Goal: Task Accomplishment & Management: Manage account settings

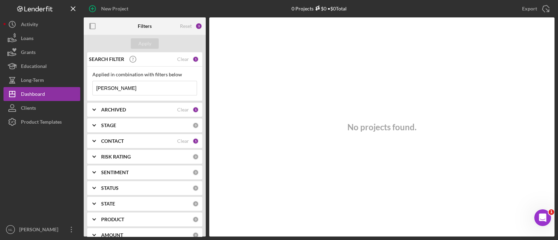
click at [119, 72] on div "Applied in combination with filters below" at bounding box center [144, 75] width 105 height 6
click at [125, 88] on input "lindsay" at bounding box center [145, 88] width 104 height 14
click at [141, 47] on div "Apply" at bounding box center [145, 43] width 13 height 10
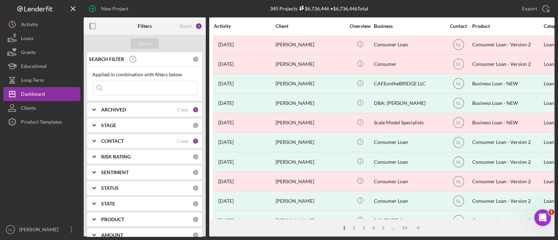
click at [127, 104] on div "ARCHIVED Clear 1" at bounding box center [150, 110] width 98 height 14
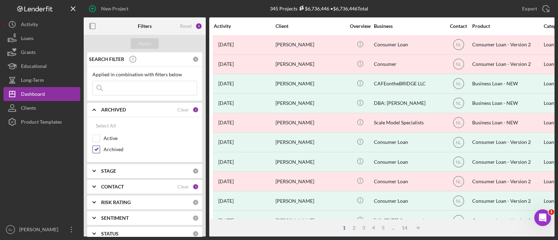
click at [98, 147] on input "Archived" at bounding box center [96, 149] width 7 height 7
checkbox input "false"
click at [96, 136] on input "Active" at bounding box center [96, 138] width 7 height 7
checkbox input "true"
click at [93, 184] on icon "Icon/Expander" at bounding box center [93, 186] width 17 height 17
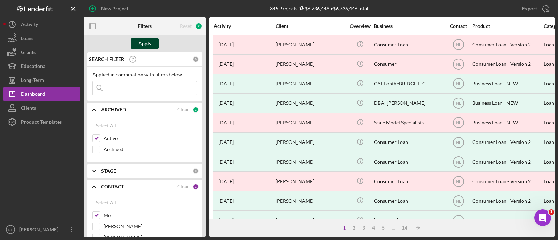
click at [143, 48] on div "Apply" at bounding box center [145, 43] width 13 height 10
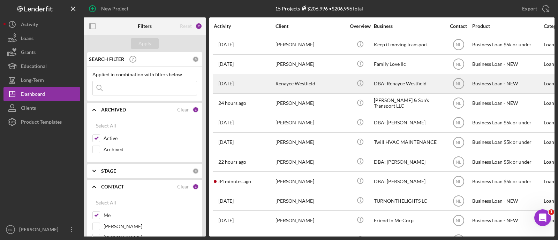
click at [284, 81] on div "Renayee Westfield" at bounding box center [311, 84] width 70 height 18
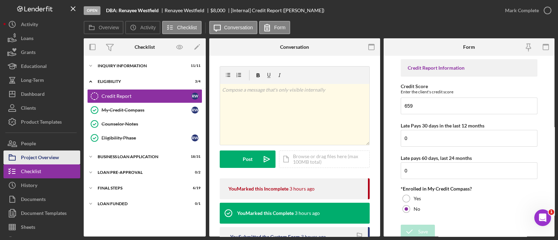
click at [56, 161] on div "Project Overview" at bounding box center [40, 159] width 38 height 16
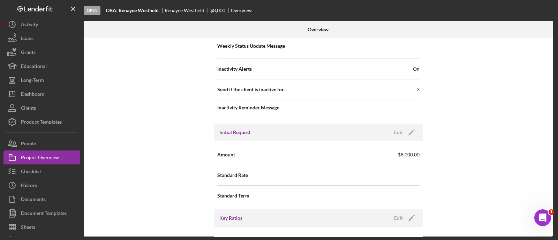
scroll to position [278, 0]
click at [417, 130] on div "Initial Request Edit Icon/Edit" at bounding box center [318, 132] width 209 height 17
click at [405, 132] on icon "Icon/Edit" at bounding box center [411, 132] width 17 height 17
click at [338, 152] on input "$8,000" at bounding box center [369, 154] width 101 height 17
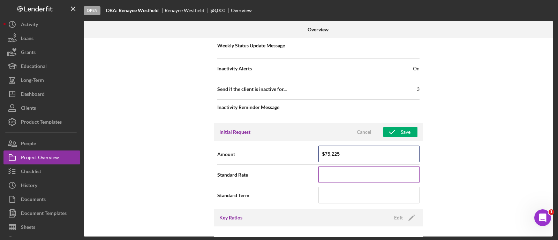
type input "$75,225"
click at [358, 167] on input at bounding box center [369, 174] width 101 height 17
type input "12.000%"
click at [395, 133] on icon "button" at bounding box center [391, 132] width 17 height 17
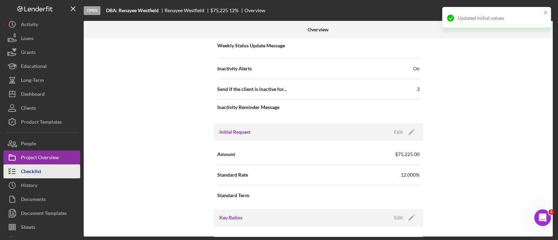
click at [72, 173] on button "Checklist" at bounding box center [41, 172] width 77 height 14
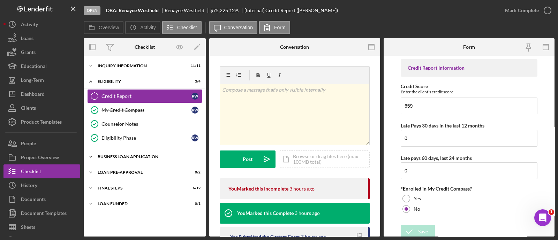
click at [142, 159] on div "Icon/Expander BUSINESS LOAN APPLICATION 18 / 31" at bounding box center [145, 157] width 122 height 14
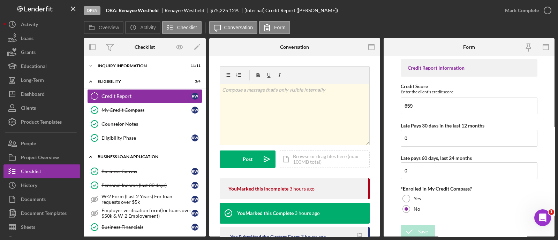
scroll to position [91, 0]
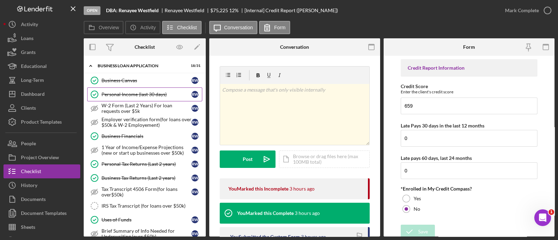
click at [140, 92] on div "Personal Income (last 30 days)" at bounding box center [147, 95] width 90 height 6
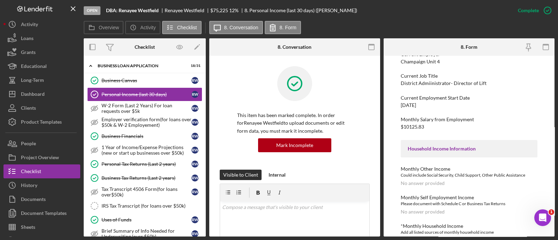
scroll to position [119, 0]
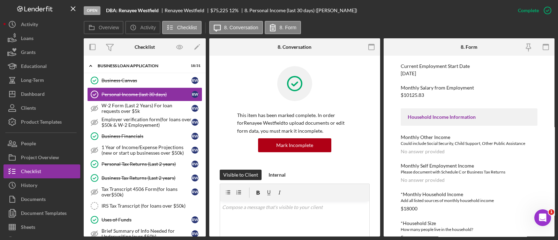
click at [454, 162] on div "Employment Information *Employment Status Employed Full-time (35-45hrs) Current…" at bounding box center [469, 149] width 137 height 355
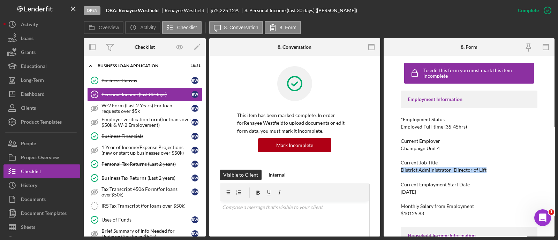
drag, startPoint x: 486, startPoint y: 170, endPoint x: 398, endPoint y: 171, distance: 88.3
click at [398, 171] on div "To edit this form you must mark this item incomplete Employment Information *Em…" at bounding box center [469, 146] width 171 height 181
copy div "District Admiinistrator- Director of Lift"
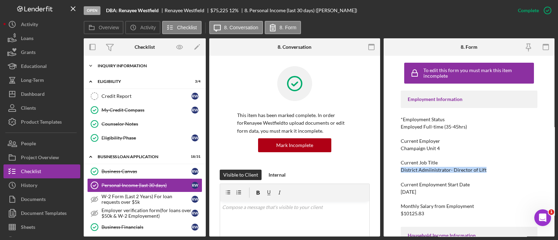
click at [135, 64] on div "INQUIRY INFORMATION" at bounding box center [147, 66] width 99 height 4
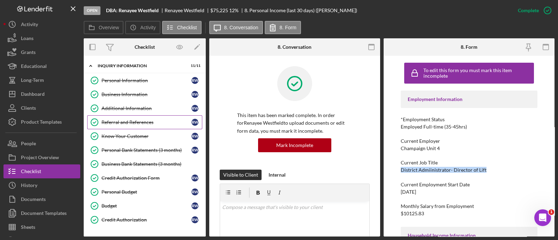
click at [137, 124] on div "Referral and References" at bounding box center [147, 123] width 90 height 6
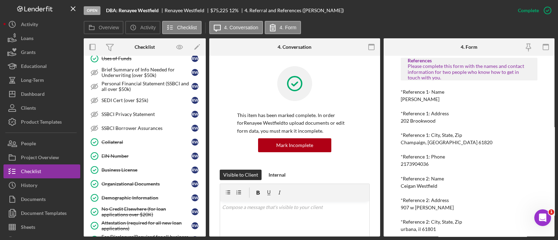
scroll to position [566, 0]
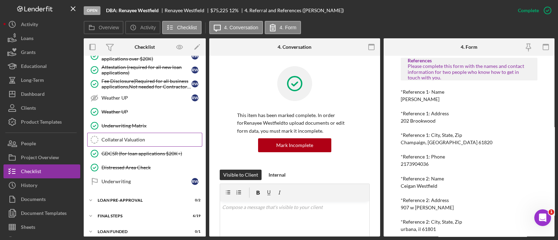
click at [145, 137] on div "Collateral Valuation" at bounding box center [152, 140] width 100 height 6
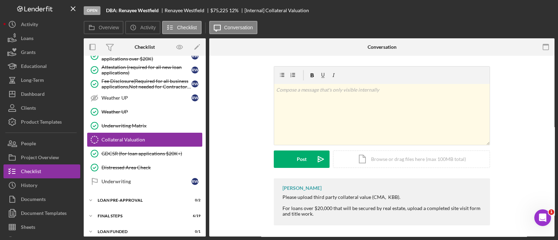
scroll to position [566, 0]
click at [145, 199] on div "LOAN PRE-APPROVAL" at bounding box center [147, 201] width 99 height 4
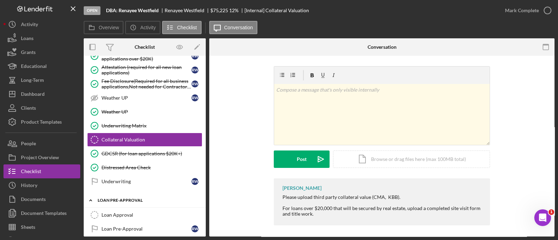
scroll to position [598, 0]
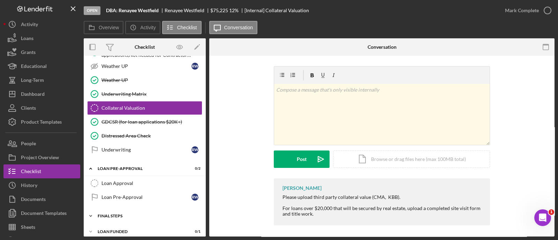
click at [131, 214] on div "FINAL STEPS" at bounding box center [147, 216] width 99 height 4
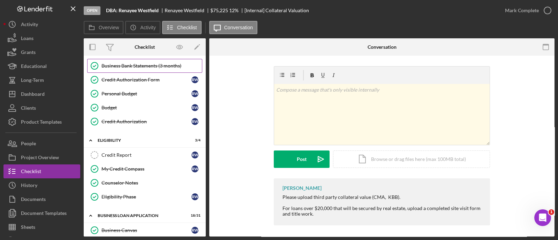
scroll to position [99, 0]
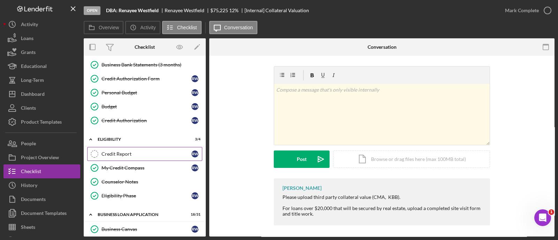
click at [129, 153] on div "Credit Report" at bounding box center [147, 154] width 90 height 6
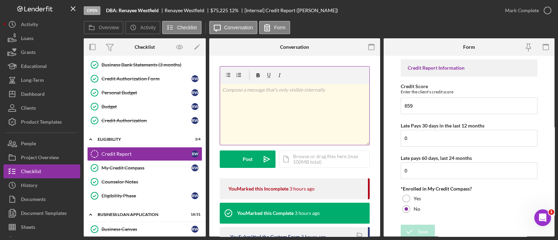
scroll to position [119, 0]
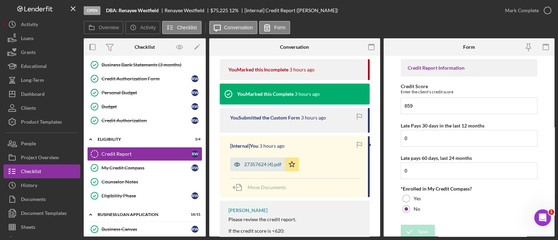
click at [263, 166] on div "27357624 (4).pdf" at bounding box center [262, 165] width 37 height 6
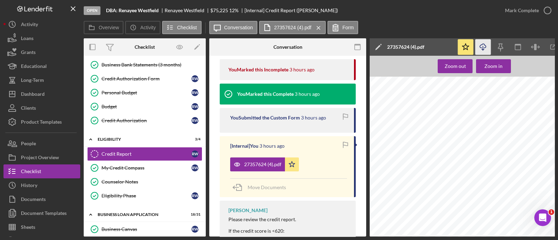
click at [486, 47] on icon "button" at bounding box center [483, 46] width 6 height 4
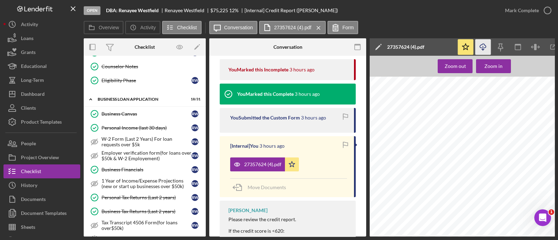
scroll to position [296, 0]
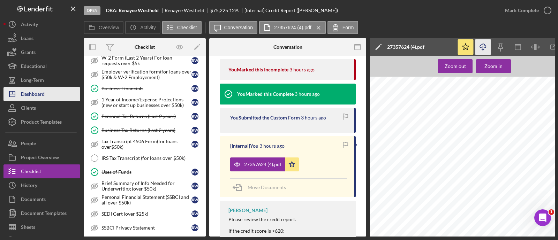
click at [49, 93] on button "Icon/Dashboard Dashboard" at bounding box center [41, 94] width 77 height 14
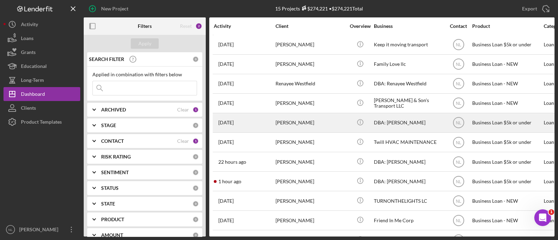
click at [305, 120] on div "Anthony Jones" at bounding box center [311, 123] width 70 height 18
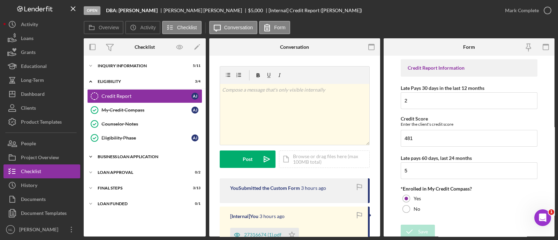
click at [145, 157] on div "BUSINESS LOAN APPLICATION" at bounding box center [147, 157] width 99 height 4
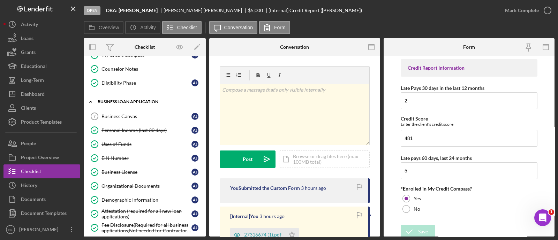
scroll to position [52, 0]
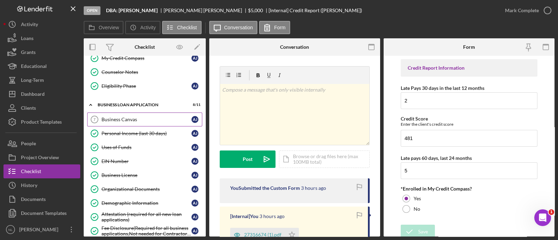
click at [134, 114] on link "Business Canvas 7 Business Canvas A J" at bounding box center [144, 120] width 115 height 14
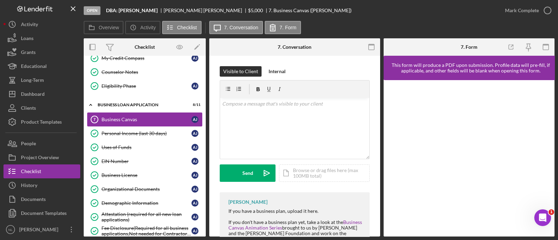
scroll to position [40, 0]
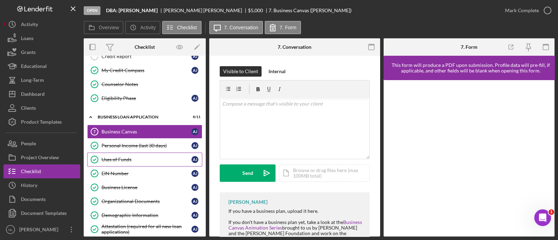
click at [140, 153] on link "Uses of Funds Uses of Funds A J" at bounding box center [144, 160] width 115 height 14
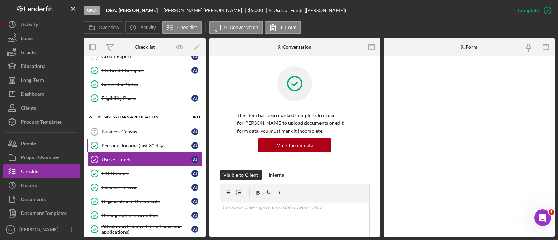
click at [140, 147] on link "Personal Income (last 30 days) Personal Income (last 30 days) A J" at bounding box center [144, 146] width 115 height 14
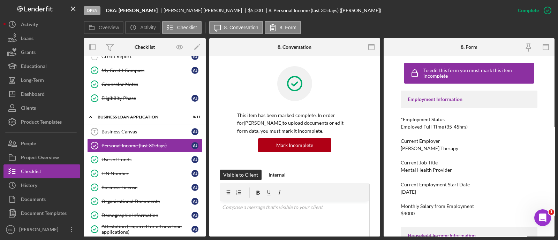
scroll to position [85, 0]
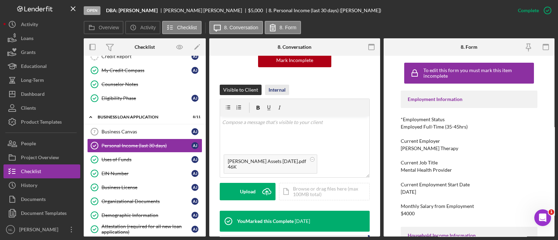
click at [275, 87] on div "Internal" at bounding box center [277, 90] width 17 height 10
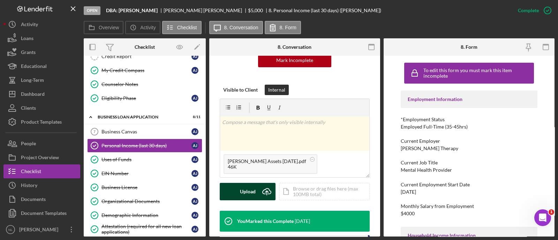
click at [261, 192] on icon "Icon/Upload" at bounding box center [266, 191] width 17 height 17
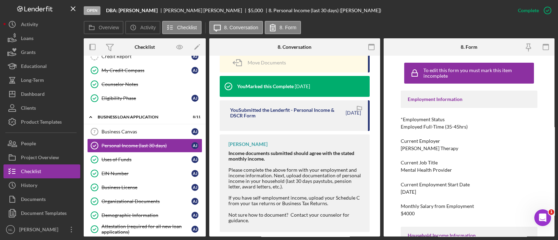
scroll to position [183, 0]
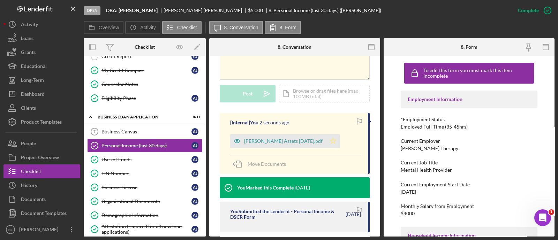
click at [339, 140] on icon "Icon/Star" at bounding box center [333, 141] width 14 height 14
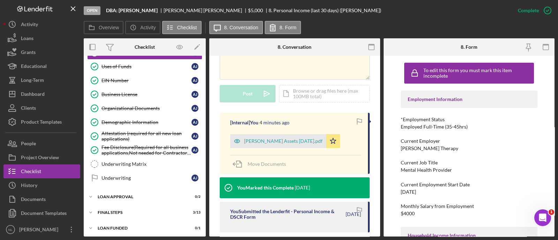
scroll to position [0, 0]
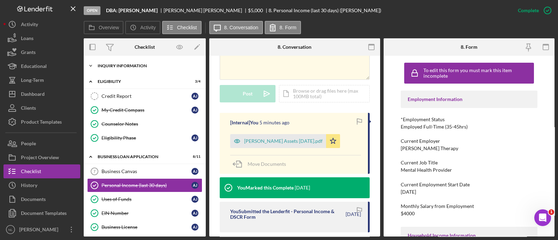
click at [124, 69] on div "Icon/Expander INQUIRY INFORMATION 5 / 11" at bounding box center [145, 66] width 122 height 14
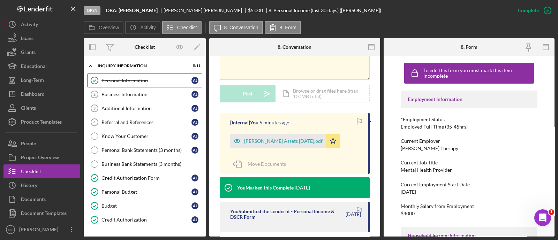
click at [134, 85] on link "Personal Information Personal Information A J" at bounding box center [144, 81] width 115 height 14
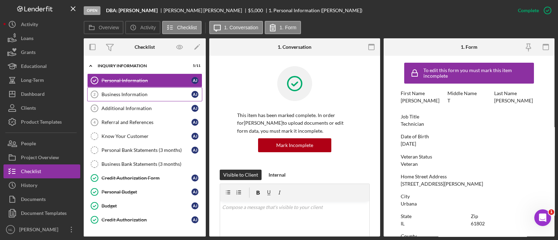
click at [129, 91] on link "Business Information 2 Business Information A J" at bounding box center [144, 95] width 115 height 14
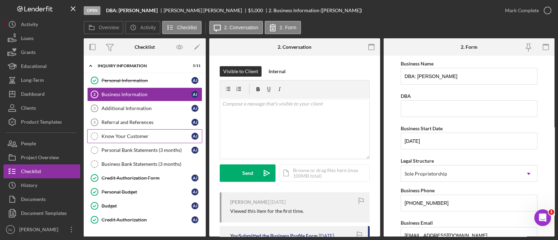
click at [135, 140] on link "Know Your Customer Know Your Customer A J" at bounding box center [144, 136] width 115 height 14
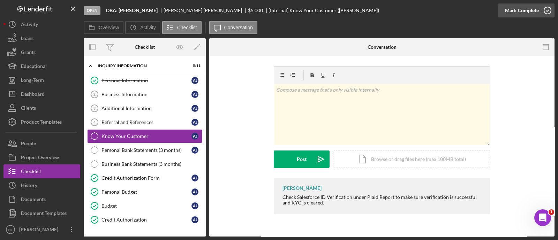
click at [522, 15] on div "Mark Complete" at bounding box center [522, 10] width 34 height 14
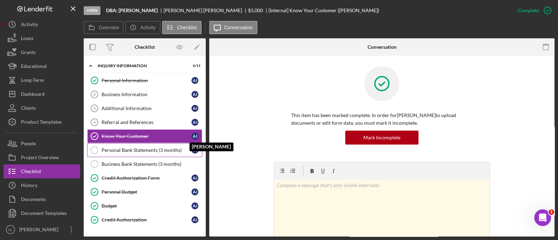
click at [166, 148] on div "Personal Bank Statements (3 months)" at bounding box center [147, 151] width 90 height 6
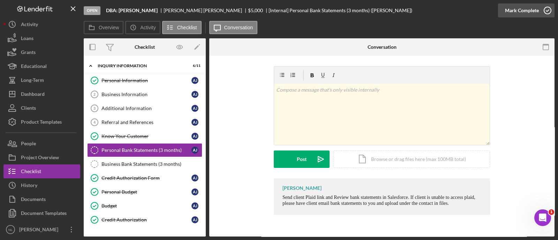
click at [515, 8] on div "Mark Complete" at bounding box center [522, 10] width 34 height 14
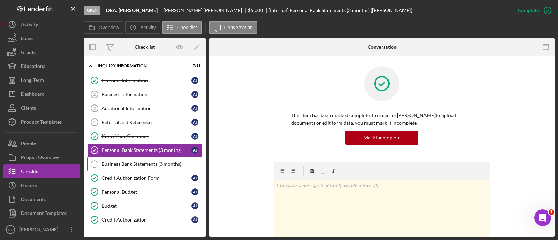
click at [121, 164] on div "Business Bank Statements (3 months)" at bounding box center [152, 165] width 100 height 6
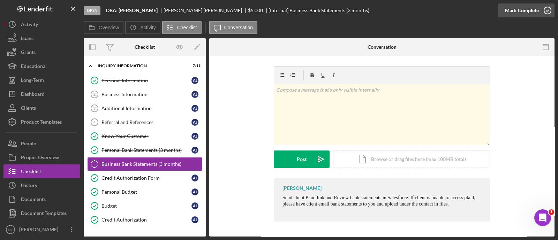
click at [516, 10] on div "Mark Complete" at bounding box center [522, 10] width 34 height 14
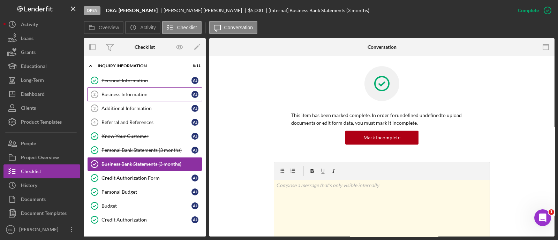
click at [131, 91] on link "Business Information 2 Business Information A J" at bounding box center [144, 95] width 115 height 14
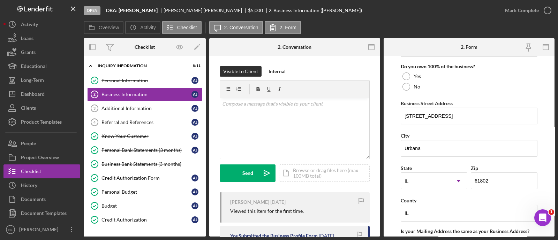
scroll to position [375, 0]
click at [404, 74] on div at bounding box center [407, 76] width 8 height 8
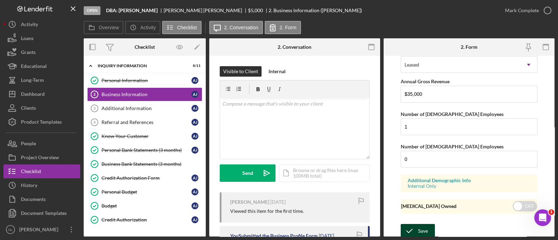
click at [430, 226] on button "Save" at bounding box center [418, 231] width 34 height 14
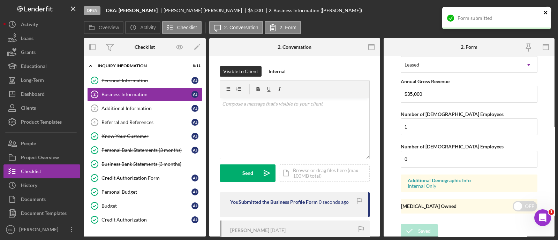
click at [546, 13] on icon "close" at bounding box center [545, 12] width 3 height 3
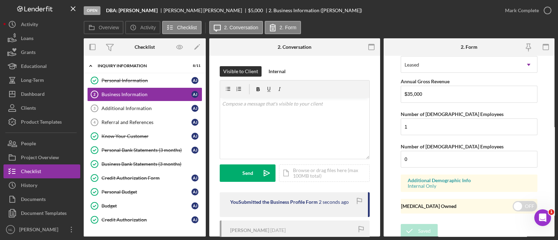
click at [519, 18] on div "Mark Complete" at bounding box center [526, 10] width 57 height 21
click at [511, 15] on div "Mark Complete" at bounding box center [522, 10] width 34 height 14
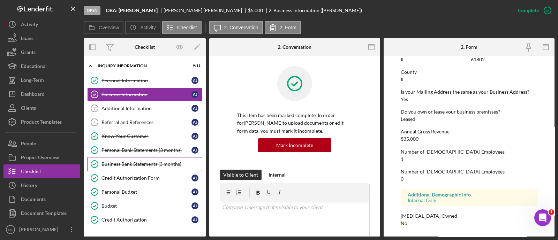
scroll to position [345, 0]
click at [135, 127] on link "Referral and References 4 Referral and References A J" at bounding box center [144, 122] width 115 height 14
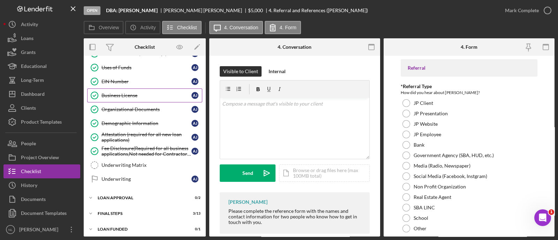
scroll to position [237, 0]
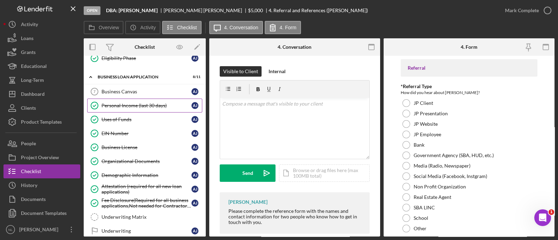
click at [156, 103] on div "Personal Income (last 30 days)" at bounding box center [147, 106] width 90 height 6
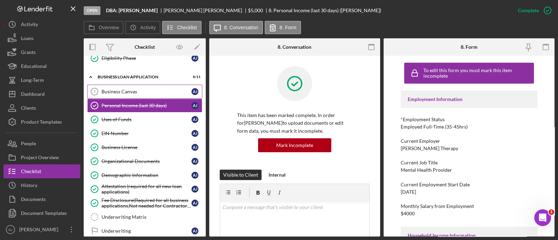
click at [147, 91] on div "Business Canvas" at bounding box center [147, 92] width 90 height 6
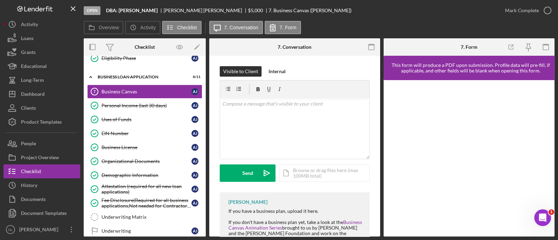
scroll to position [48, 0]
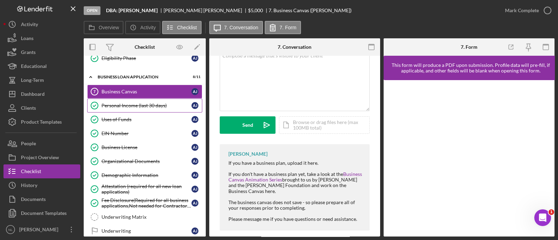
click at [149, 107] on link "Personal Income (last 30 days) Personal Income (last 30 days) A J" at bounding box center [144, 106] width 115 height 14
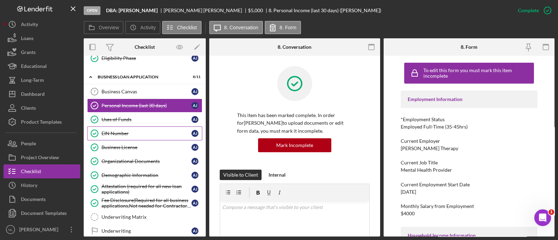
scroll to position [240, 0]
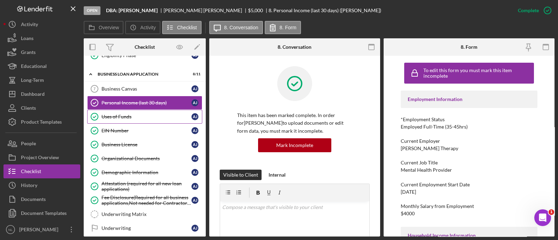
click at [116, 114] on div "Uses of Funds" at bounding box center [147, 117] width 90 height 6
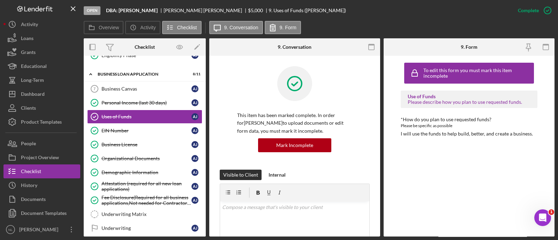
click at [469, 133] on div "I will use the funds to help build, better, and create a business." at bounding box center [467, 134] width 132 height 6
drag, startPoint x: 537, startPoint y: 133, endPoint x: 397, endPoint y: 134, distance: 139.9
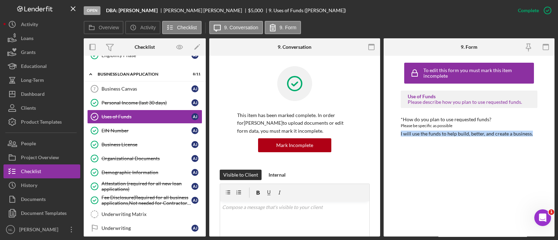
click at [397, 134] on div "To edit this form you must mark this item incomplete Use of Funds Please descri…" at bounding box center [469, 146] width 171 height 181
click at [21, 95] on div "Dashboard" at bounding box center [33, 95] width 24 height 16
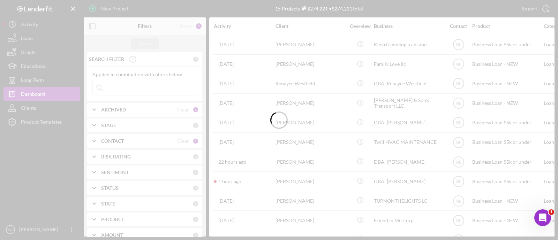
click at [139, 114] on div at bounding box center [279, 120] width 558 height 240
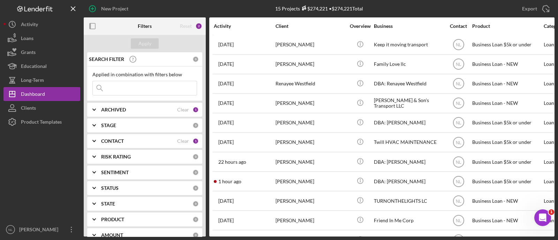
click at [139, 114] on div "ARCHIVED Clear 1" at bounding box center [150, 110] width 98 height 14
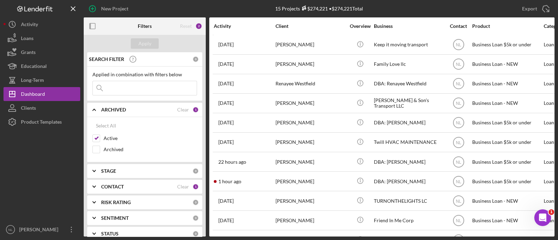
click at [140, 84] on input at bounding box center [145, 88] width 104 height 14
click at [140, 84] on input "a" at bounding box center [145, 88] width 104 height 14
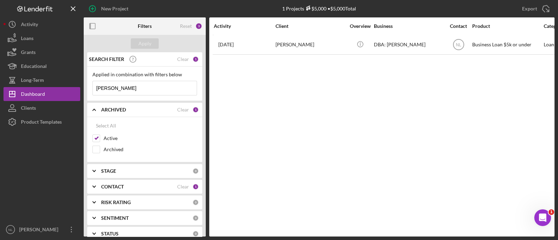
click at [135, 90] on input "anthony jones" at bounding box center [145, 88] width 104 height 14
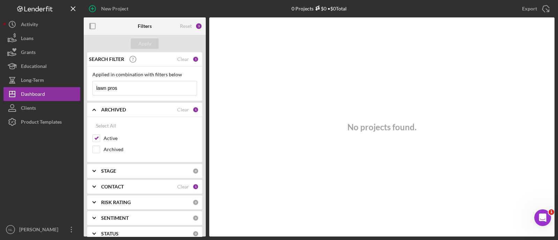
click at [147, 91] on input "lawn pros" at bounding box center [145, 88] width 104 height 14
click at [140, 92] on input "lawn pros" at bounding box center [145, 88] width 104 height 14
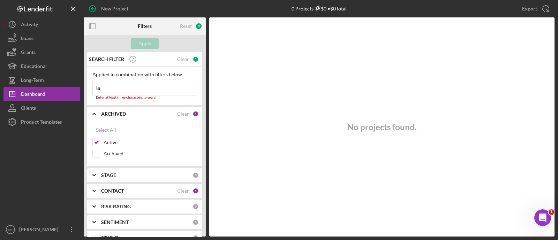
type input "l"
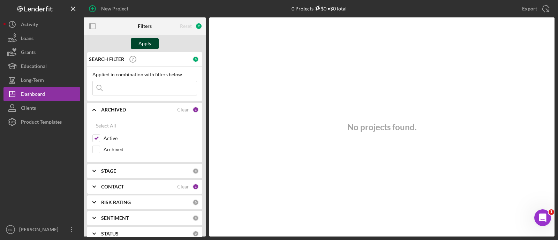
click at [143, 46] on div "Apply" at bounding box center [145, 43] width 13 height 10
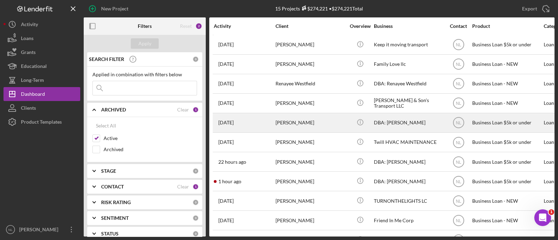
click at [308, 120] on div "Anthony Jones" at bounding box center [311, 123] width 70 height 18
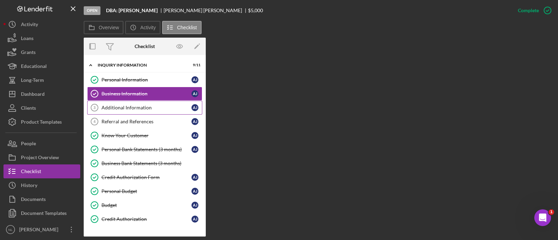
click at [126, 107] on div "Additional Information" at bounding box center [147, 108] width 90 height 6
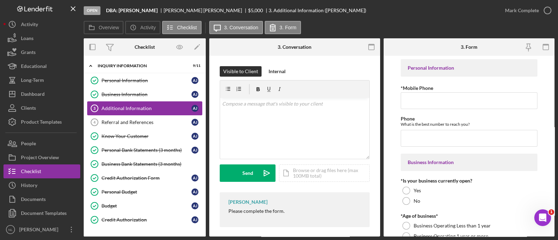
click at [124, 102] on link "Additional Information 3 Additional Information A J" at bounding box center [144, 109] width 115 height 14
click at [120, 95] on div "Business Information" at bounding box center [147, 95] width 90 height 6
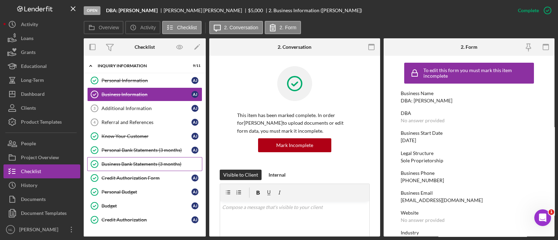
scroll to position [74, 0]
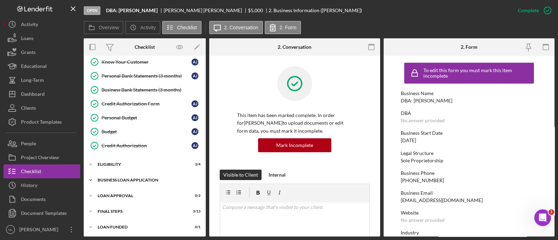
click at [131, 178] on div "BUSINESS LOAN APPLICATION" at bounding box center [147, 180] width 99 height 4
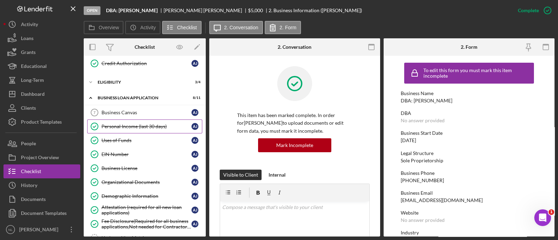
scroll to position [158, 0]
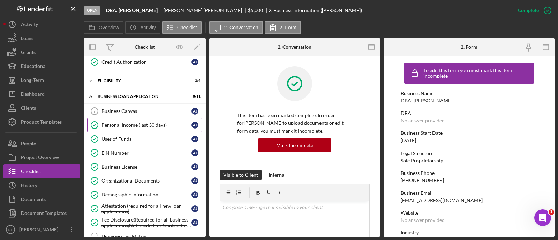
click at [128, 126] on link "Personal Income (last 30 days) Personal Income (last 30 days) A J" at bounding box center [144, 125] width 115 height 14
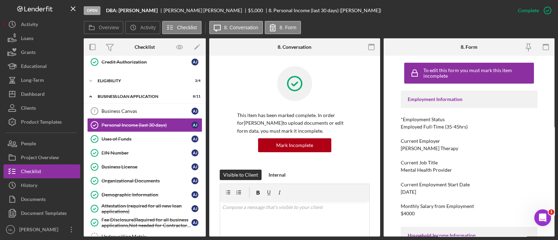
click at [425, 172] on div "Mental Health Provider" at bounding box center [426, 170] width 51 height 6
copy div "Mental Health Provider"
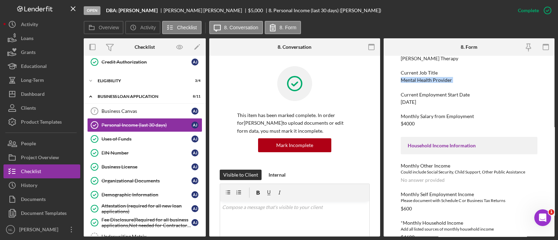
scroll to position [97, 0]
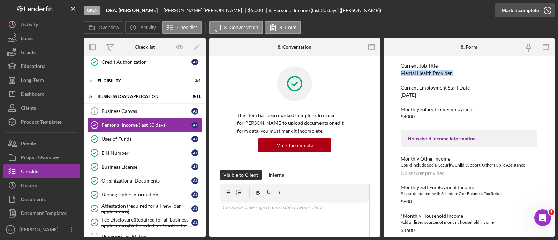
click at [531, 13] on div "Mark Incomplete" at bounding box center [520, 10] width 37 height 14
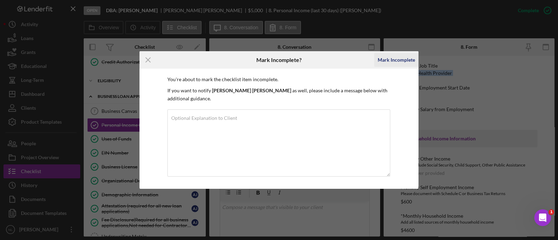
click at [403, 64] on div "Mark Incomplete" at bounding box center [396, 60] width 37 height 14
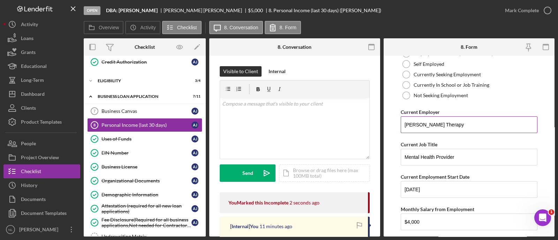
scroll to position [155, 0]
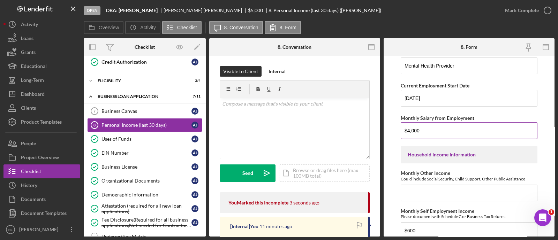
click at [419, 132] on input "$4,000" at bounding box center [469, 130] width 137 height 17
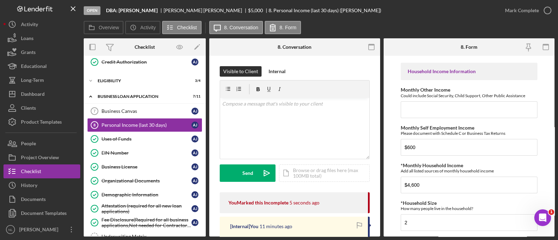
scroll to position [253, 0]
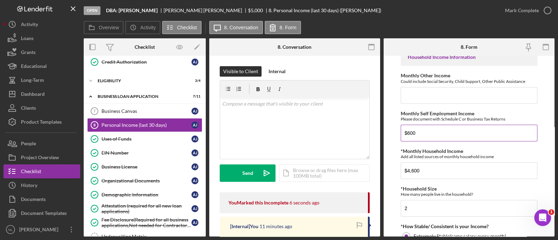
type input "$3,500"
click at [429, 136] on input "$600" at bounding box center [469, 133] width 137 height 17
type input "$1,900"
click at [437, 166] on input "$4,600" at bounding box center [469, 171] width 137 height 17
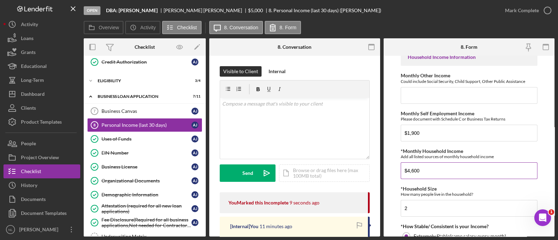
click at [437, 166] on input "$4,600" at bounding box center [469, 171] width 137 height 17
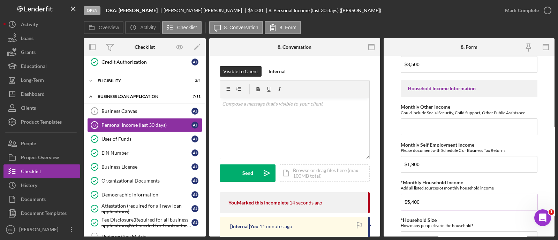
scroll to position [428, 0]
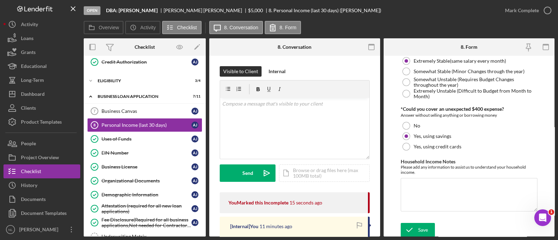
type input "$5,400"
click at [435, 197] on textarea "Household Income Notes" at bounding box center [469, 194] width 137 height 33
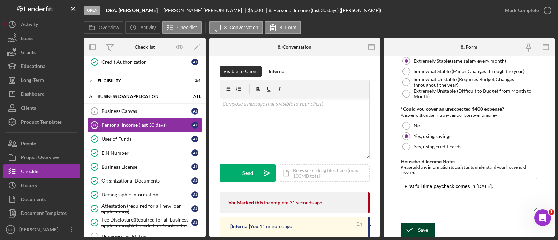
type textarea "First full time paycheck comes in this Friday."
click at [430, 224] on button "Save" at bounding box center [418, 230] width 34 height 14
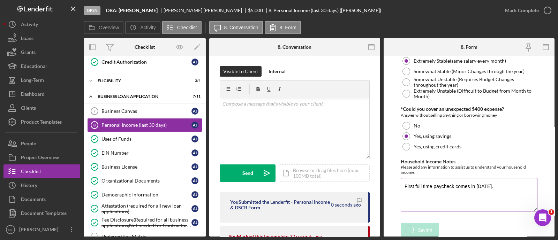
scroll to position [0, 0]
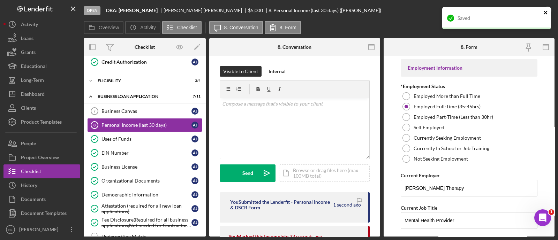
click at [547, 14] on icon "close" at bounding box center [546, 13] width 5 height 6
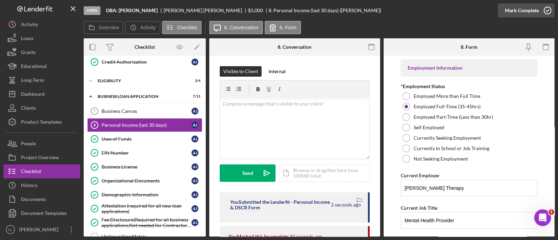
click at [528, 13] on div "Mark Complete" at bounding box center [522, 10] width 34 height 14
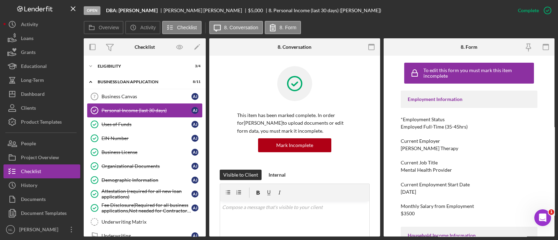
scroll to position [230, 0]
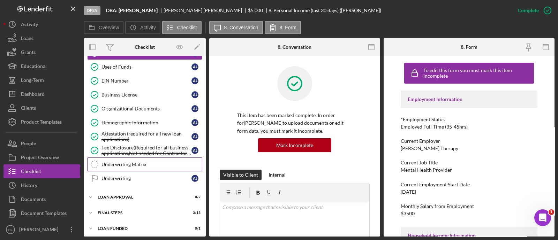
click at [132, 162] on div "Underwriting Matrix" at bounding box center [152, 165] width 100 height 6
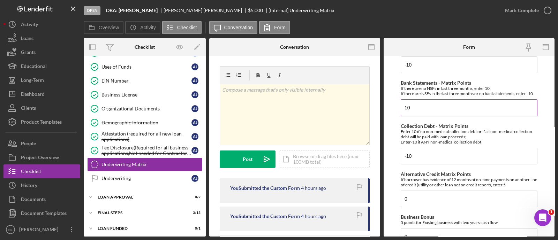
scroll to position [78, 0]
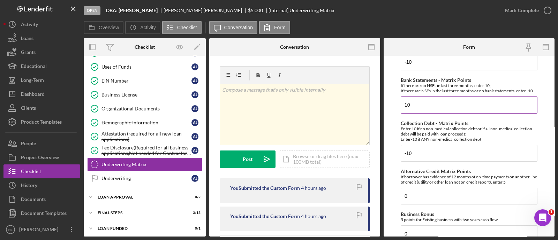
click at [425, 113] on input "10" at bounding box center [469, 105] width 137 height 17
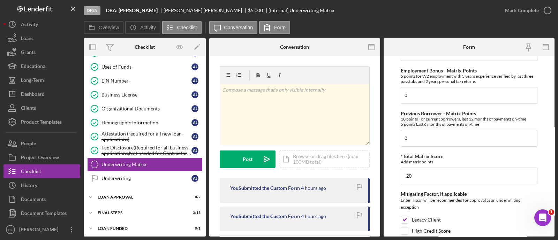
scroll to position [335, 0]
type input "-10"
click at [434, 185] on input "-20" at bounding box center [469, 176] width 137 height 17
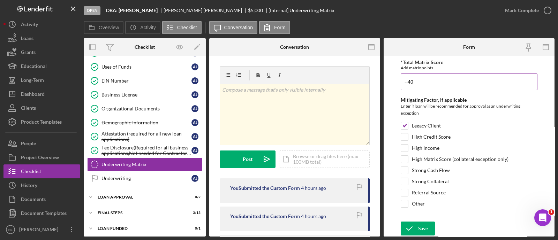
scroll to position [432, 0]
type input "--40"
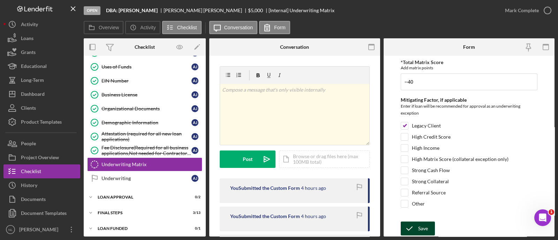
click at [424, 226] on div "Save" at bounding box center [423, 229] width 10 height 14
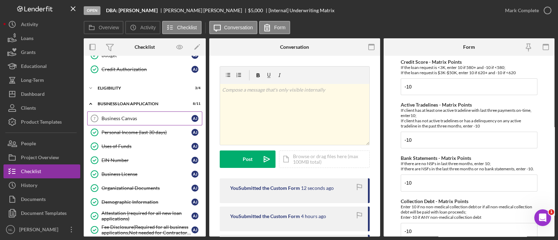
scroll to position [153, 0]
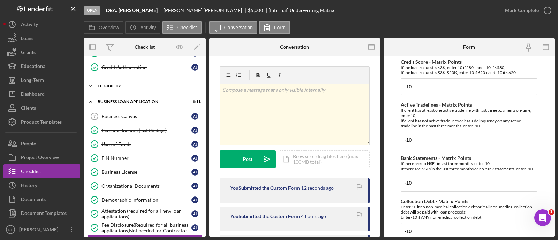
click at [131, 81] on div "Icon/Expander Eligibility 3 / 4" at bounding box center [145, 86] width 122 height 14
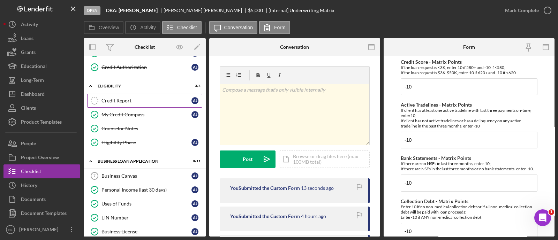
click at [129, 100] on div "Credit Report" at bounding box center [147, 101] width 90 height 6
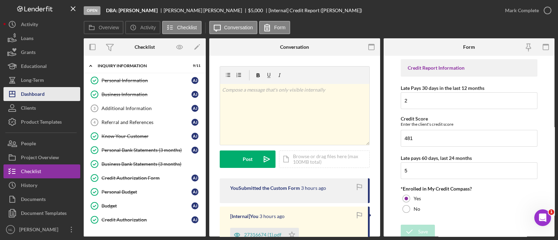
click at [56, 95] on button "Icon/Dashboard Dashboard" at bounding box center [41, 94] width 77 height 14
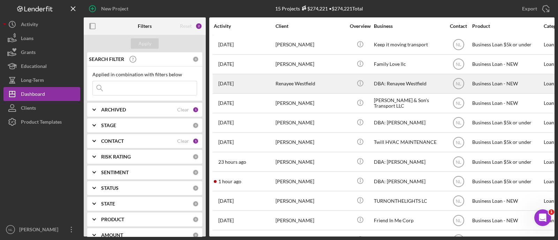
click at [277, 92] on div "Renayee Westfield" at bounding box center [311, 84] width 70 height 18
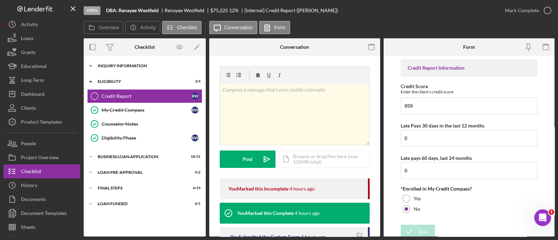
click at [137, 65] on div "INQUIRY INFORMATION" at bounding box center [147, 66] width 99 height 4
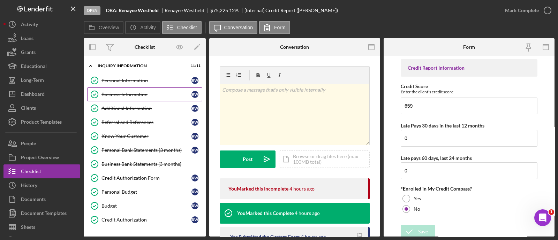
click at [124, 100] on link "Business Information Business Information R W" at bounding box center [144, 95] width 115 height 14
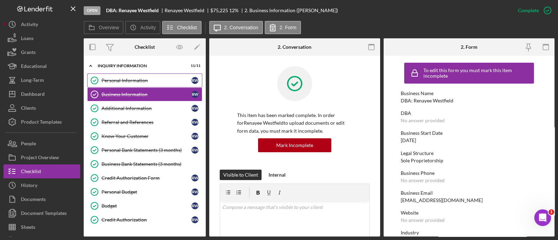
click at [124, 84] on link "Personal Information Personal Information R W" at bounding box center [144, 81] width 115 height 14
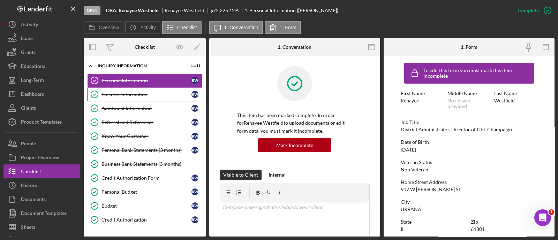
click at [150, 95] on div "Business Information" at bounding box center [147, 95] width 90 height 6
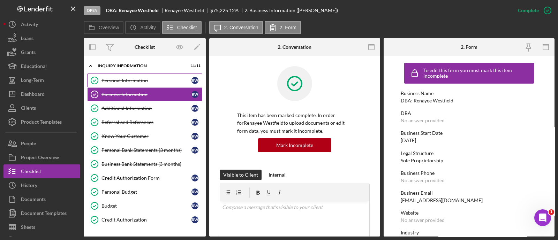
click at [145, 82] on div "Personal Information" at bounding box center [147, 81] width 90 height 6
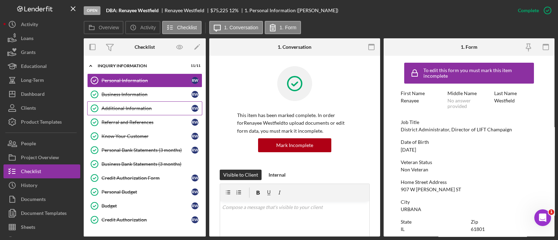
click at [143, 109] on div "Additional Information" at bounding box center [147, 109] width 90 height 6
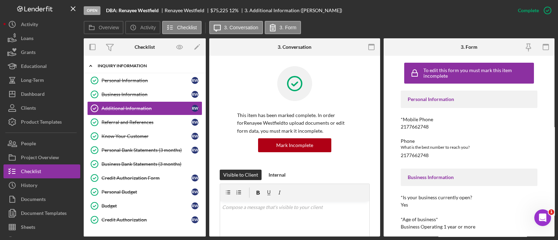
click at [136, 62] on div "Icon/Expander INQUIRY INFORMATION 11 / 11" at bounding box center [145, 66] width 122 height 14
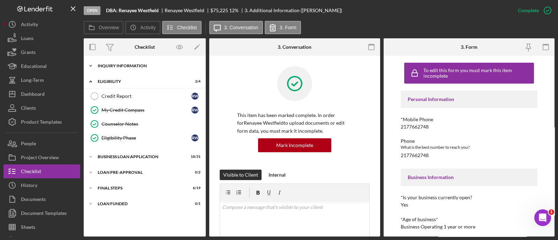
click at [137, 65] on div "INQUIRY INFORMATION" at bounding box center [147, 66] width 99 height 4
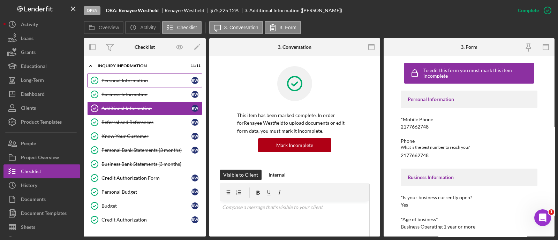
click at [143, 81] on div "Personal Information" at bounding box center [147, 81] width 90 height 6
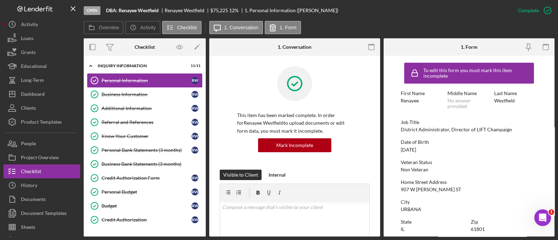
click at [142, 87] on link "Personal Information Personal Information R W" at bounding box center [144, 81] width 115 height 14
click at [148, 96] on div "Business Information" at bounding box center [147, 95] width 90 height 6
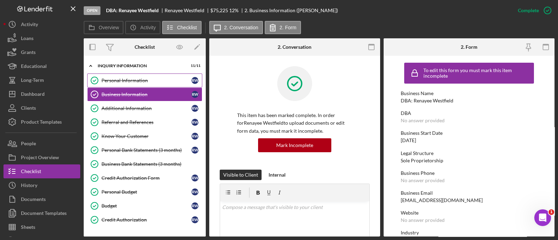
click at [147, 87] on link "Personal Information Personal Information R W" at bounding box center [144, 81] width 115 height 14
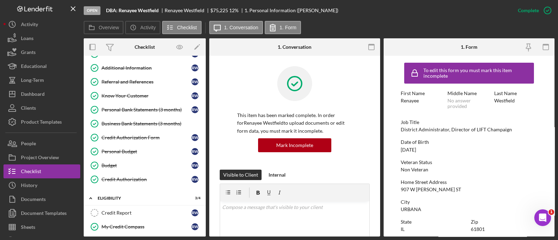
scroll to position [133, 0]
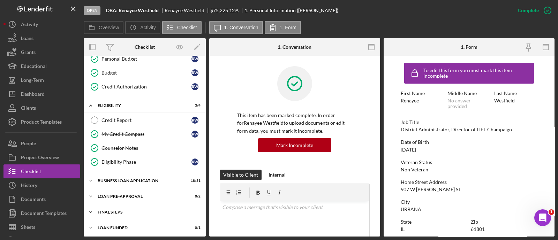
click at [149, 208] on div "Icon/Expander FINAL STEPS 6 / 19" at bounding box center [145, 213] width 122 height 14
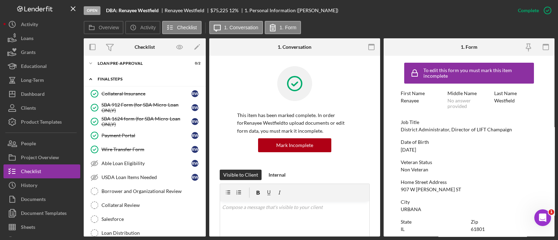
scroll to position [267, 0]
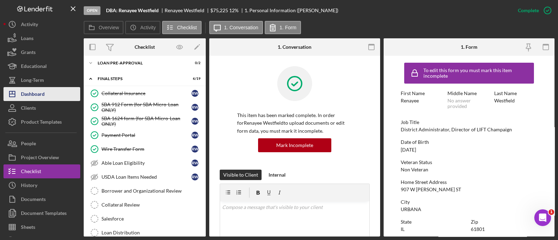
click at [44, 94] on div "Dashboard" at bounding box center [33, 95] width 24 height 16
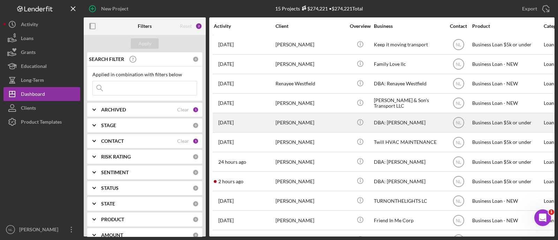
click at [288, 120] on div "Anthony Jones" at bounding box center [311, 123] width 70 height 18
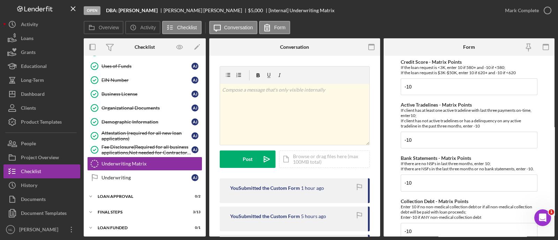
scroll to position [432, 0]
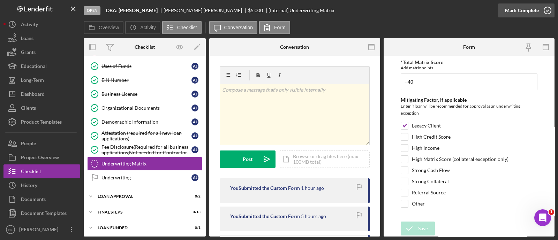
click at [510, 6] on div "Mark Complete" at bounding box center [522, 10] width 34 height 14
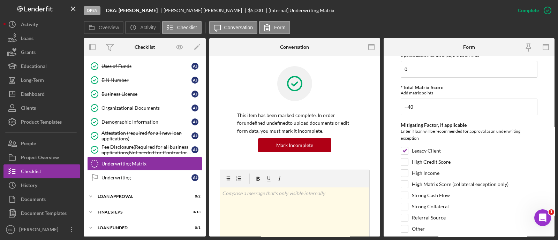
scroll to position [460, 0]
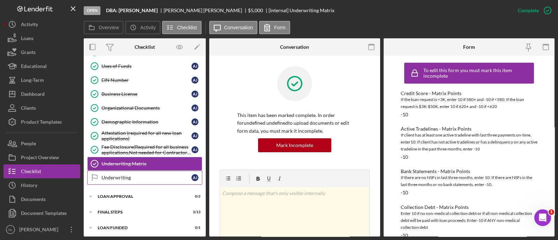
click at [164, 178] on div "Underwriting" at bounding box center [147, 178] width 90 height 6
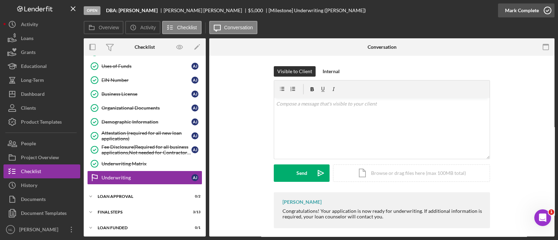
click at [530, 7] on div "Mark Complete" at bounding box center [522, 10] width 34 height 14
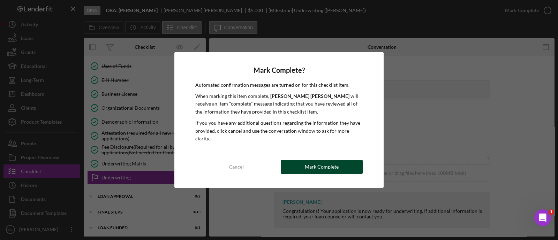
click at [313, 166] on div "Mark Complete" at bounding box center [322, 167] width 34 height 14
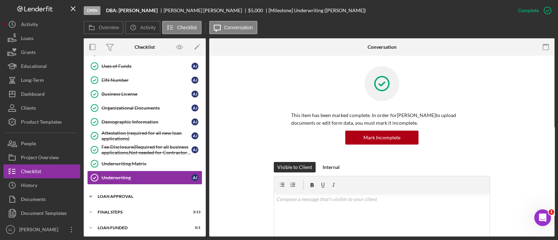
click at [134, 197] on div "Loan Approval" at bounding box center [147, 197] width 99 height 4
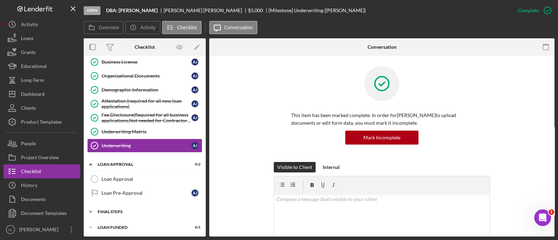
click at [132, 205] on div "Icon/Expander Final Steps 3 / 13" at bounding box center [145, 212] width 122 height 14
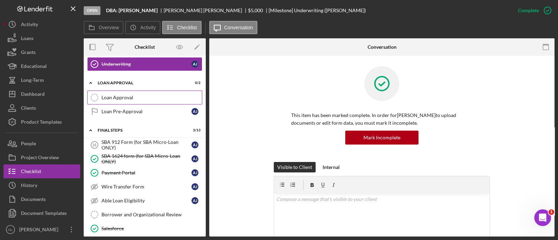
scroll to position [187, 0]
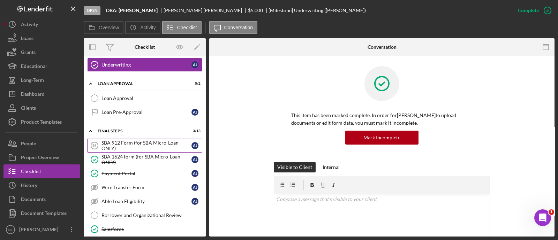
click at [133, 145] on div "SBA 912 Form (for SBA Micro-Loan ONLY)" at bounding box center [147, 145] width 90 height 11
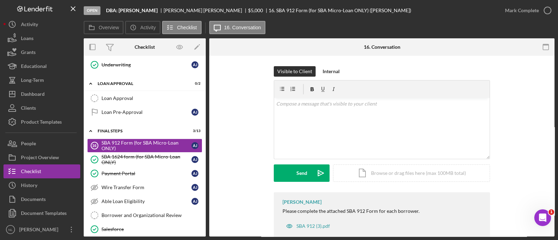
scroll to position [17, 0]
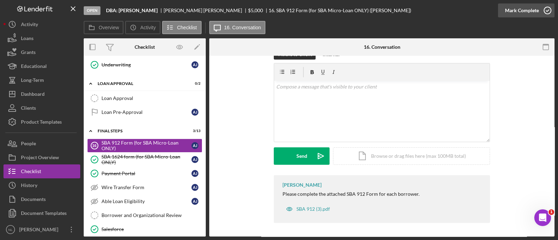
click at [546, 6] on icon "button" at bounding box center [547, 10] width 17 height 17
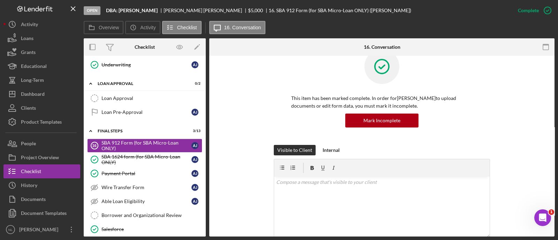
scroll to position [113, 0]
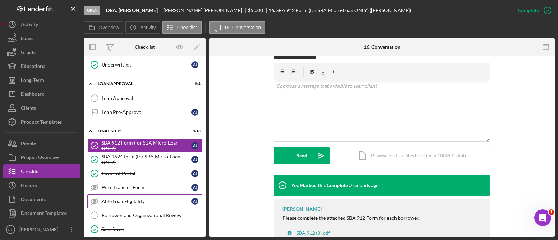
click at [133, 195] on link "Able Loan Eligibility Able Loan Eligibility A J" at bounding box center [144, 202] width 115 height 14
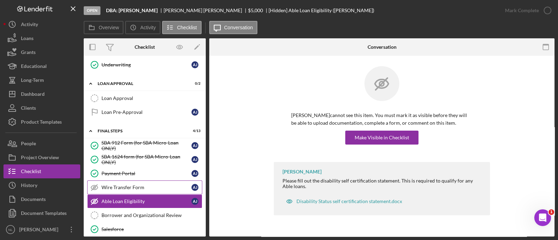
click at [120, 181] on link "Wire Transfer Form Wire Transfer Form A J" at bounding box center [144, 188] width 115 height 14
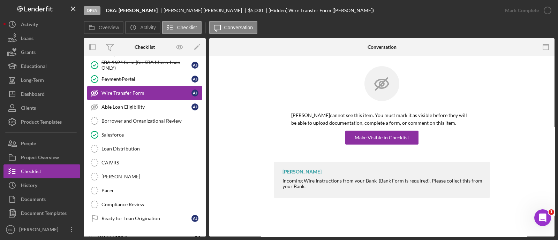
scroll to position [283, 0]
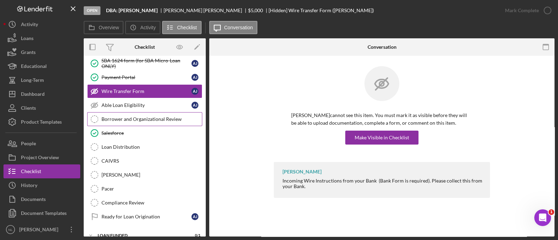
click at [114, 118] on div "Borrower and Organizational Review" at bounding box center [152, 120] width 100 height 6
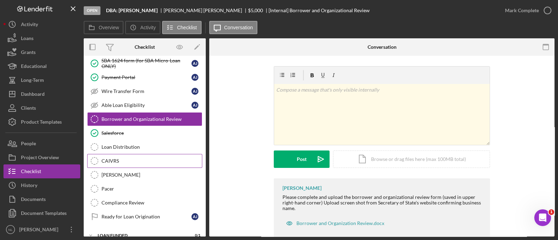
click at [119, 154] on link "CAIVRS CAIVRS" at bounding box center [144, 161] width 115 height 14
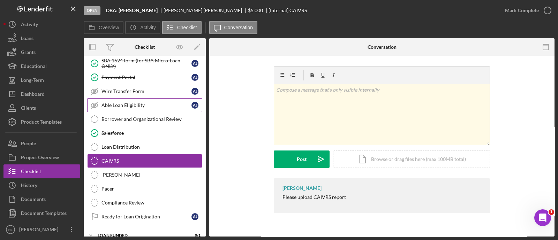
click at [124, 98] on link "Able Loan Eligibility Able Loan Eligibility A J" at bounding box center [144, 105] width 115 height 14
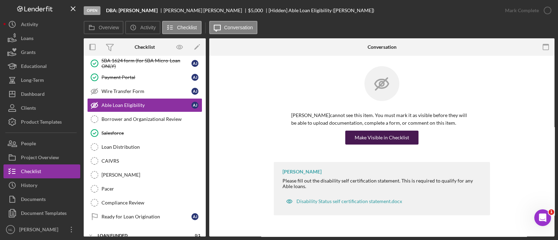
click at [398, 140] on div "Make Visible in Checklist" at bounding box center [382, 138] width 54 height 14
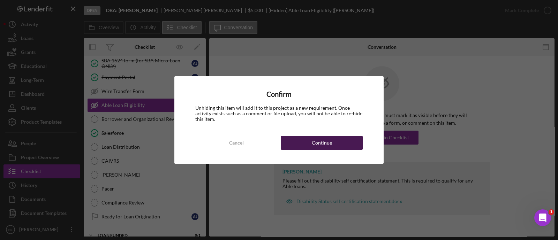
click at [335, 146] on button "Continue" at bounding box center [322, 143] width 82 height 14
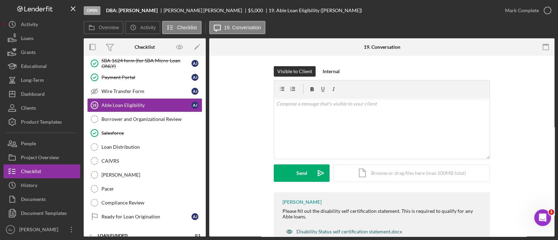
click at [375, 229] on div "Disability Status self certification statement.docx" at bounding box center [350, 232] width 106 height 6
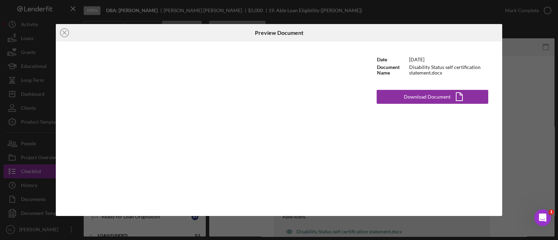
scroll to position [2, 0]
click at [65, 36] on icon "Icon/Close" at bounding box center [64, 32] width 17 height 17
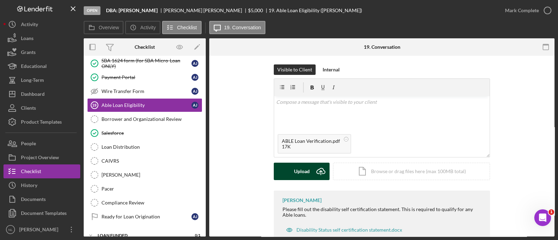
click at [303, 172] on div "Upload" at bounding box center [302, 171] width 16 height 17
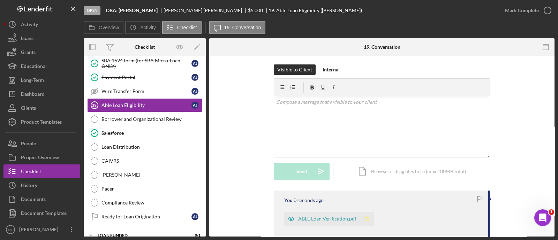
click at [360, 216] on icon "Icon/Star" at bounding box center [367, 219] width 14 height 14
click at [336, 71] on div "Internal" at bounding box center [331, 70] width 17 height 10
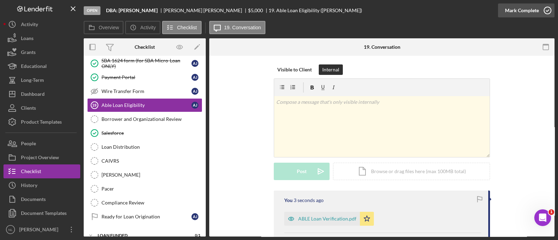
click at [527, 6] on div "Mark Complete" at bounding box center [522, 10] width 34 height 14
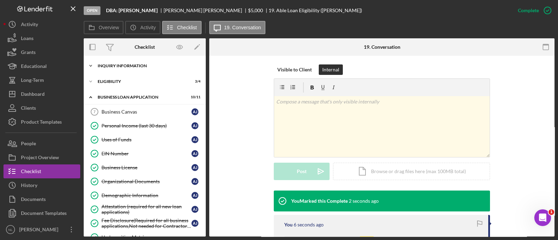
click at [122, 63] on div "Icon/Expander INQUIRY INFORMATION 9 / 11" at bounding box center [145, 66] width 122 height 14
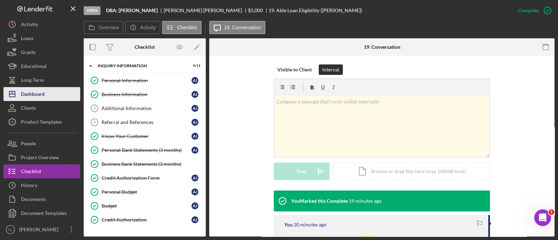
click at [59, 96] on button "Icon/Dashboard Dashboard" at bounding box center [41, 94] width 77 height 14
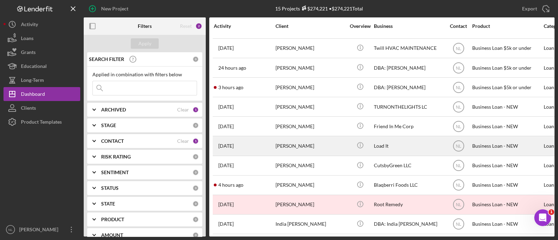
scroll to position [96, 0]
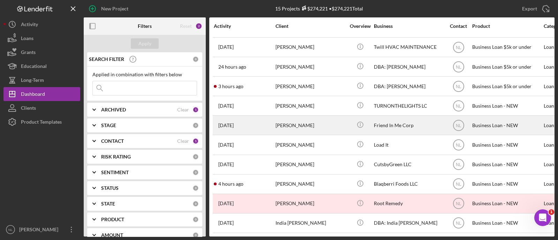
click at [306, 128] on div "[PERSON_NAME]" at bounding box center [311, 125] width 70 height 18
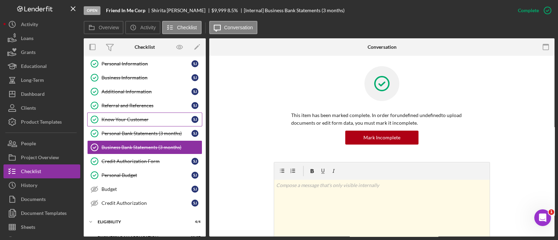
scroll to position [74, 0]
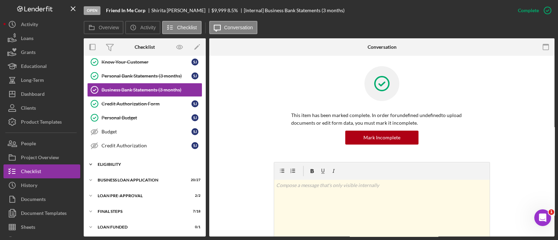
click at [117, 168] on div "Icon/Expander ELIGIBILITY 4 / 4" at bounding box center [145, 165] width 122 height 14
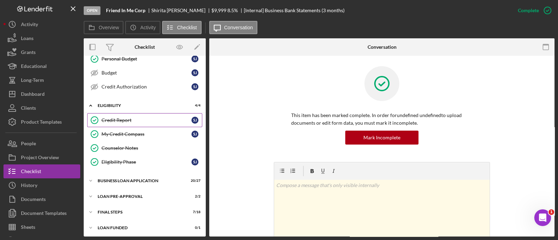
click at [131, 118] on div "Credit Report" at bounding box center [147, 121] width 90 height 6
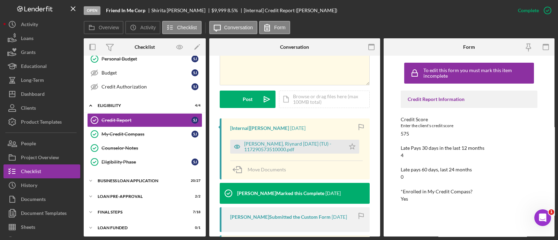
scroll to position [166, 0]
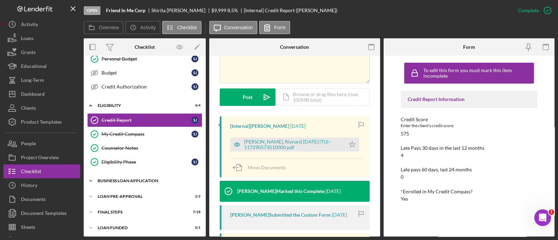
click at [144, 179] on div "BUSINESS LOAN APPLICATION" at bounding box center [147, 181] width 99 height 4
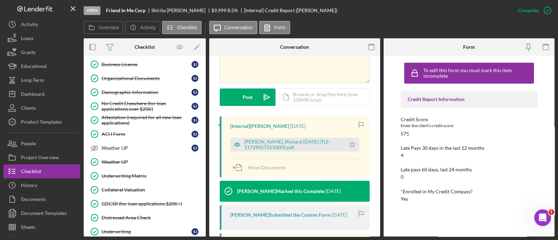
scroll to position [471, 0]
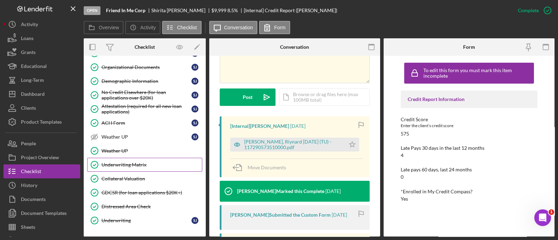
click at [147, 158] on link "Underwriting Matrix Underwriting Matrix" at bounding box center [144, 165] width 115 height 14
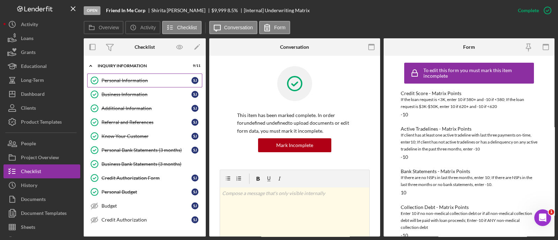
click at [135, 78] on div "Personal Information" at bounding box center [147, 81] width 90 height 6
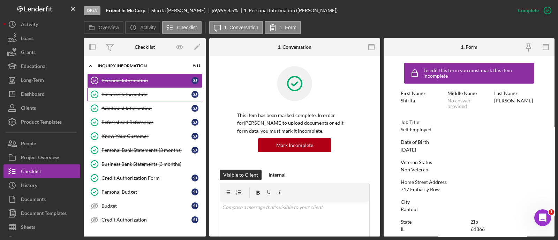
click at [135, 95] on div "Business Information" at bounding box center [147, 95] width 90 height 6
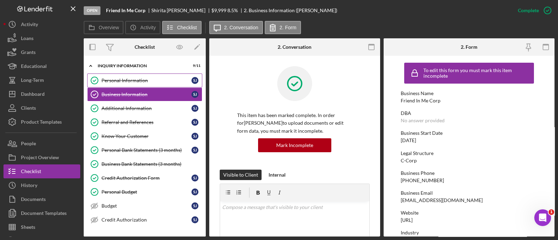
click at [131, 84] on link "Personal Information Personal Information S J" at bounding box center [144, 81] width 115 height 14
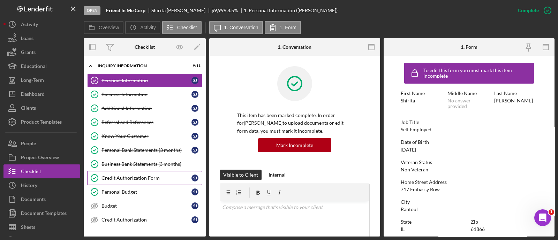
click at [127, 181] on link "Credit Authorization Form Credit Authorization Form S J" at bounding box center [144, 178] width 115 height 14
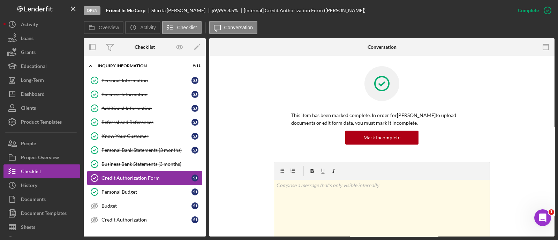
scroll to position [120, 0]
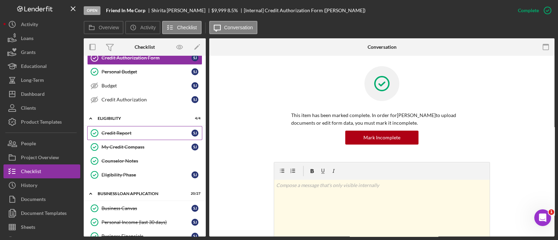
click at [119, 131] on div "Credit Report" at bounding box center [147, 134] width 90 height 6
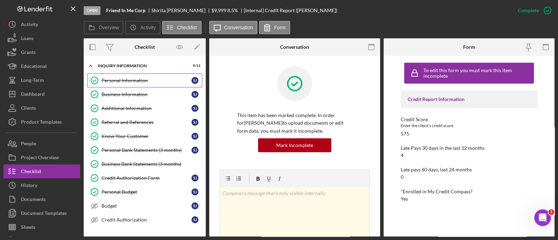
click at [128, 83] on div "Personal Information" at bounding box center [147, 81] width 90 height 6
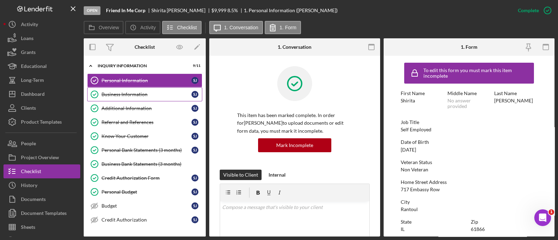
click at [119, 90] on link "Business Information Business Information S J" at bounding box center [144, 95] width 115 height 14
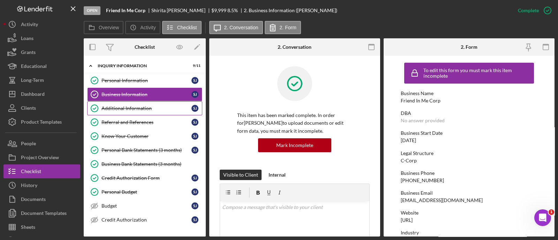
click at [118, 111] on div "Additional Information" at bounding box center [147, 109] width 90 height 6
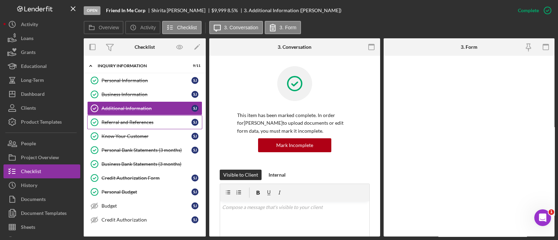
click at [119, 121] on div "Referral and References" at bounding box center [147, 123] width 90 height 6
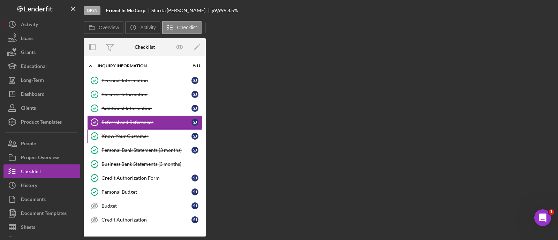
click at [121, 140] on link "Know Your Customer Know Your Customer S J" at bounding box center [144, 136] width 115 height 14
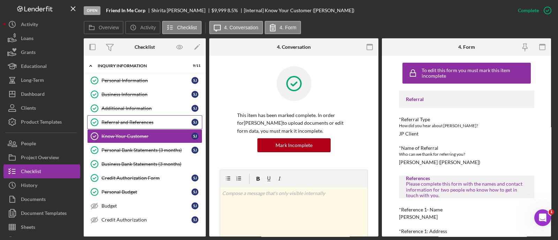
click at [133, 127] on link "Referral and References Referral and References S J" at bounding box center [144, 122] width 115 height 14
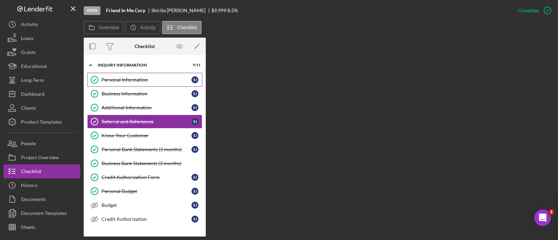
click at [144, 80] on div "Personal Information" at bounding box center [147, 80] width 90 height 6
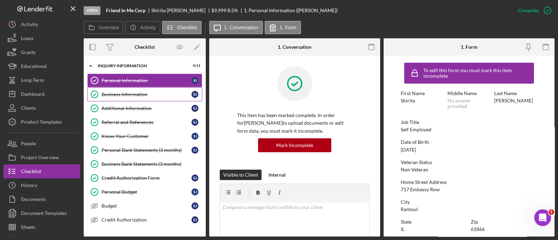
click at [141, 97] on link "Business Information Business Information S J" at bounding box center [144, 95] width 115 height 14
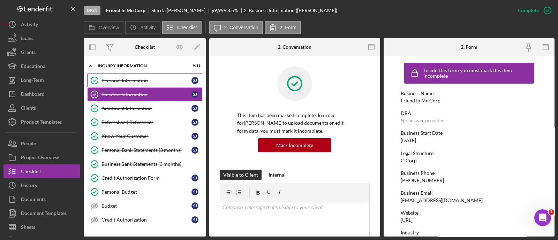
click at [134, 76] on link "Personal Information Personal Information S J" at bounding box center [144, 81] width 115 height 14
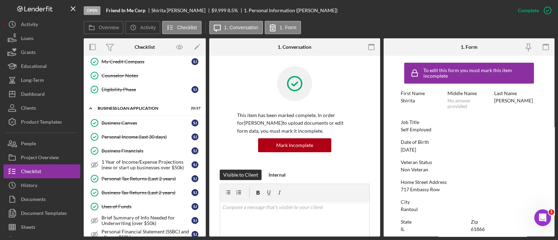
scroll to position [251, 0]
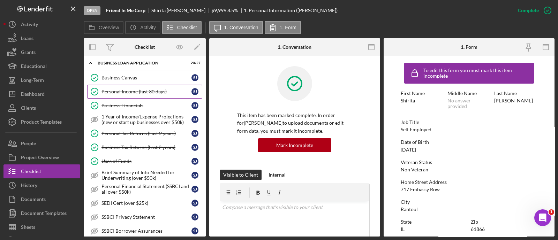
click at [126, 85] on link "Personal Income (last 30 days) Personal Income (last 30 days) [PERSON_NAME]" at bounding box center [144, 92] width 115 height 14
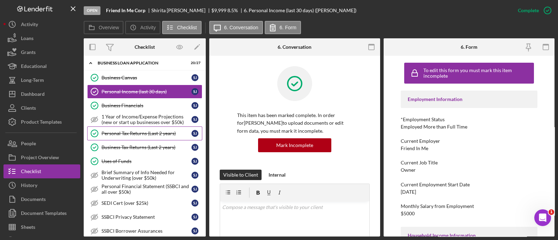
click at [138, 131] on div "Personal Tax Returns (Last 2 years)" at bounding box center [147, 134] width 90 height 6
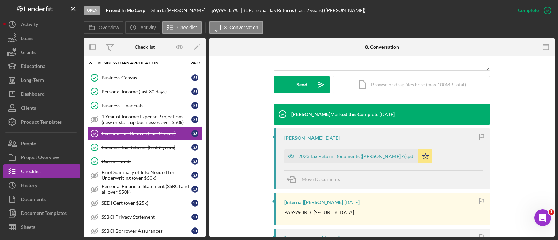
scroll to position [191, 0]
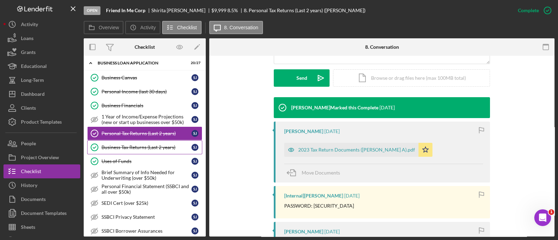
click at [121, 141] on link "Business Tax Returns (Last 2 years) Business Tax Returns (Last 2 years) S J" at bounding box center [144, 148] width 115 height 14
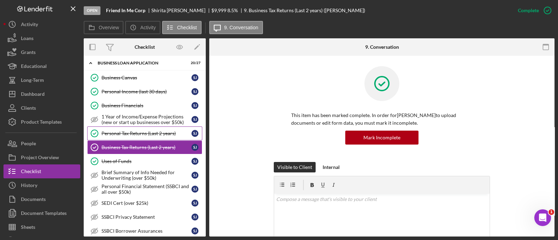
click at [120, 135] on link "Personal Tax Returns (Last 2 years) Personal Tax Returns (Last 2 years) S J" at bounding box center [144, 134] width 115 height 14
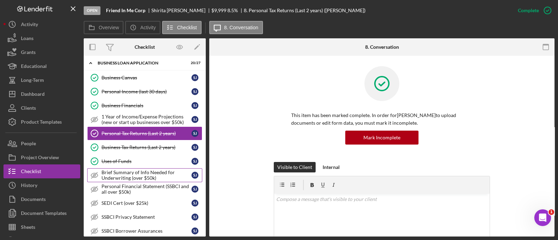
click at [122, 169] on link "Brief Summary of Info Needed for Underwriting (over $50k) Brief Summary of Info…" at bounding box center [144, 176] width 115 height 14
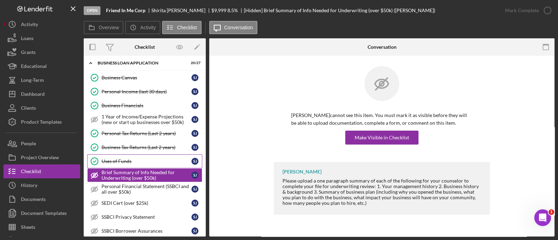
click at [120, 159] on div "Uses of Funds" at bounding box center [147, 162] width 90 height 6
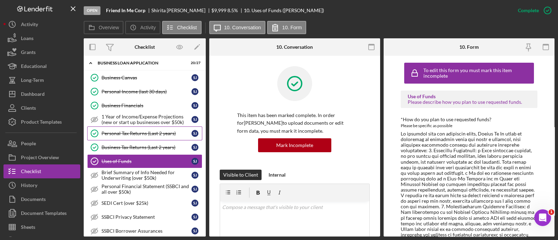
click at [113, 131] on div "Personal Tax Returns (Last 2 years)" at bounding box center [147, 134] width 90 height 6
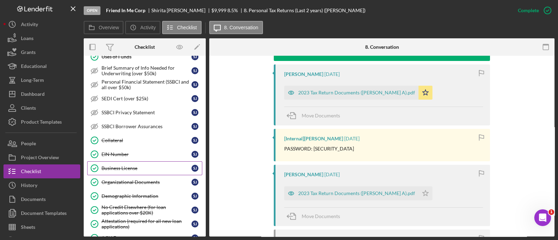
scroll to position [251, 0]
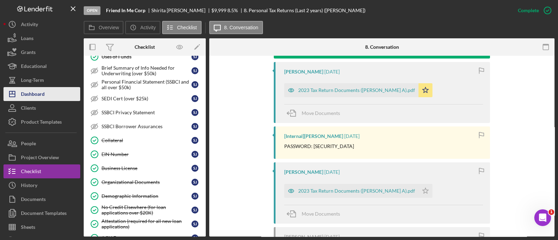
click at [31, 95] on div "Dashboard" at bounding box center [33, 95] width 24 height 16
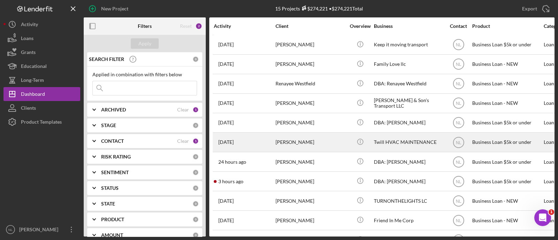
click at [281, 71] on div "Clifton Allen" at bounding box center [311, 64] width 70 height 18
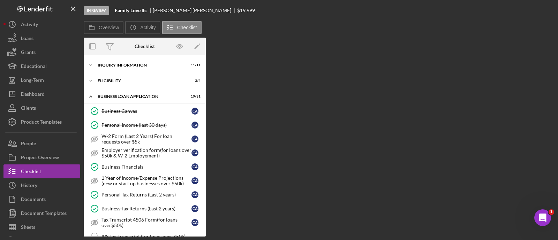
scroll to position [350, 0]
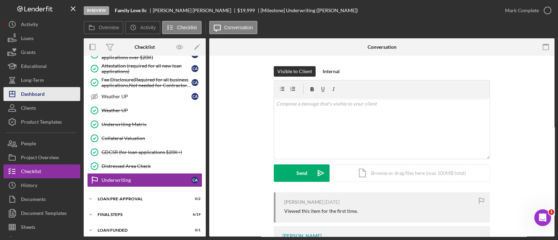
click at [53, 91] on button "Icon/Dashboard Dashboard" at bounding box center [41, 94] width 77 height 14
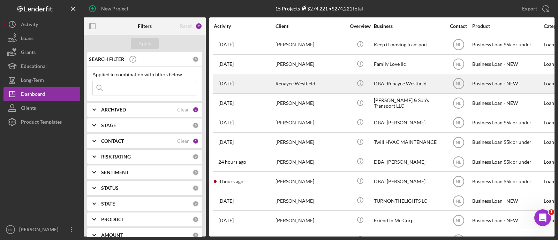
click at [277, 79] on div "Renayee Westfield" at bounding box center [311, 84] width 70 height 18
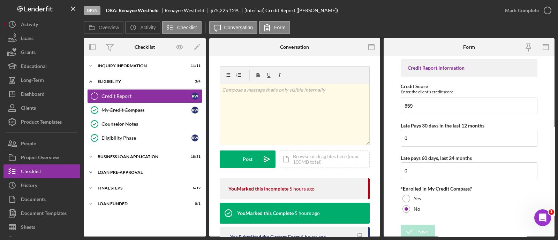
click at [145, 175] on div "Icon/Expander LOAN PRE-APPROVAL 0 / 2" at bounding box center [145, 173] width 122 height 14
click at [131, 155] on div "BUSINESS LOAN APPLICATION" at bounding box center [147, 157] width 99 height 4
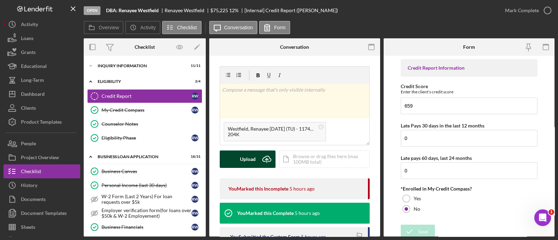
click at [253, 161] on div "Upload" at bounding box center [248, 159] width 16 height 17
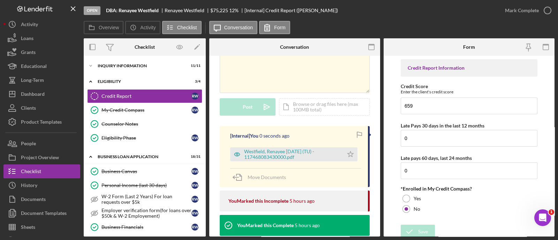
scroll to position [56, 0]
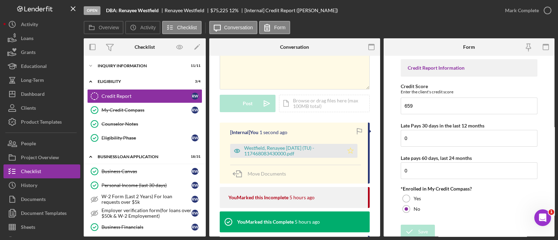
click at [352, 149] on icon "Icon/Star" at bounding box center [351, 151] width 14 height 14
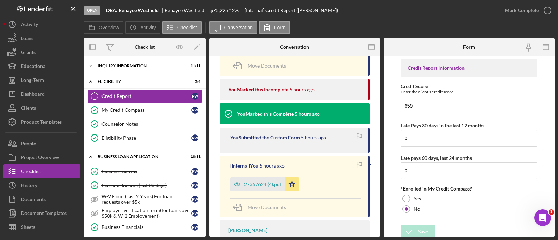
scroll to position [181, 0]
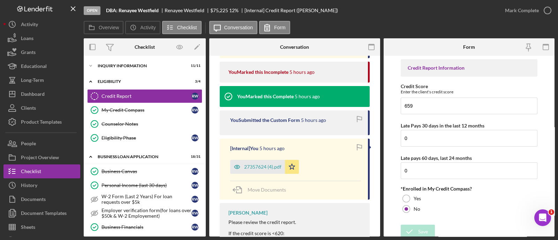
click at [293, 171] on icon "Icon/Star" at bounding box center [292, 167] width 14 height 14
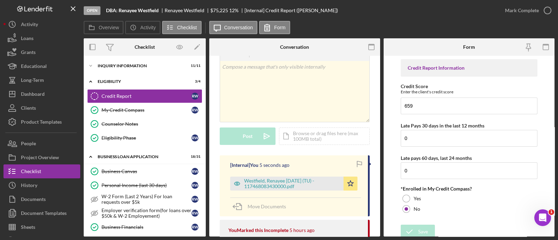
scroll to position [0, 0]
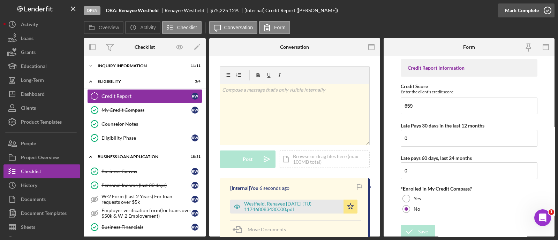
click at [520, 15] on div "Mark Complete" at bounding box center [522, 10] width 34 height 14
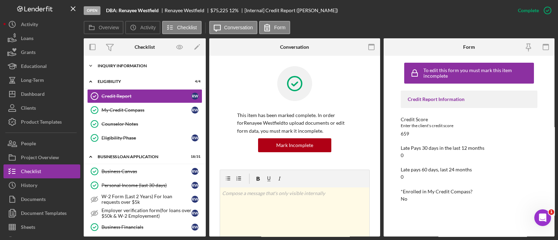
click at [122, 69] on div "Icon/Expander INQUIRY INFORMATION 11 / 11" at bounding box center [145, 66] width 122 height 14
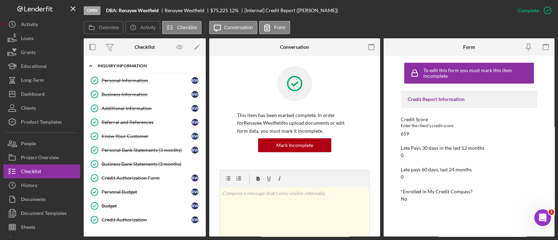
click at [123, 72] on div "Icon/Expander INQUIRY INFORMATION 11 / 11" at bounding box center [145, 66] width 122 height 14
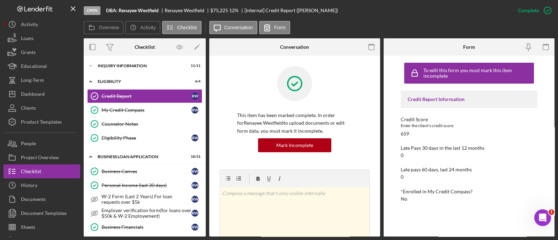
click at [117, 68] on div "Icon/Expander INQUIRY INFORMATION 11 / 11" at bounding box center [145, 66] width 122 height 14
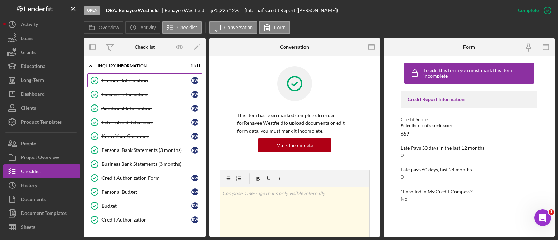
click at [120, 80] on div "Personal Information" at bounding box center [147, 81] width 90 height 6
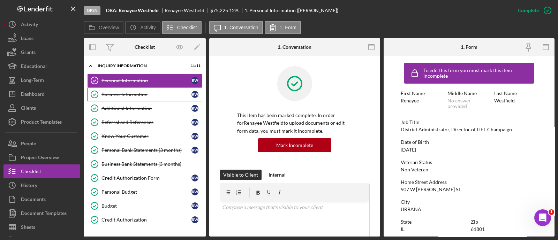
click at [126, 100] on link "Business Information Business Information R W" at bounding box center [144, 95] width 115 height 14
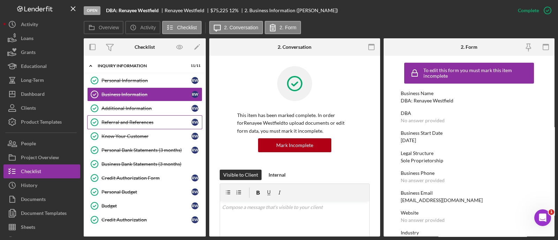
click at [128, 117] on link "Referral and References Referral and References R W" at bounding box center [144, 122] width 115 height 14
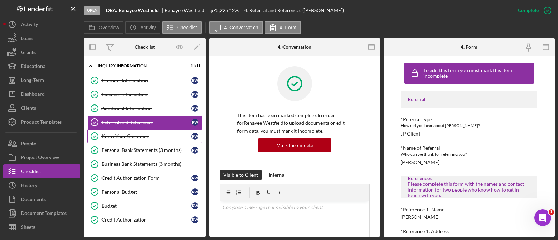
click at [122, 134] on div "Know Your Customer" at bounding box center [147, 137] width 90 height 6
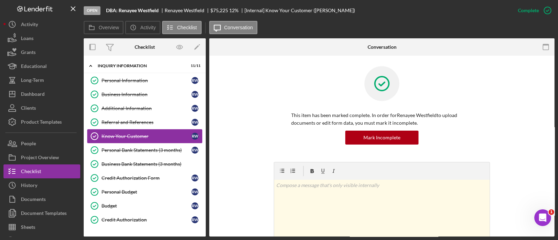
scroll to position [107, 0]
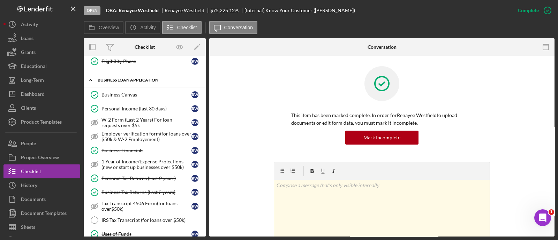
click at [122, 82] on div "Icon/Expander BUSINESS LOAN APPLICATION 18 / 31" at bounding box center [145, 80] width 122 height 14
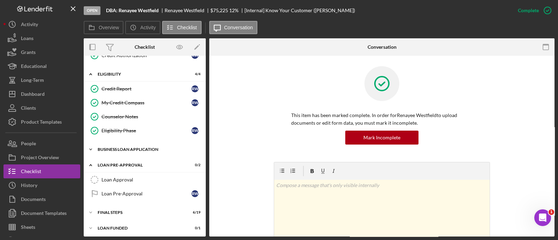
click at [128, 148] on div "BUSINESS LOAN APPLICATION" at bounding box center [147, 150] width 99 height 4
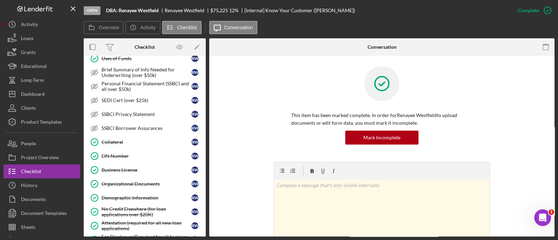
scroll to position [459, 0]
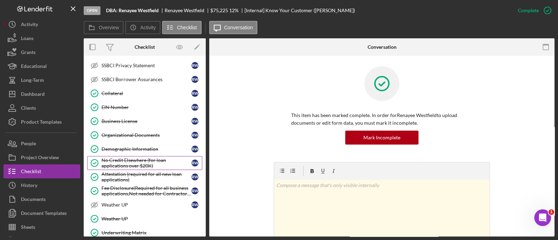
click at [129, 158] on div "No Credit Elsewhere (for loan applications over $20K)" at bounding box center [147, 163] width 90 height 11
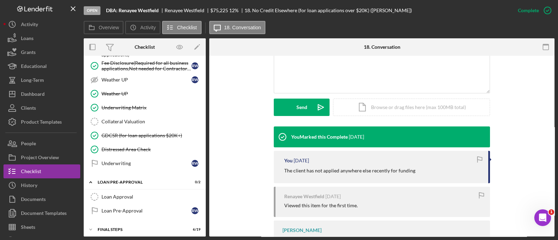
scroll to position [593, 0]
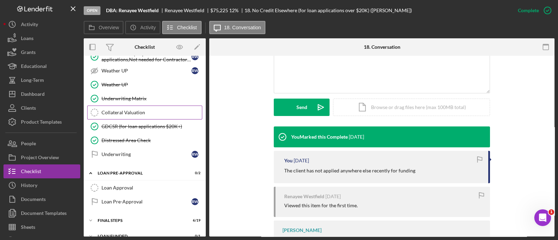
click at [120, 106] on link "Collateral Valuation Collateral Valuation" at bounding box center [144, 113] width 115 height 14
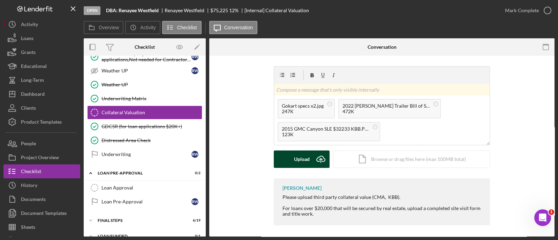
click at [307, 165] on div "Upload" at bounding box center [302, 159] width 16 height 17
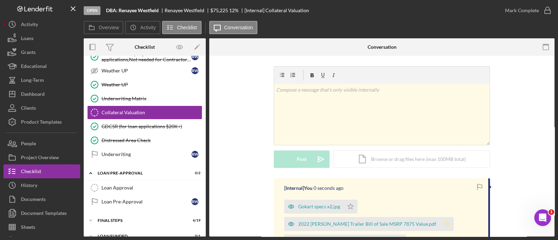
click at [440, 223] on icon "Icon/Star" at bounding box center [447, 224] width 14 height 14
click at [344, 201] on icon "Icon/Star" at bounding box center [351, 207] width 14 height 14
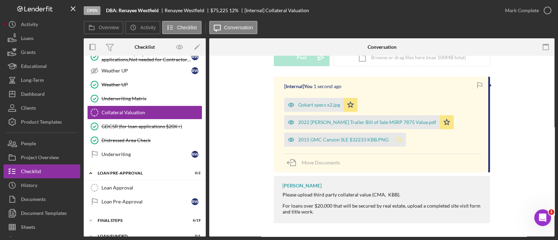
click at [402, 141] on icon "Icon/Star" at bounding box center [399, 140] width 14 height 14
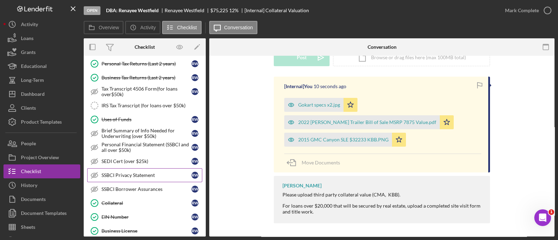
scroll to position [397, 0]
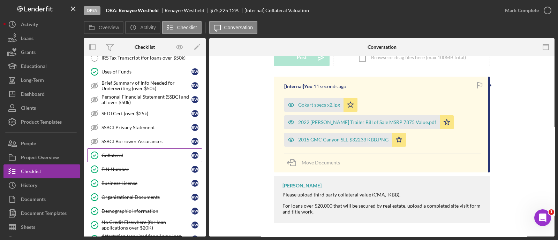
click at [129, 149] on link "Collateral Collateral R W" at bounding box center [144, 156] width 115 height 14
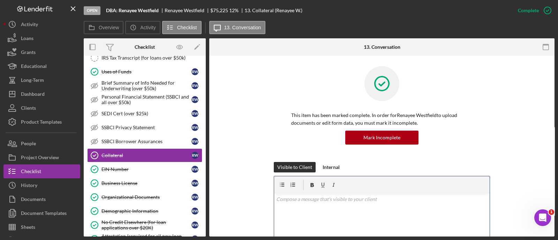
click at [296, 205] on div "v Color teal Color pink Remove color Add row above Add row below Add column bef…" at bounding box center [382, 224] width 216 height 61
click at [335, 173] on div "Visible to Client Internal v Color teal Color pink Remove color Add row above A…" at bounding box center [382, 224] width 216 height 125
click at [334, 171] on div "Internal" at bounding box center [331, 167] width 17 height 10
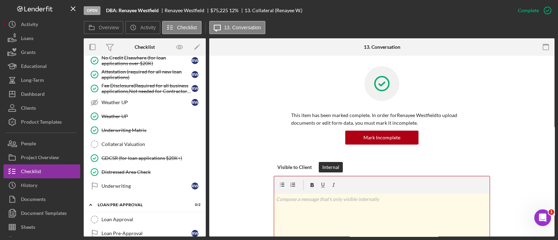
scroll to position [562, 0]
click at [138, 212] on link "Loan Approval Loan Approval" at bounding box center [144, 219] width 115 height 14
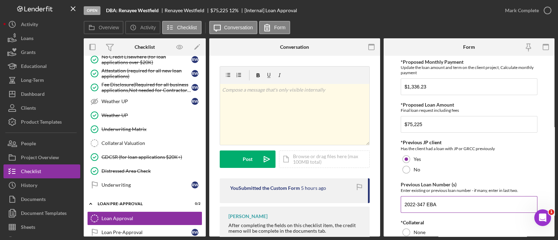
click at [413, 202] on input "2022-347 EBA" at bounding box center [469, 204] width 137 height 17
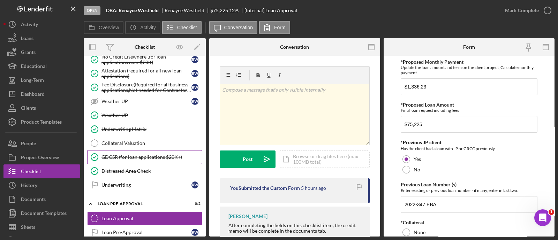
click at [117, 155] on div "GDCSR (for loan applications $20K+)" at bounding box center [152, 158] width 100 height 6
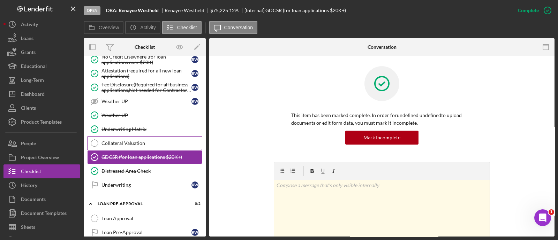
click at [124, 141] on div "Collateral Valuation" at bounding box center [152, 144] width 100 height 6
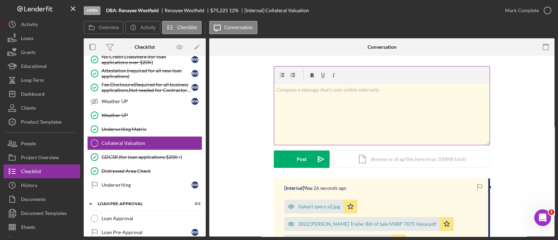
scroll to position [102, 0]
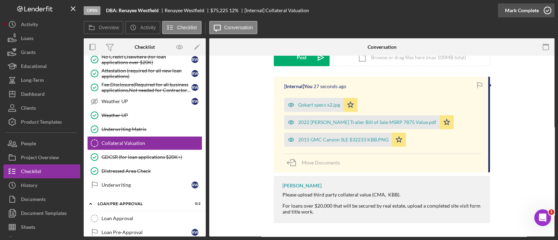
click at [518, 9] on div "Mark Complete" at bounding box center [522, 10] width 34 height 14
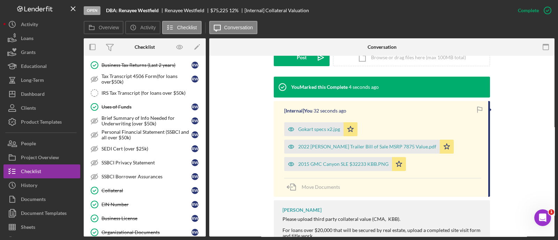
scroll to position [373, 0]
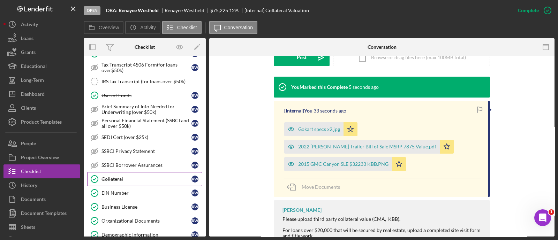
click at [133, 177] on div "Collateral" at bounding box center [147, 180] width 90 height 6
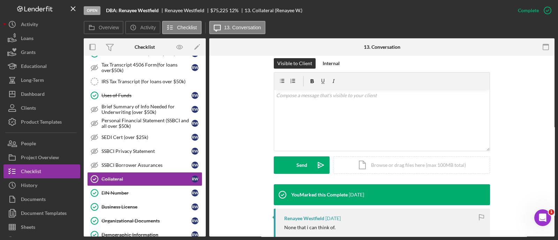
scroll to position [107, 0]
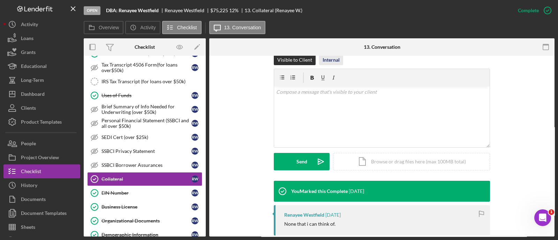
click at [332, 60] on div "Internal" at bounding box center [331, 60] width 17 height 10
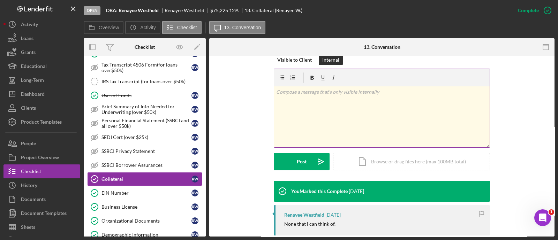
click at [328, 102] on div "v Color teal Color pink Remove color Add row above Add row below Add column bef…" at bounding box center [382, 117] width 216 height 61
paste div
click at [276, 92] on p "2022-347 EBA" at bounding box center [382, 92] width 212 height 8
click at [448, 87] on div "v Color teal Color pink Remove color Add row above Add row below Add column bef…" at bounding box center [382, 117] width 216 height 61
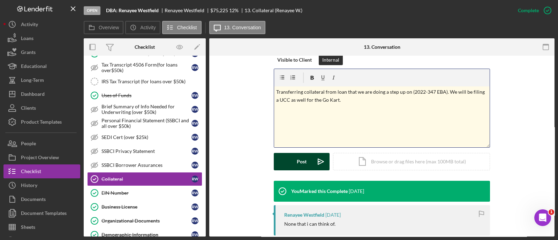
click at [300, 157] on div "Post" at bounding box center [302, 161] width 10 height 17
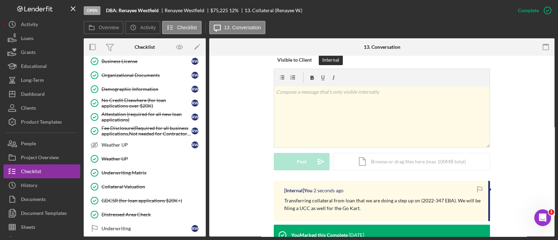
scroll to position [598, 0]
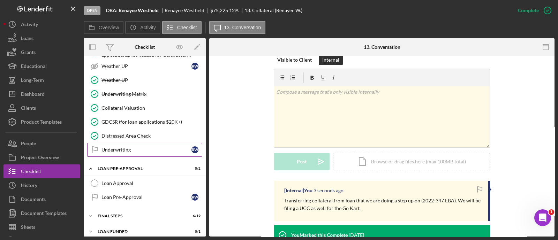
click at [126, 148] on link "Underwriting Underwriting R W" at bounding box center [144, 150] width 115 height 14
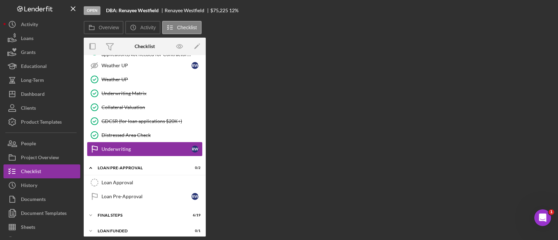
scroll to position [598, 0]
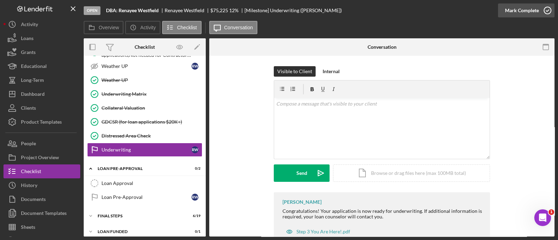
click at [510, 13] on div "Mark Complete" at bounding box center [522, 10] width 34 height 14
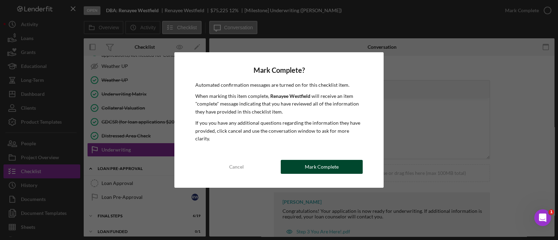
click at [313, 162] on div "Mark Complete" at bounding box center [322, 167] width 34 height 14
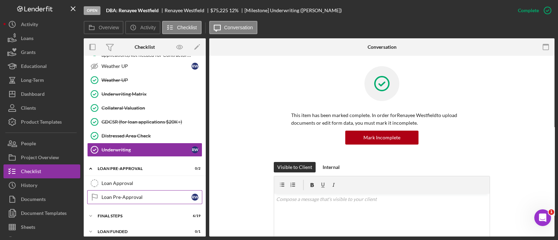
click at [140, 191] on link "Loan Pre-Approval Loan Pre-Approval R W" at bounding box center [144, 198] width 115 height 14
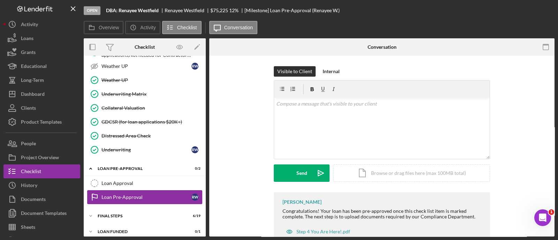
scroll to position [598, 0]
click at [134, 181] on div "Loan Approval" at bounding box center [152, 184] width 100 height 6
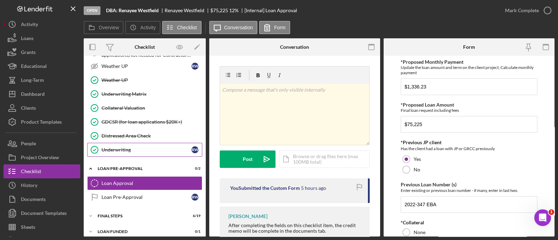
click at [121, 147] on div "Underwriting" at bounding box center [147, 150] width 90 height 6
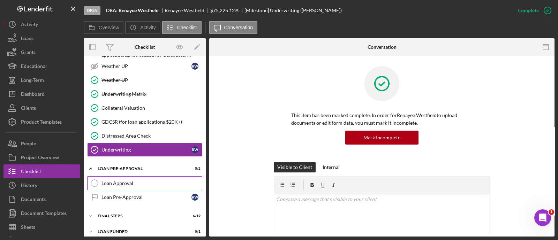
click at [124, 177] on link "Loan Approval Loan Approval" at bounding box center [144, 184] width 115 height 14
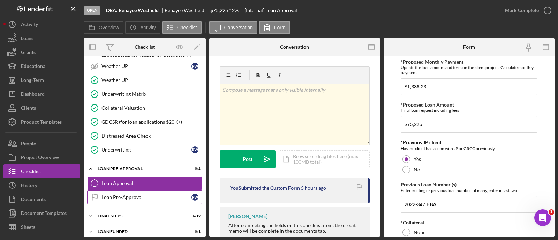
click at [124, 195] on div "Loan Pre-Approval" at bounding box center [147, 198] width 90 height 6
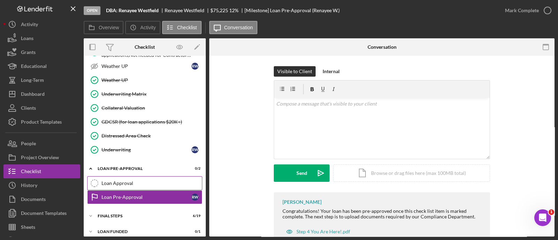
click at [119, 181] on div "Loan Approval" at bounding box center [152, 184] width 100 height 6
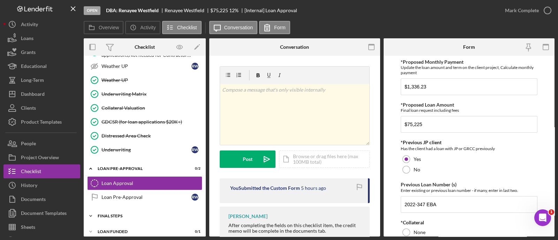
click at [120, 215] on div "Icon/Expander FINAL STEPS 6 / 19" at bounding box center [145, 216] width 122 height 14
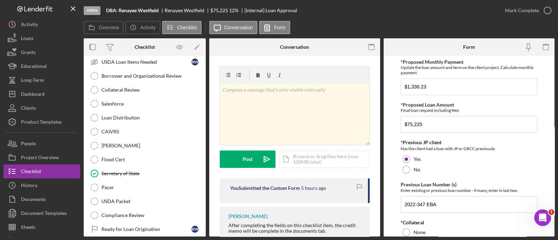
scroll to position [864, 0]
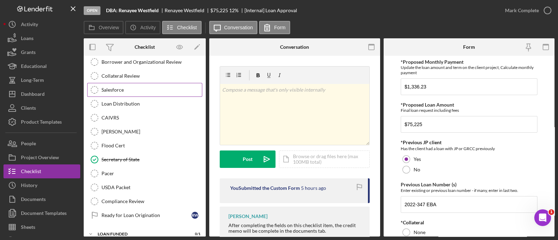
click at [125, 83] on link "Salesforce Salesforce" at bounding box center [144, 90] width 115 height 14
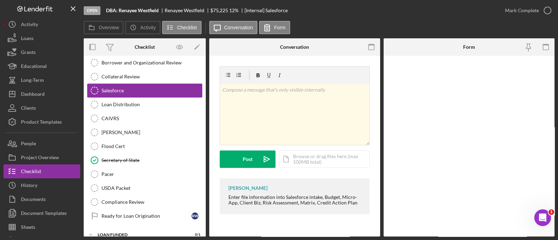
scroll to position [807, 0]
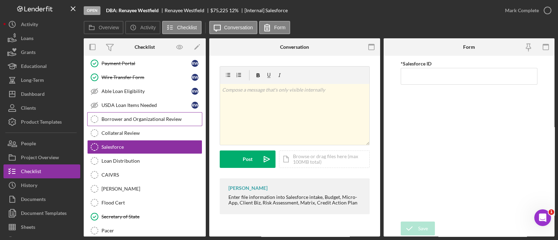
click at [138, 118] on link "Borrower and Organizational Review Borrower and Organizational Review" at bounding box center [144, 119] width 115 height 14
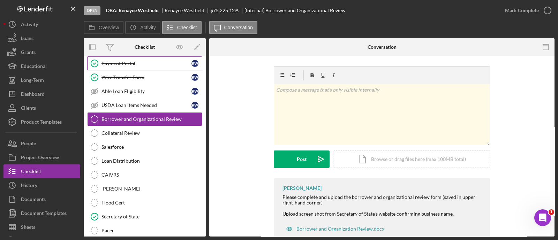
click at [123, 62] on link "Payment Portal Payment Portal R W" at bounding box center [144, 64] width 115 height 14
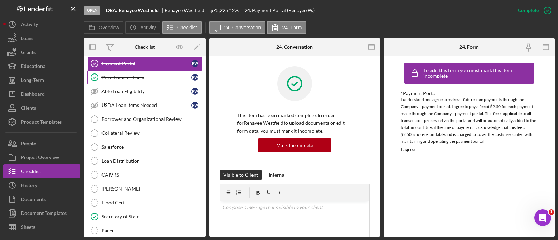
click at [124, 75] on div "Wire Transfer Form" at bounding box center [147, 78] width 90 height 6
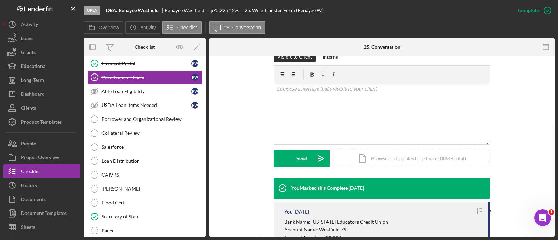
scroll to position [223, 0]
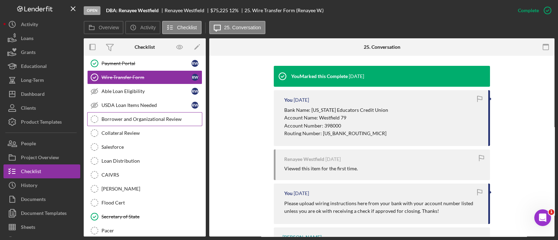
click at [146, 117] on link "Borrower and Organizational Review Borrower and Organizational Review" at bounding box center [144, 119] width 115 height 14
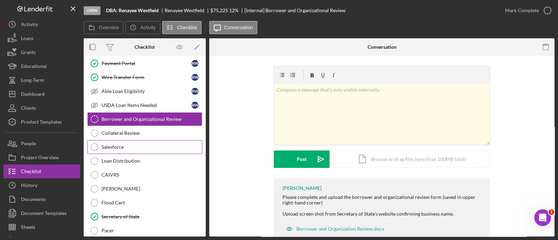
click at [124, 140] on link "Salesforce Salesforce" at bounding box center [144, 147] width 115 height 14
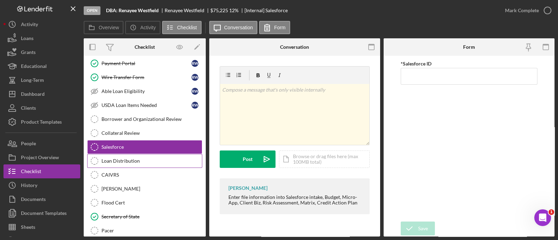
click at [123, 160] on link "Loan Distribution Loan Distribution" at bounding box center [144, 161] width 115 height 14
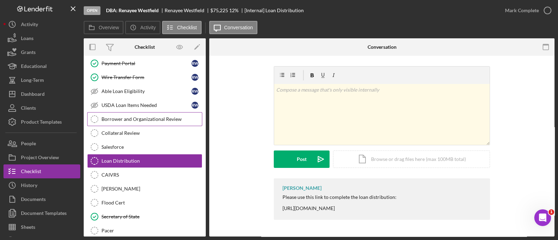
click at [135, 117] on div "Borrower and Organizational Review" at bounding box center [152, 120] width 100 height 6
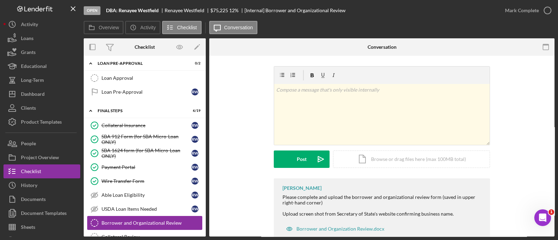
scroll to position [724, 0]
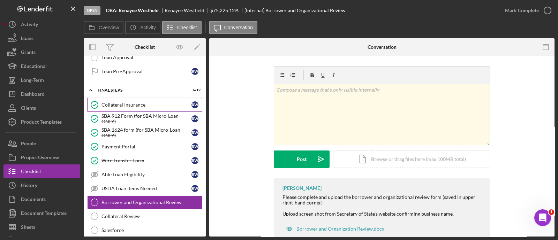
click at [131, 102] on div "Collateral Insurance" at bounding box center [147, 105] width 90 height 6
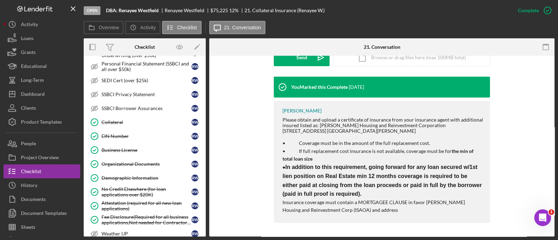
scroll to position [427, 0]
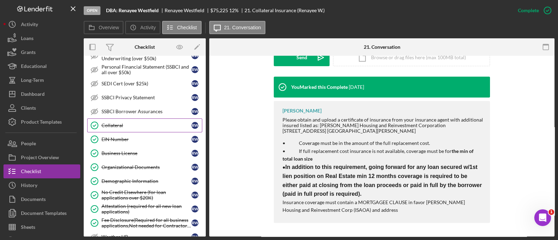
click at [112, 123] on div "Collateral" at bounding box center [147, 126] width 90 height 6
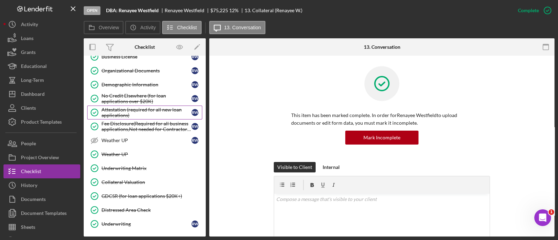
scroll to position [525, 0]
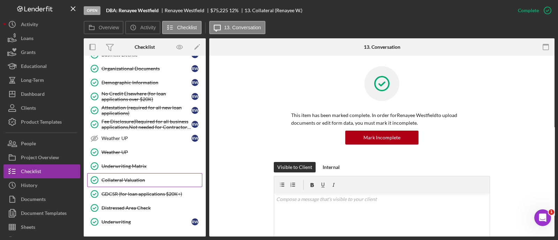
click at [133, 178] on div "Collateral Valuation" at bounding box center [152, 181] width 100 height 6
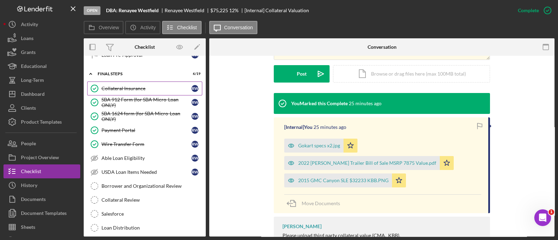
scroll to position [746, 0]
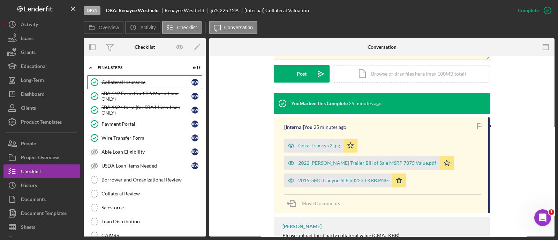
click at [126, 80] on div "Collateral Insurance" at bounding box center [147, 83] width 90 height 6
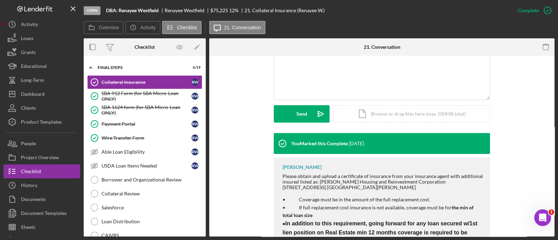
scroll to position [212, 0]
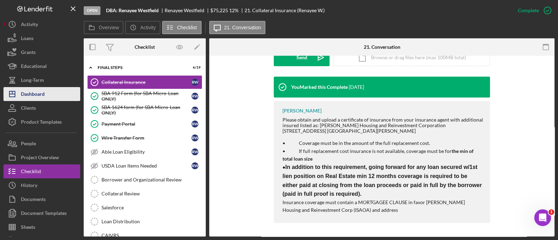
click at [42, 93] on div "Dashboard" at bounding box center [33, 95] width 24 height 16
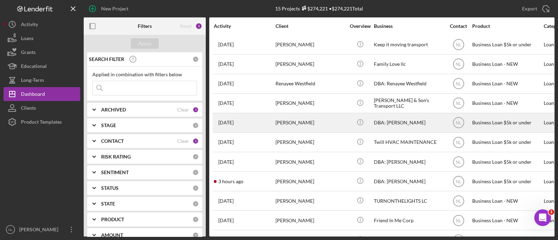
click at [286, 128] on div "Anthony Jones" at bounding box center [311, 123] width 70 height 18
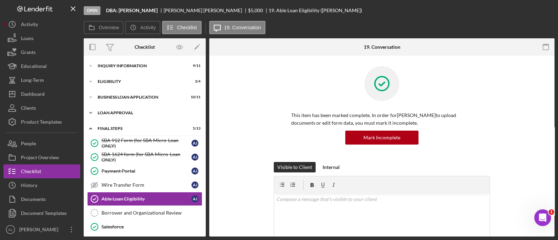
scroll to position [52, 0]
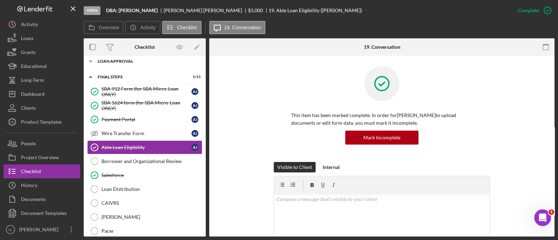
click at [124, 62] on div "Loan Approval" at bounding box center [147, 61] width 99 height 4
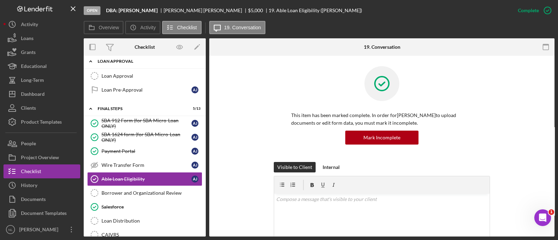
scroll to position [0, 0]
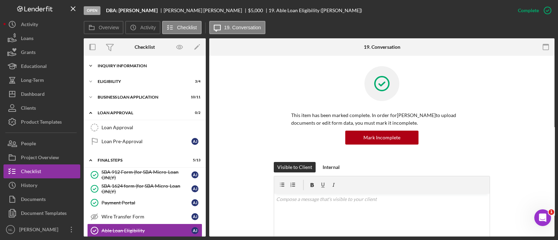
click at [123, 64] on div "INQUIRY INFORMATION" at bounding box center [147, 66] width 99 height 4
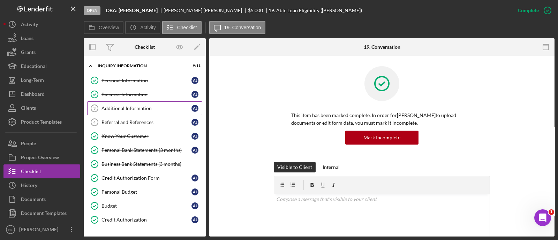
click at [124, 111] on div "Additional Information" at bounding box center [147, 109] width 90 height 6
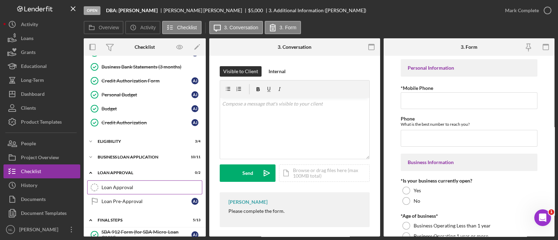
scroll to position [94, 0]
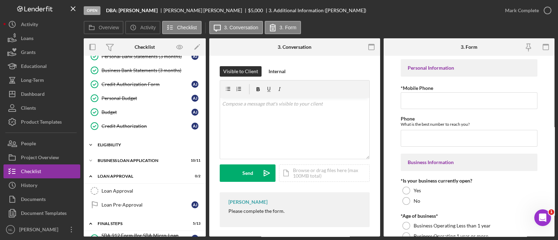
click at [122, 146] on div "Eligibility" at bounding box center [147, 145] width 99 height 4
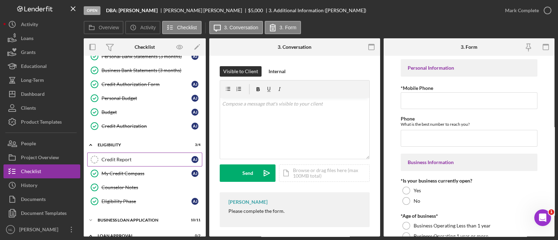
click at [121, 161] on div "Credit Report" at bounding box center [147, 160] width 90 height 6
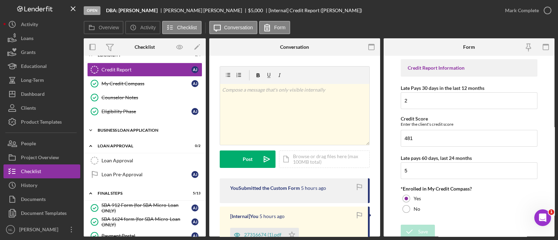
click at [128, 125] on div "Icon/Expander BUSINESS LOAN APPLICATION 10 / 11" at bounding box center [145, 131] width 122 height 14
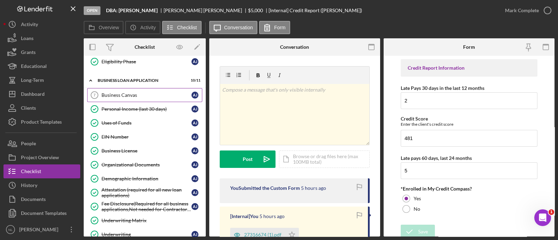
scroll to position [234, 0]
click at [122, 97] on link "Business Canvas 7 Business Canvas A J" at bounding box center [144, 95] width 115 height 14
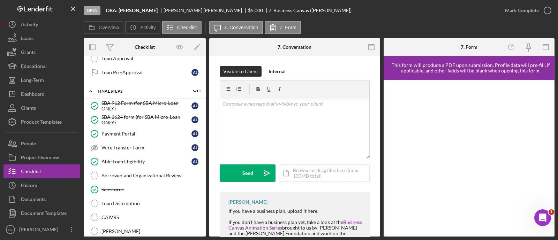
scroll to position [460, 0]
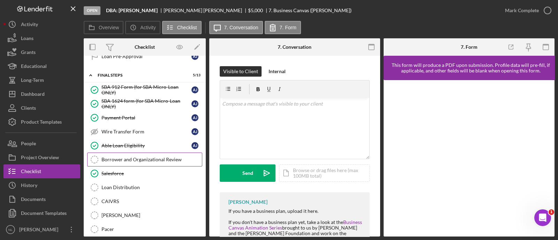
click at [133, 157] on div "Borrower and Organizational Review" at bounding box center [152, 160] width 100 height 6
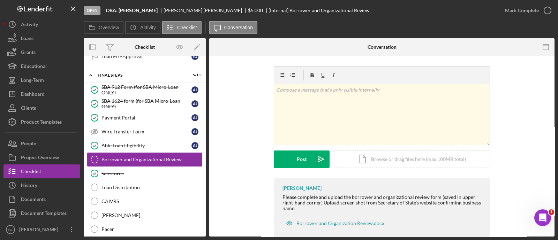
scroll to position [498, 0]
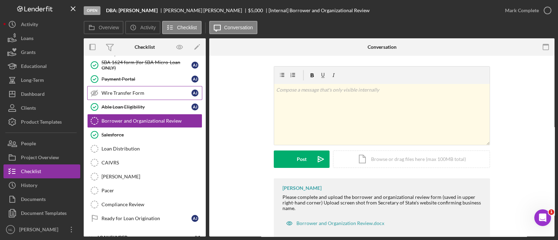
click at [113, 92] on link "Wire Transfer Form Wire Transfer Form A J" at bounding box center [144, 93] width 115 height 14
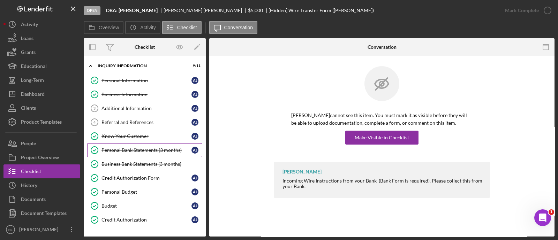
click at [141, 150] on div "Personal Bank Statements (3 months)" at bounding box center [147, 151] width 90 height 6
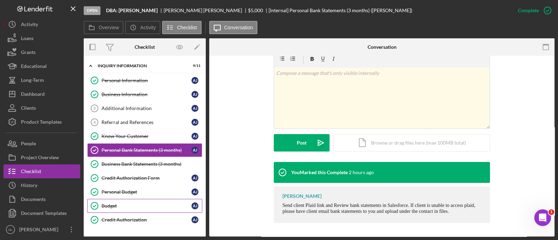
scroll to position [174, 0]
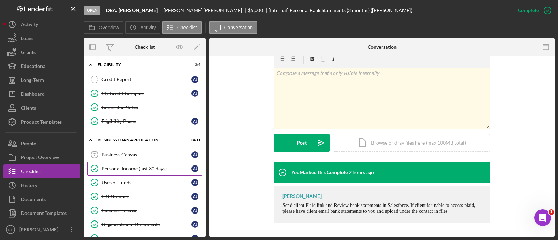
click at [131, 172] on link "Personal Income (last 30 days) Personal Income (last 30 days) A J" at bounding box center [144, 169] width 115 height 14
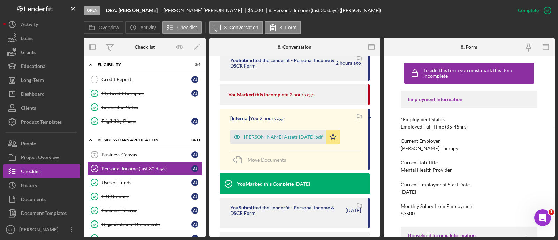
scroll to position [277, 0]
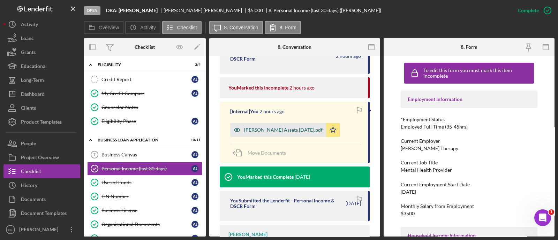
click at [265, 131] on div "Anthony Jones Assets 2025-10-07.pdf" at bounding box center [283, 130] width 79 height 6
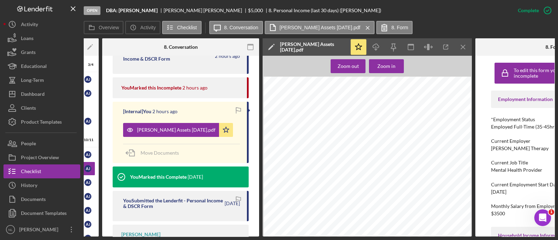
scroll to position [0, 111]
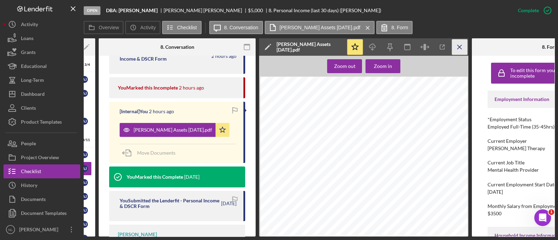
click at [462, 46] on icon "Icon/Menu Close" at bounding box center [460, 47] width 16 height 16
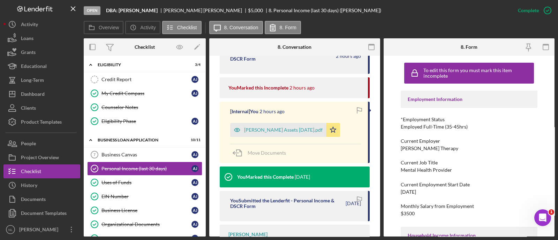
scroll to position [0, 0]
click at [60, 101] on button "Clients" at bounding box center [41, 108] width 77 height 14
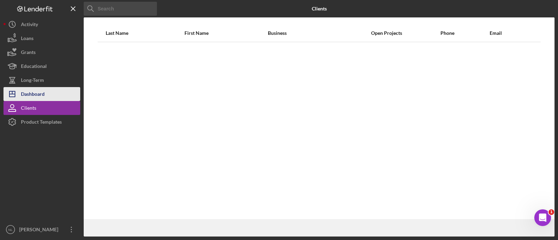
click at [56, 96] on button "Icon/Dashboard Dashboard" at bounding box center [41, 94] width 77 height 14
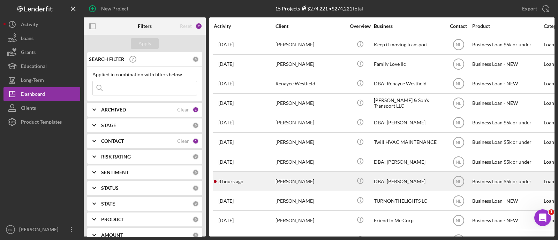
scroll to position [99, 0]
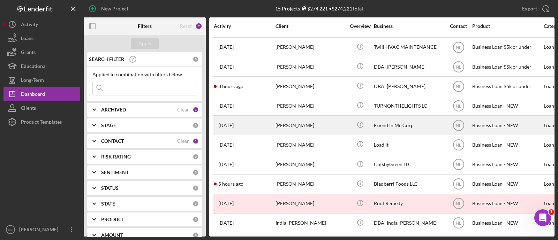
click at [306, 122] on div "[PERSON_NAME]" at bounding box center [311, 125] width 70 height 18
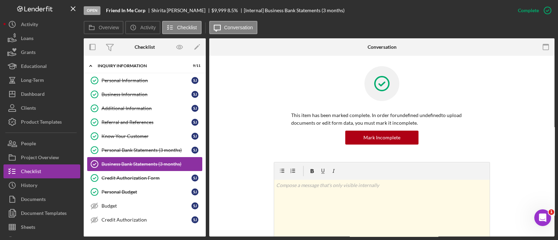
scroll to position [74, 0]
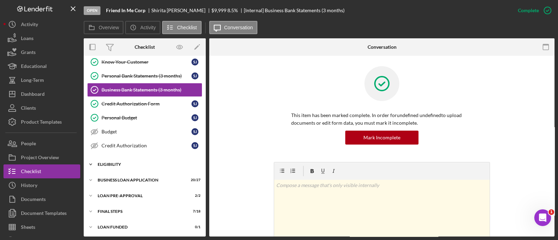
click at [131, 159] on div "Icon/Expander ELIGIBILITY 4 / 4" at bounding box center [145, 165] width 122 height 14
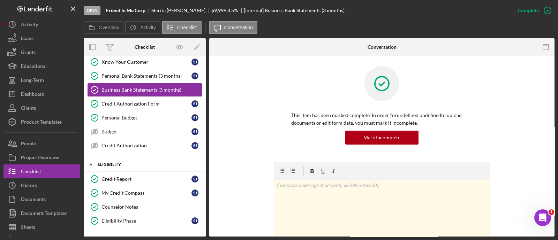
scroll to position [133, 0]
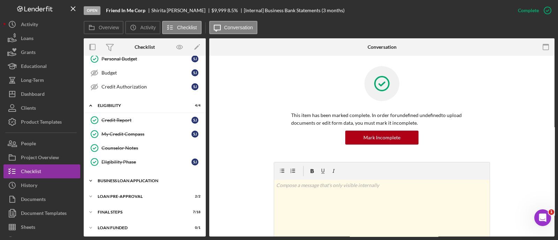
click at [130, 182] on div "Icon/Expander BUSINESS LOAN APPLICATION 20 / 27" at bounding box center [145, 181] width 122 height 14
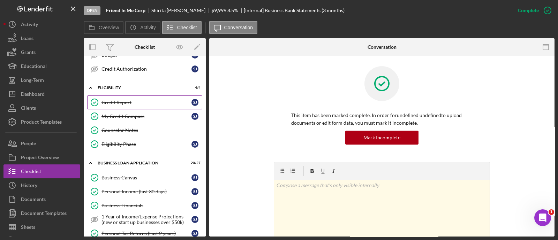
scroll to position [150, 0]
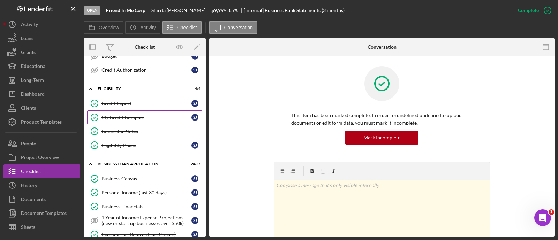
click at [137, 115] on div "My Credit Compass" at bounding box center [147, 118] width 90 height 6
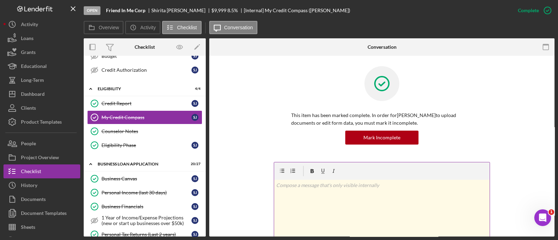
scroll to position [193, 0]
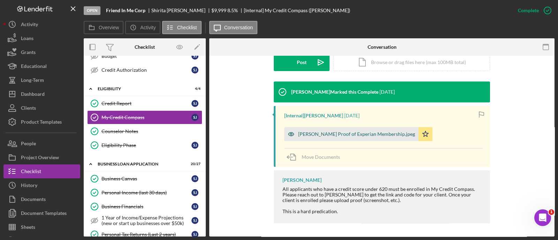
click at [322, 132] on div "[PERSON_NAME] Proof of Experian Membership.jpeg" at bounding box center [356, 135] width 117 height 6
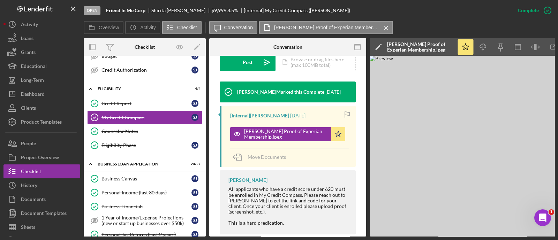
scroll to position [0, 24]
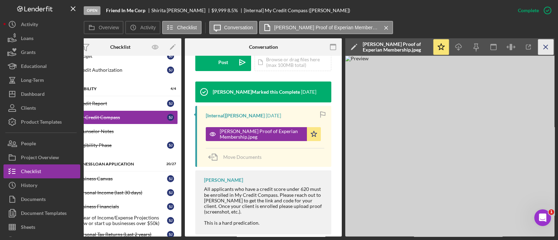
click at [546, 46] on line "button" at bounding box center [546, 47] width 4 height 4
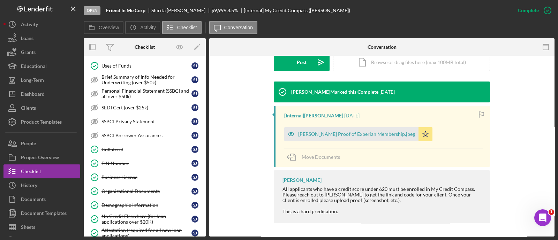
scroll to position [511, 0]
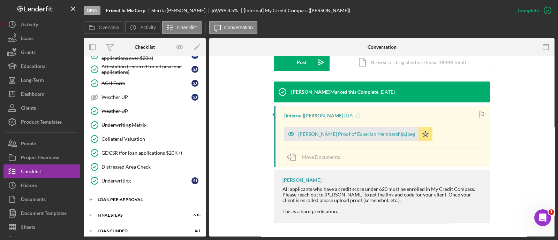
click at [137, 198] on div "Icon/Expander LOAN PRE-APPROVAL 2 / 2" at bounding box center [145, 200] width 122 height 14
click at [111, 193] on div "Icon/Expander LOAN PRE-APPROVAL 2 / 2" at bounding box center [145, 200] width 122 height 14
click at [112, 214] on div "FINAL STEPS" at bounding box center [147, 216] width 99 height 4
click at [117, 198] on div "LOAN PRE-APPROVAL" at bounding box center [147, 200] width 99 height 4
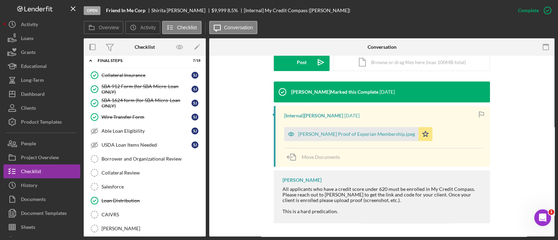
scroll to position [701, 0]
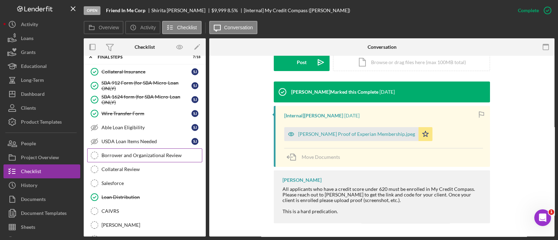
click at [119, 153] on div "Borrower and Organizational Review" at bounding box center [152, 156] width 100 height 6
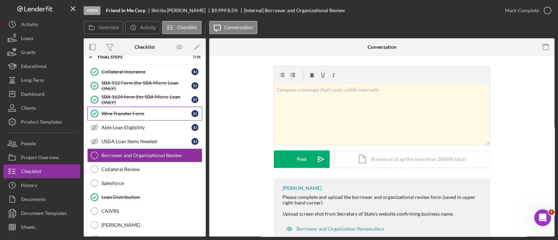
click at [122, 111] on div "Wire Transfer Form" at bounding box center [147, 114] width 90 height 6
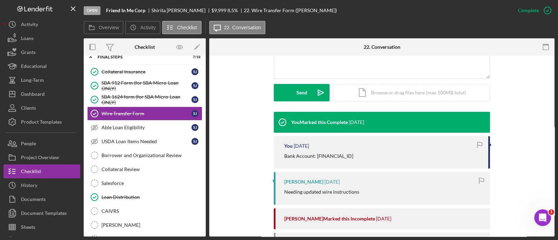
scroll to position [191, 0]
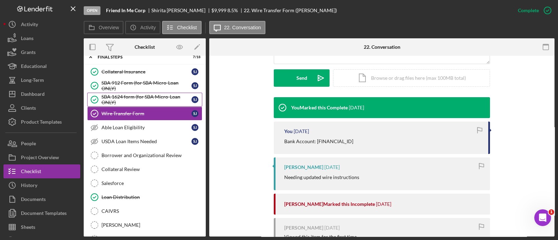
click at [155, 96] on div "SBA 1624 form (for SBA Micro-Loan ONLY)" at bounding box center [147, 99] width 90 height 11
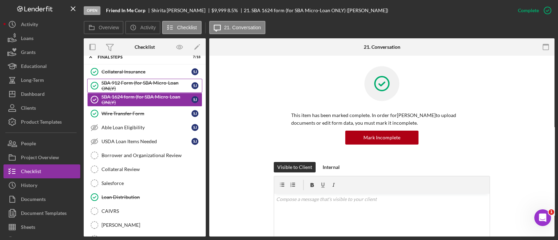
click at [136, 80] on div "SBA 912 Form (for SBA Micro-Loan ONLY)" at bounding box center [147, 85] width 90 height 11
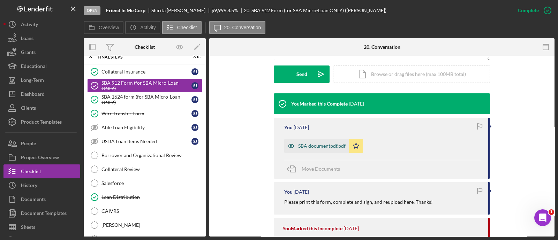
click at [319, 148] on div "SBA documentpdf.pdf" at bounding box center [321, 146] width 47 height 6
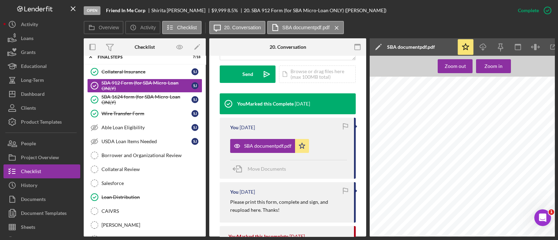
scroll to position [0, 24]
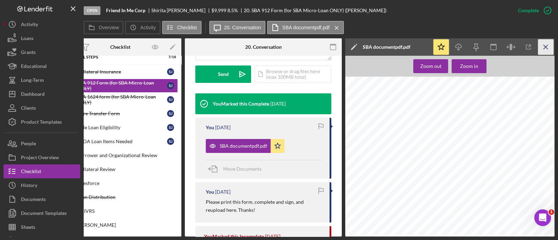
click at [541, 52] on icon "Icon/Menu Close" at bounding box center [546, 47] width 16 height 16
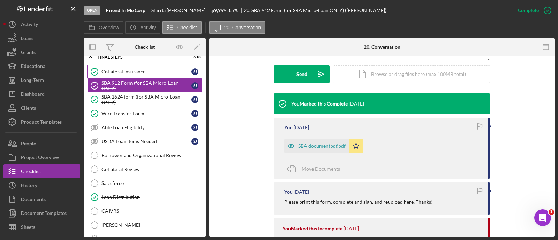
drag, startPoint x: 108, startPoint y: 107, endPoint x: 122, endPoint y: 68, distance: 41.8
click at [122, 68] on div "Collateral Insurance Collateral Insurance S J SBA 912 Form (for SBA Micro-Loan …" at bounding box center [145, 192] width 122 height 255
click at [151, 69] on div "Collateral Insurance" at bounding box center [147, 72] width 90 height 6
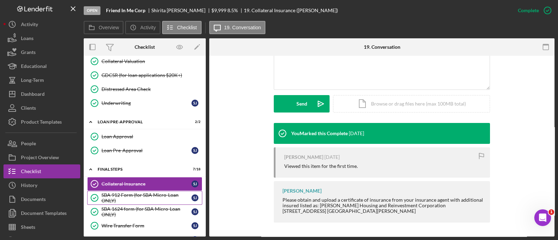
scroll to position [581, 0]
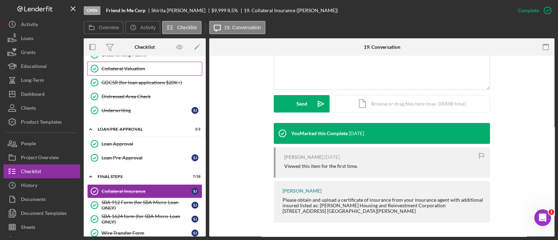
click at [131, 66] on div "Collateral Valuation" at bounding box center [152, 69] width 100 height 6
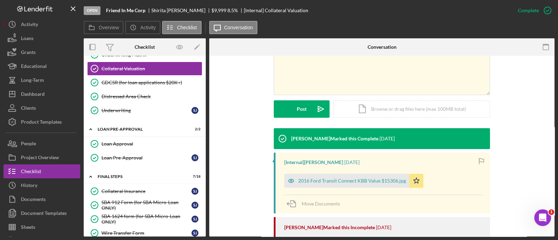
scroll to position [158, 0]
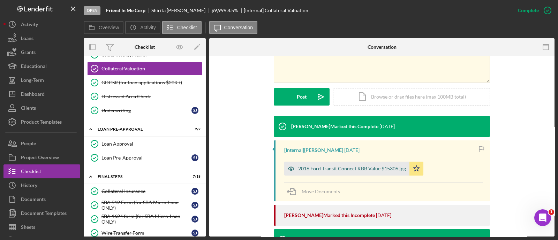
click at [341, 170] on div "2016 Ford Transit Connect KBB Value $15306.jpg" at bounding box center [352, 169] width 108 height 6
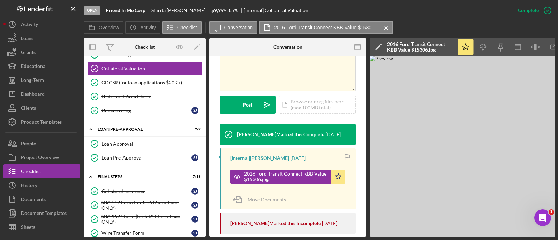
scroll to position [0, 24]
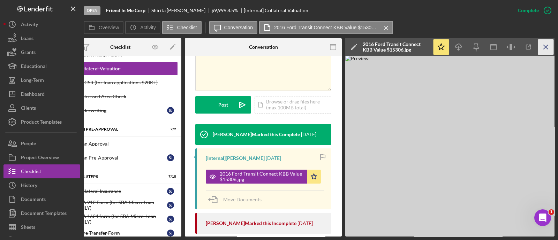
click at [544, 49] on line "button" at bounding box center [546, 47] width 4 height 4
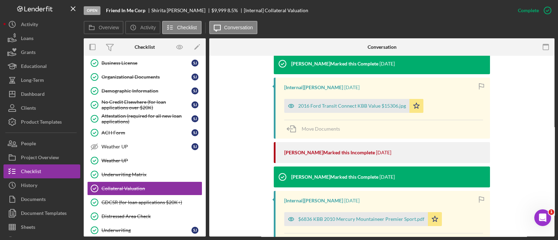
scroll to position [429, 0]
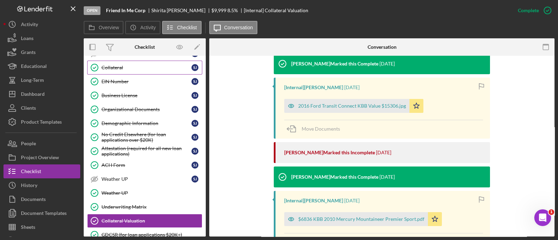
click at [131, 67] on link "Collateral Collateral [PERSON_NAME]" at bounding box center [144, 68] width 115 height 14
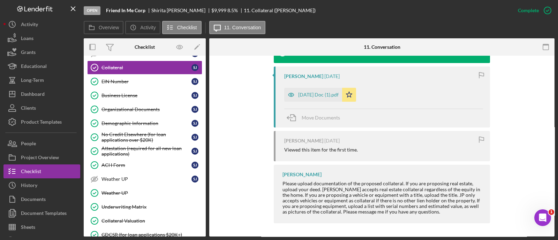
scroll to position [201, 0]
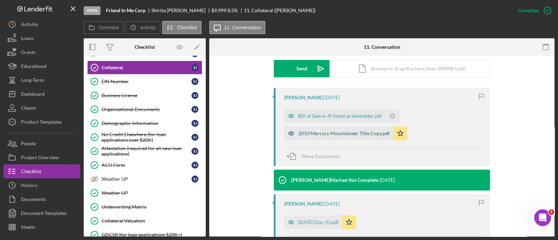
click at [345, 137] on div "2010 Mercury Mountaineer Title Copy.pdf" at bounding box center [338, 134] width 109 height 14
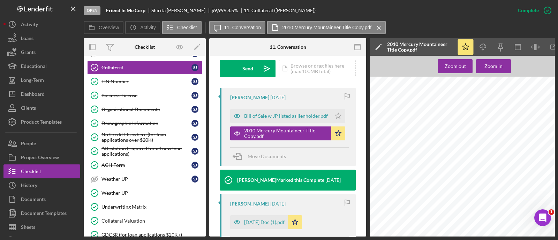
scroll to position [261, 154]
click at [316, 118] on div "Bill of Sale w JP listed as lienholder.pdf" at bounding box center [286, 116] width 84 height 6
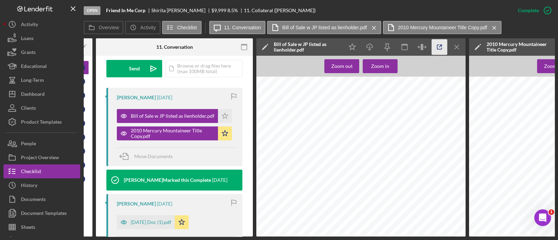
scroll to position [0, 132]
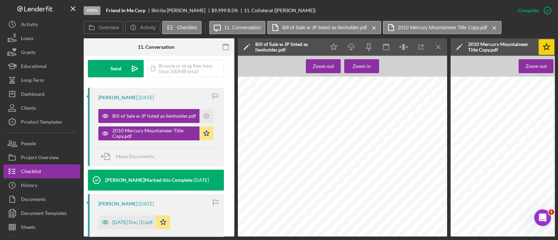
click at [551, 52] on icon "Icon/Star" at bounding box center [547, 47] width 16 height 16
click at [442, 50] on icon "Icon/Menu Close" at bounding box center [439, 47] width 16 height 16
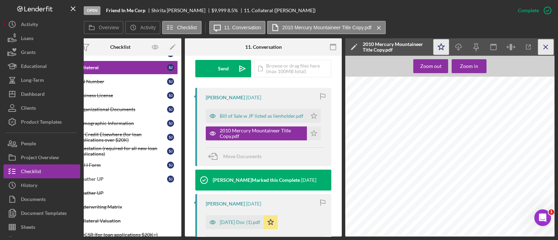
click at [547, 46] on icon "Icon/Menu Close" at bounding box center [546, 47] width 16 height 16
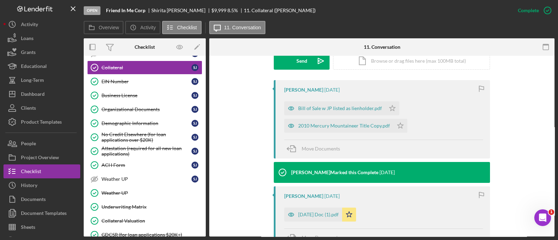
scroll to position [201, 0]
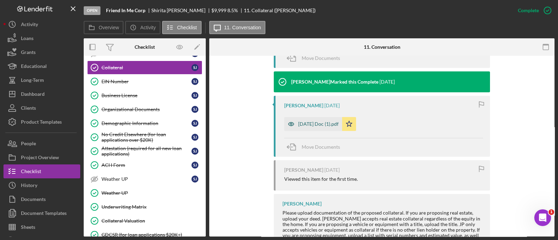
click at [321, 123] on div "[DATE] Doc (1).pdf" at bounding box center [318, 124] width 40 height 6
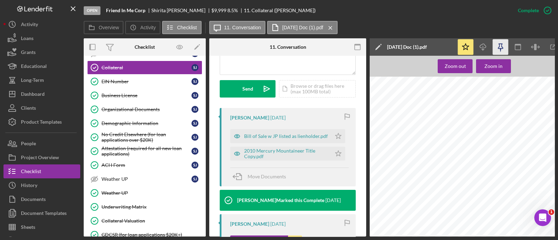
scroll to position [0, 0]
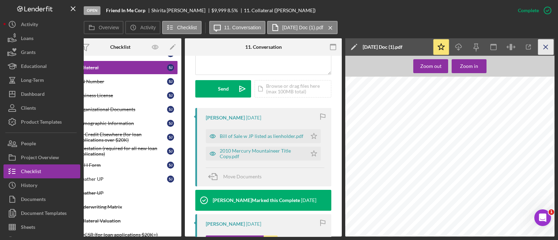
click at [544, 42] on icon "Icon/Menu Close" at bounding box center [546, 47] width 16 height 16
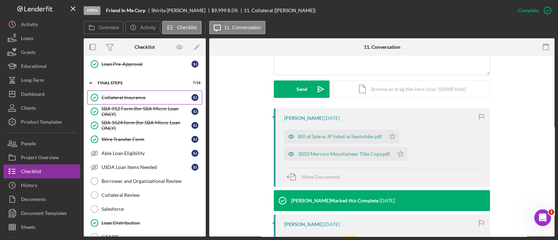
click at [133, 95] on div "Collateral Insurance" at bounding box center [147, 98] width 90 height 6
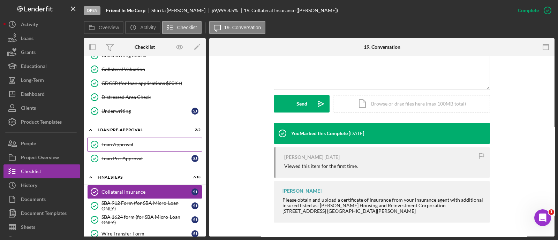
click at [126, 142] on div "Loan Approval" at bounding box center [152, 145] width 100 height 6
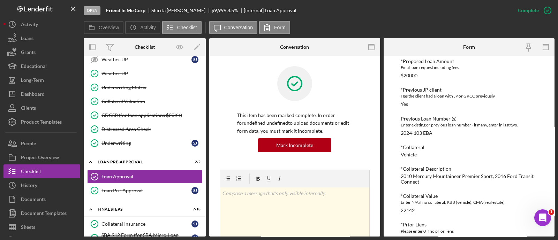
scroll to position [504, 0]
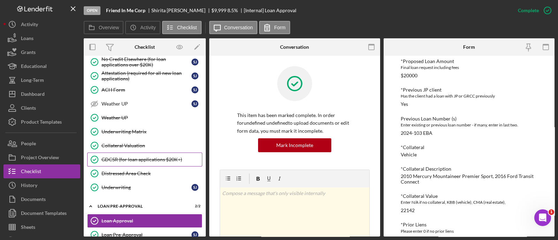
click at [156, 157] on div "GDCSR (for loan applications $20K+)" at bounding box center [152, 160] width 100 height 6
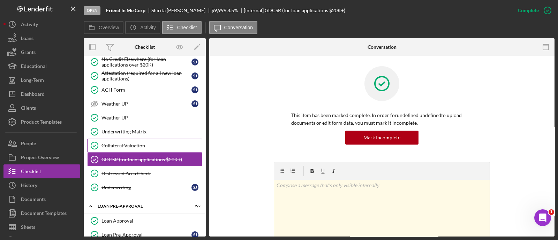
click at [147, 146] on link "Collateral Valuation Collateral Valuation" at bounding box center [144, 146] width 115 height 14
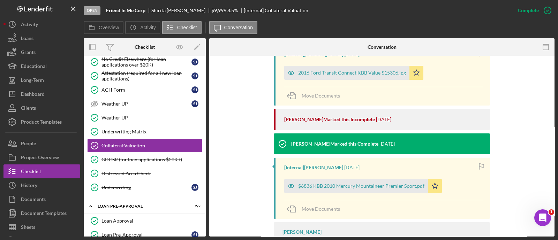
scroll to position [255, 0]
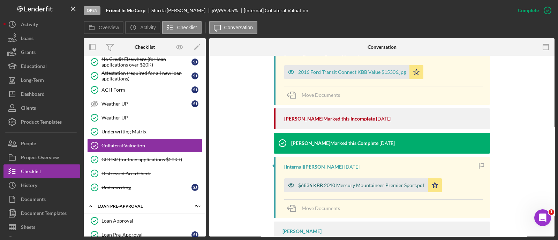
click at [365, 187] on div "$6836 KBB 2010 Mercury Mountaineer Premier Sport.pdf" at bounding box center [361, 186] width 126 height 6
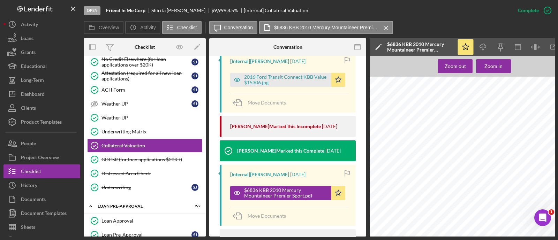
scroll to position [0, 0]
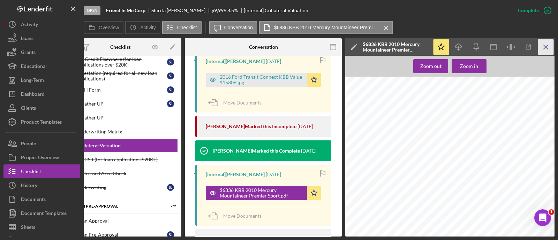
click at [546, 43] on icon "Icon/Menu Close" at bounding box center [546, 47] width 16 height 16
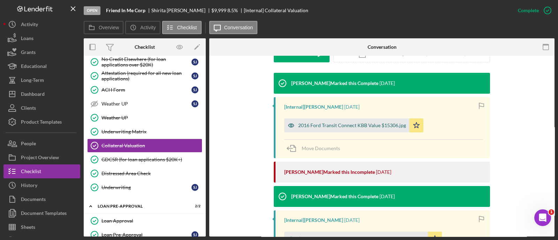
click at [357, 131] on div "2016 Ford Transit Connect KBB Value $15306.jpg" at bounding box center [346, 126] width 125 height 14
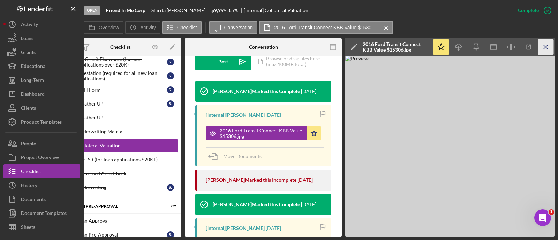
click at [549, 46] on icon "Icon/Menu Close" at bounding box center [546, 47] width 16 height 16
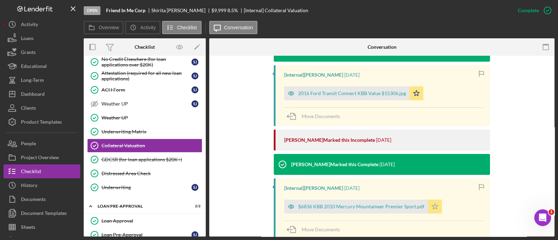
click at [431, 204] on icon "Icon/Star" at bounding box center [435, 207] width 14 height 14
click at [132, 157] on div "GDCSR (for loan applications $20K+)" at bounding box center [152, 160] width 100 height 6
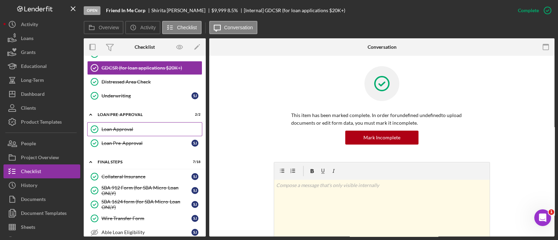
click at [128, 128] on link "Loan Approval Loan Approval" at bounding box center [144, 129] width 115 height 14
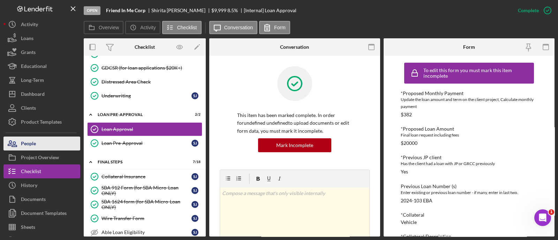
click at [41, 146] on button "People" at bounding box center [41, 144] width 77 height 14
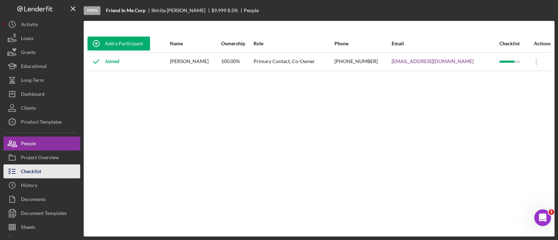
click at [44, 173] on button "Checklist" at bounding box center [41, 172] width 77 height 14
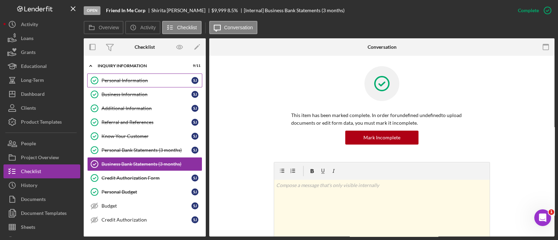
click at [132, 78] on div "Personal Information" at bounding box center [147, 81] width 90 height 6
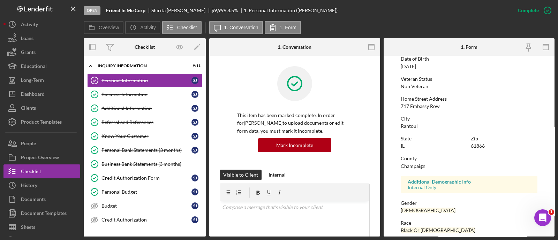
scroll to position [85, 0]
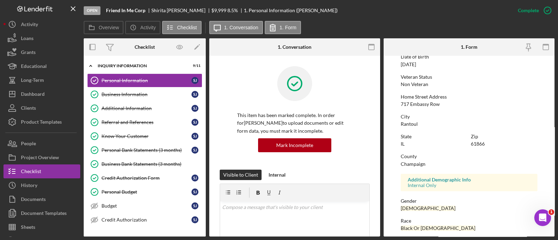
click at [477, 146] on div "61866" at bounding box center [478, 144] width 14 height 6
copy div "61866"
click at [388, 57] on form "To edit this form you must mark this item incomplete First Name Shirita Middle …" at bounding box center [469, 146] width 171 height 181
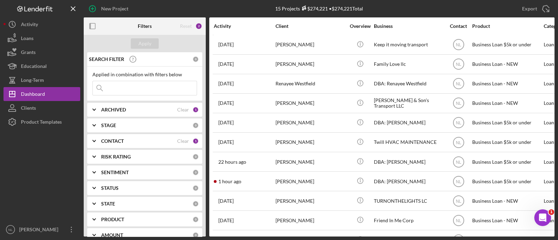
click at [157, 88] on input at bounding box center [145, 88] width 104 height 14
click at [107, 105] on div "ARCHIVED Clear 1" at bounding box center [150, 110] width 98 height 14
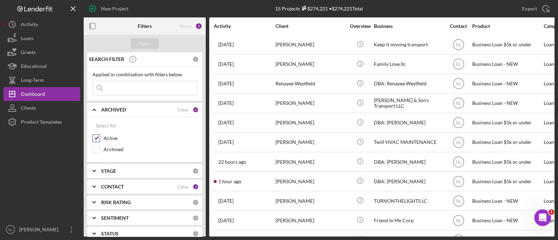
click at [96, 141] on input "Active" at bounding box center [96, 138] width 7 height 7
checkbox input "false"
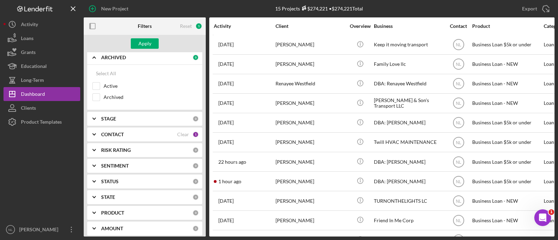
click at [98, 135] on icon "Icon/Expander" at bounding box center [93, 134] width 17 height 17
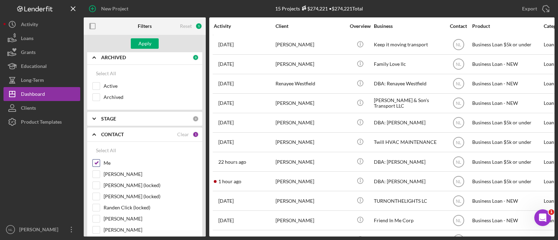
click at [98, 161] on input "Me" at bounding box center [96, 163] width 7 height 7
checkbox input "false"
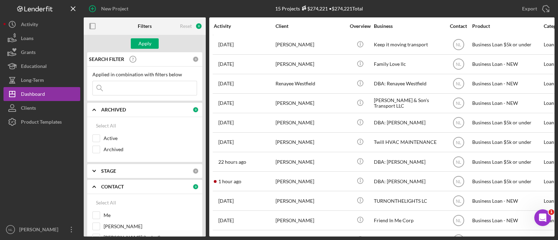
click at [127, 93] on input at bounding box center [145, 88] width 104 height 14
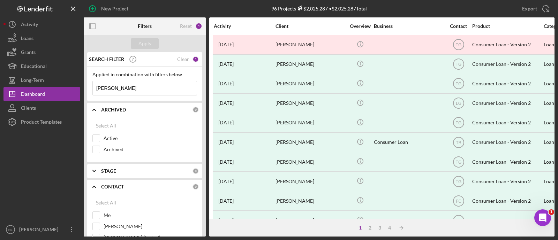
click at [130, 92] on input "anthony jones" at bounding box center [145, 88] width 104 height 14
type input "a"
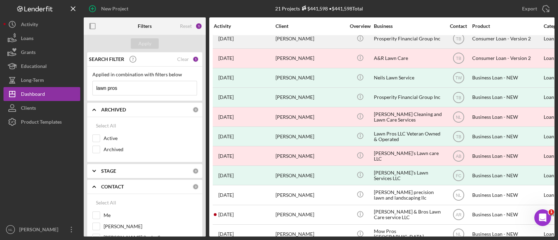
scroll to position [47, 0]
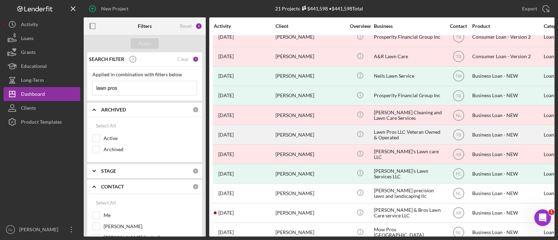
type input "lawn pros"
click at [291, 134] on div "Anthony Jones" at bounding box center [311, 135] width 70 height 18
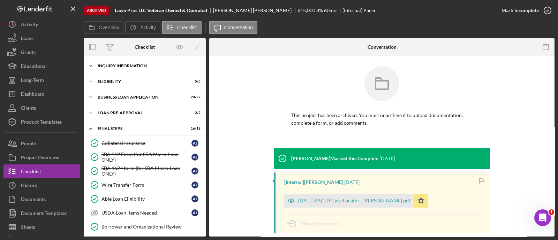
click at [112, 68] on div "Icon/Expander INQUIRY INFORMATION 11 / 11" at bounding box center [145, 66] width 122 height 14
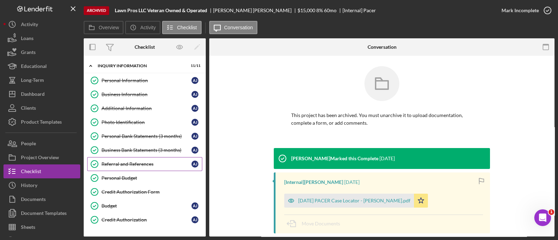
click at [128, 168] on link "Referral and References Referral and References A J" at bounding box center [144, 164] width 115 height 14
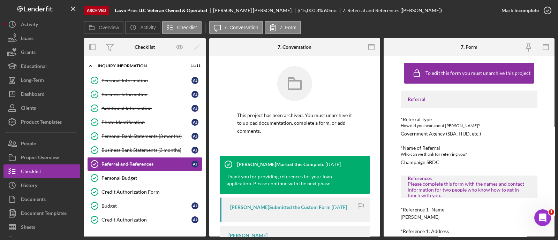
click at [297, 60] on div "This project has been archived. You must unarchive it to upload documentation, …" at bounding box center [294, 169] width 171 height 226
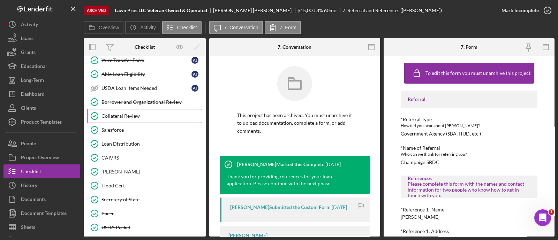
scroll to position [221, 0]
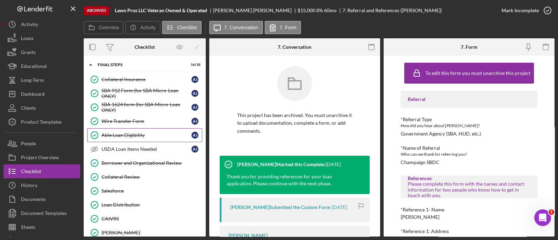
click at [148, 138] on link "Able Loan Eligibility Able Loan Eligibility A J" at bounding box center [144, 135] width 115 height 14
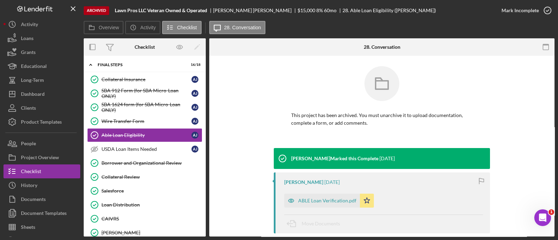
scroll to position [67, 0]
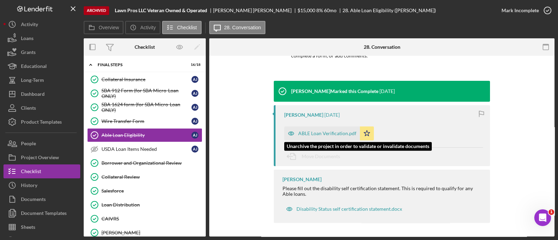
click at [328, 137] on div "ABLE Loan Verification.pdf" at bounding box center [322, 134] width 76 height 14
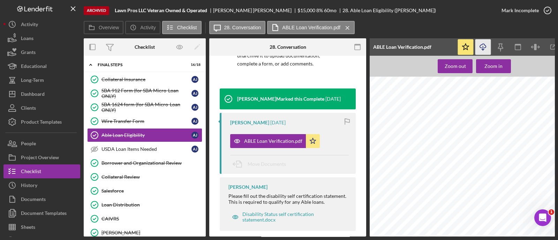
click at [485, 48] on icon "button" at bounding box center [483, 46] width 6 height 4
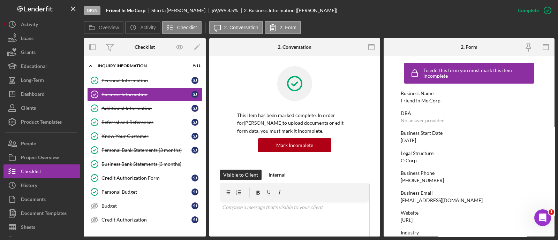
scroll to position [133, 0]
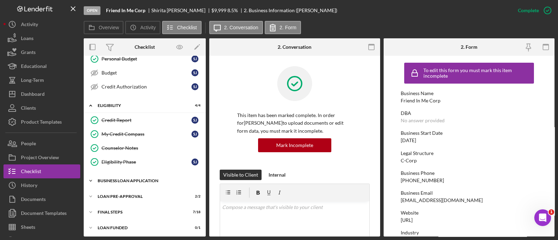
click at [131, 174] on div "Icon/Expander BUSINESS LOAN APPLICATION 20 / 27" at bounding box center [145, 181] width 122 height 14
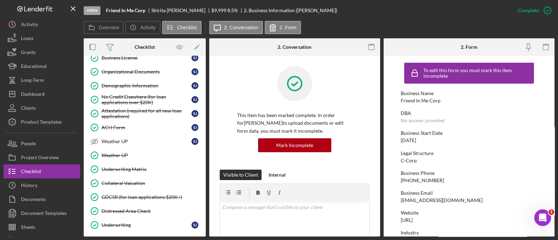
scroll to position [511, 0]
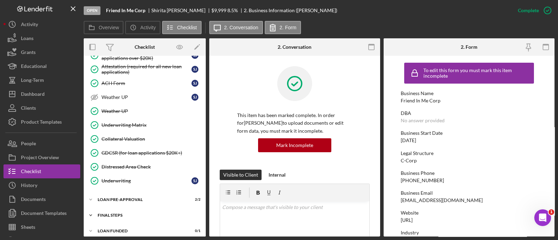
click at [131, 213] on div "Icon/Expander FINAL STEPS 7 / 18" at bounding box center [145, 216] width 122 height 14
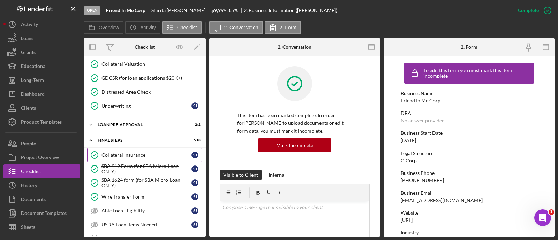
click at [133, 152] on div "Collateral Insurance" at bounding box center [147, 155] width 90 height 6
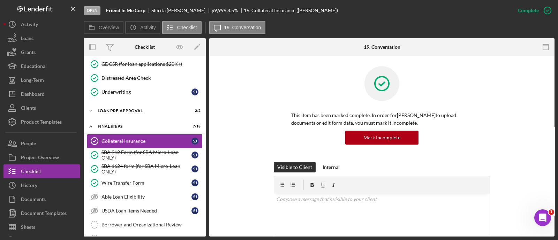
scroll to position [571, 0]
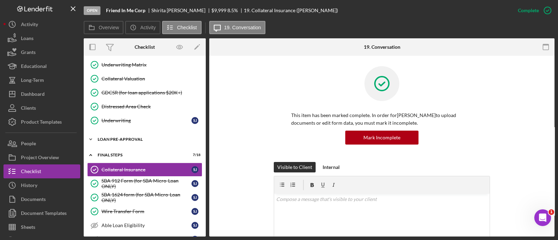
click at [135, 133] on div "Icon/Expander LOAN PRE-APPROVAL 2 / 2" at bounding box center [145, 140] width 122 height 14
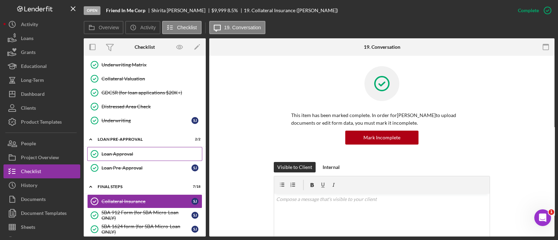
click at [135, 151] on div "Loan Approval" at bounding box center [152, 154] width 100 height 6
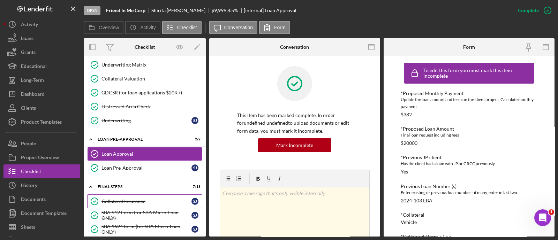
click at [132, 199] on div "Collateral Insurance" at bounding box center [147, 202] width 90 height 6
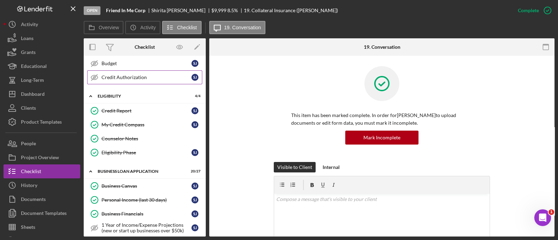
scroll to position [150, 0]
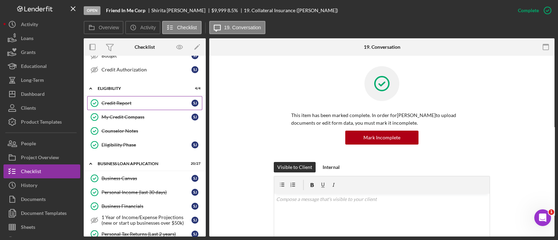
click at [121, 104] on div "Credit Report" at bounding box center [147, 103] width 90 height 6
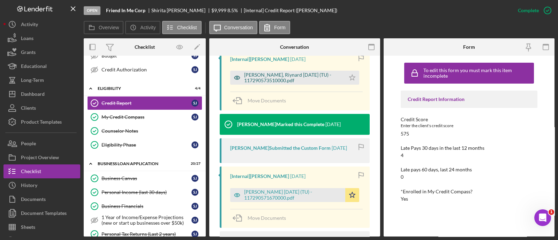
scroll to position [235, 0]
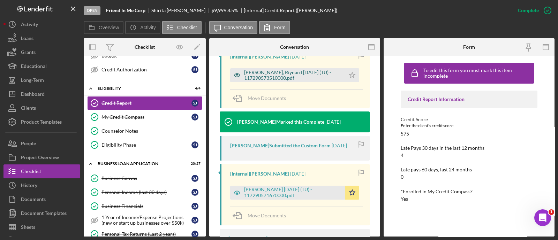
click at [277, 75] on div "[PERSON_NAME], Riynard [DATE] (TU) - 117290573510000.pdf" at bounding box center [293, 75] width 98 height 11
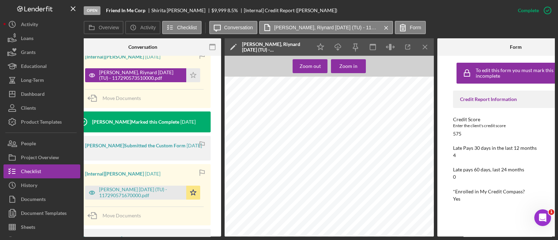
scroll to position [0, 166]
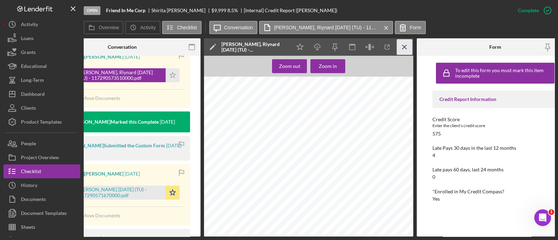
click at [404, 48] on icon "Icon/Menu Close" at bounding box center [405, 47] width 16 height 16
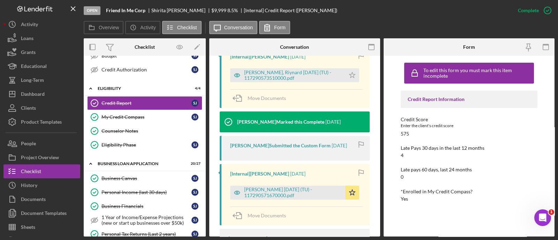
scroll to position [0, 0]
click at [132, 119] on link "My Credit Compass My Credit Compass [PERSON_NAME]" at bounding box center [144, 117] width 115 height 14
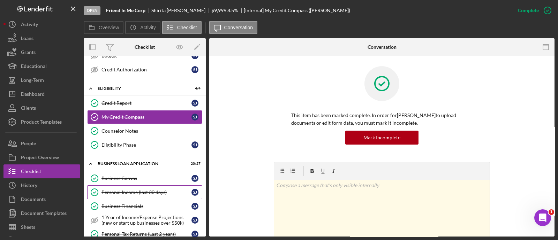
click at [131, 193] on div "Personal Income (last 30 days)" at bounding box center [147, 193] width 90 height 6
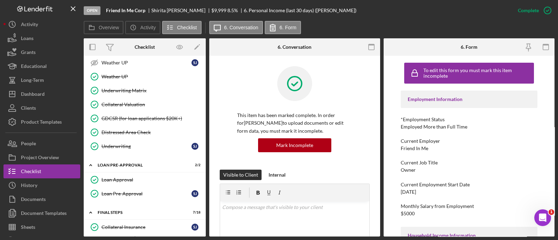
scroll to position [560, 0]
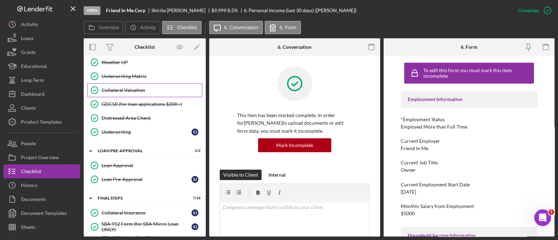
click at [132, 83] on link "Collateral Valuation Collateral Valuation" at bounding box center [144, 90] width 115 height 14
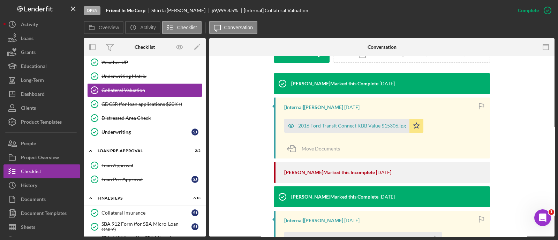
scroll to position [277, 0]
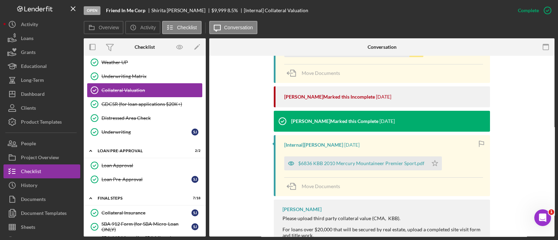
click at [126, 88] on div "Collateral Valuation" at bounding box center [152, 91] width 100 height 6
click at [124, 88] on div "Collateral Valuation" at bounding box center [152, 91] width 100 height 6
click at [122, 97] on link "GDCSR (for loan applications $20K+) GDCSR (for loan applications $20K+)" at bounding box center [144, 104] width 115 height 14
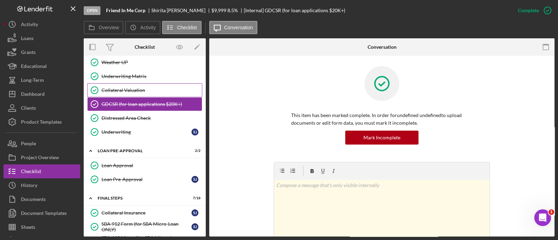
click at [122, 88] on div "Collateral Valuation" at bounding box center [152, 91] width 100 height 6
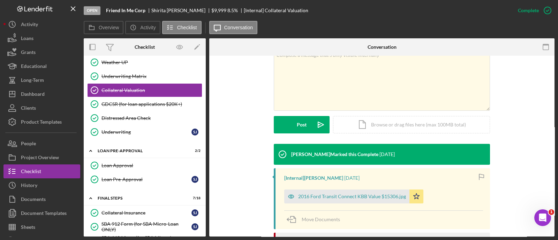
scroll to position [170, 0]
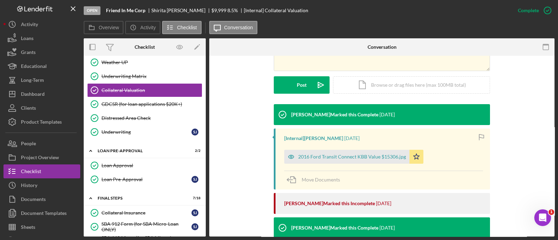
click at [276, 107] on icon at bounding box center [282, 114] width 17 height 17
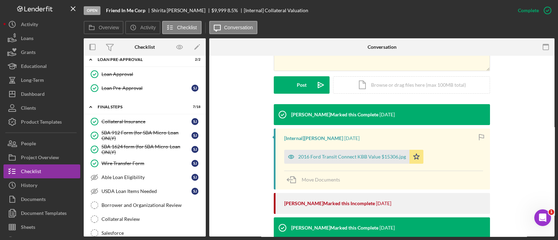
scroll to position [652, 0]
click at [157, 114] on link "Collateral Insurance Collateral Insurance [PERSON_NAME]" at bounding box center [144, 121] width 115 height 14
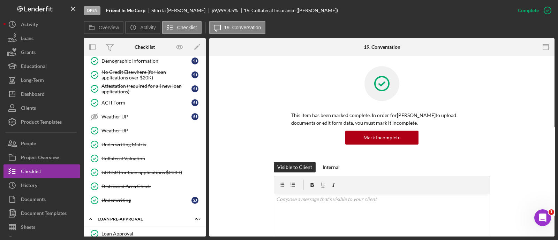
scroll to position [488, 0]
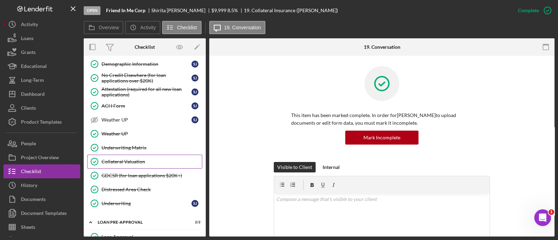
click at [146, 155] on link "Collateral Valuation Collateral Valuation" at bounding box center [144, 162] width 115 height 14
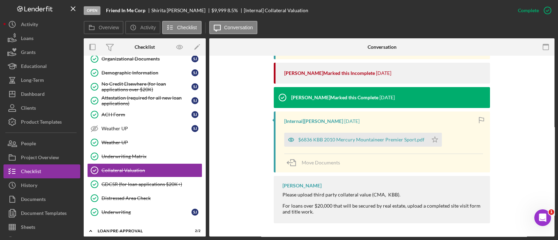
scroll to position [300, 0]
click at [299, 142] on div "$6836 KBB 2010 Mercury Mountaineer Premier Sport.pdf" at bounding box center [361, 140] width 126 height 6
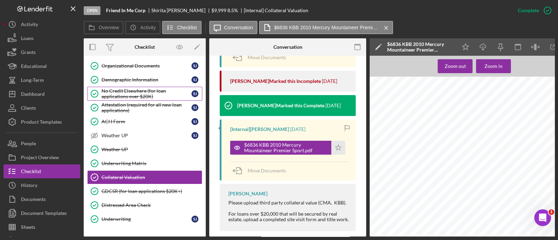
scroll to position [473, 0]
click at [134, 80] on link "Demographic Information Demographic Information [PERSON_NAME]" at bounding box center [144, 80] width 115 height 14
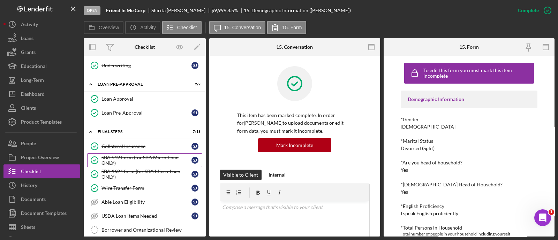
scroll to position [627, 0]
click at [136, 168] on div "SBA 1624 form (for SBA Micro-Loan ONLY)" at bounding box center [147, 173] width 90 height 11
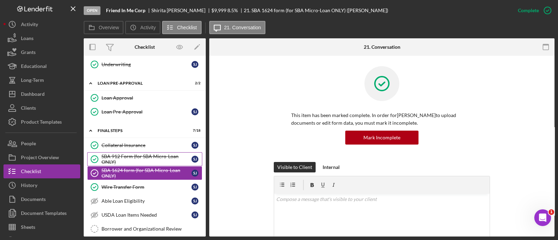
click at [131, 154] on div "SBA 912 Form (for SBA Micro-Loan ONLY)" at bounding box center [147, 159] width 90 height 11
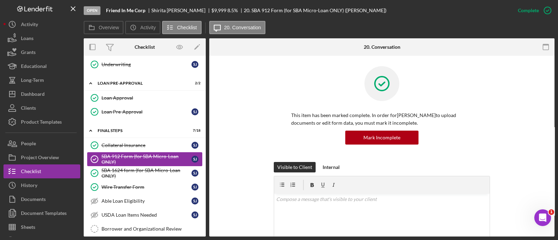
click at [146, 154] on div "SBA 912 Form (for SBA Micro-Loan ONLY)" at bounding box center [147, 159] width 90 height 11
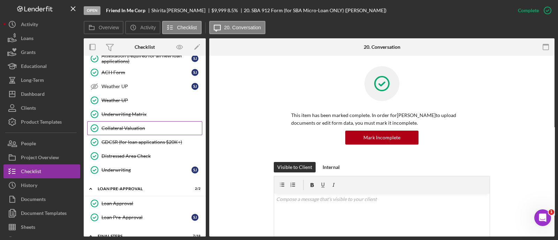
click at [143, 129] on link "Collateral Valuation Collateral Valuation" at bounding box center [144, 128] width 115 height 14
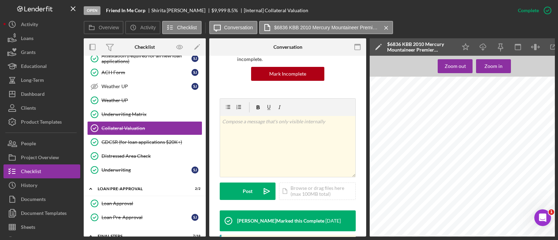
scroll to position [82, 0]
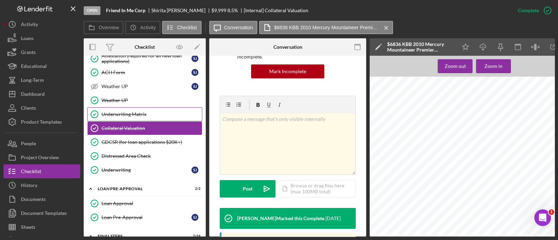
click at [133, 113] on link "Underwriting Matrix Underwriting Matrix" at bounding box center [144, 114] width 115 height 14
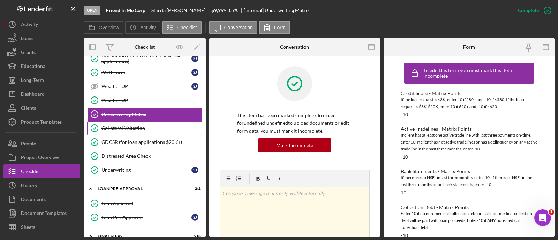
click at [136, 121] on link "Collateral Valuation Collateral Valuation" at bounding box center [144, 128] width 115 height 14
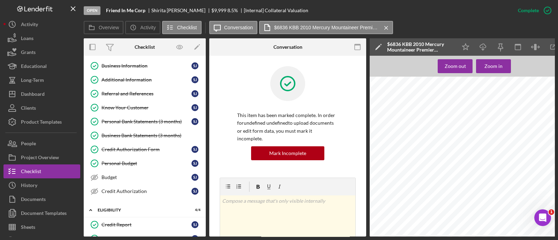
scroll to position [0, 24]
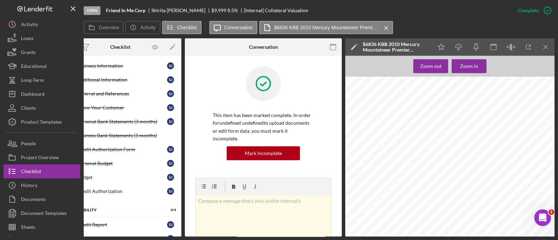
click at [529, 58] on div "Zoom out Zoom in My Car's Value 2010 Mercury Mountaineer Save this car <a href=…" at bounding box center [449, 146] width 209 height 181
click at [545, 46] on line "button" at bounding box center [546, 47] width 4 height 4
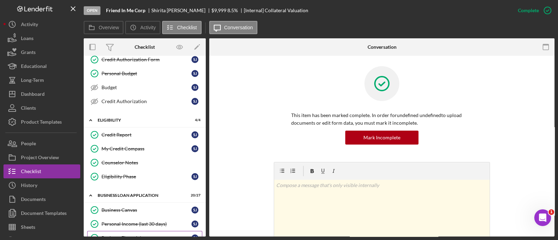
scroll to position [106, 0]
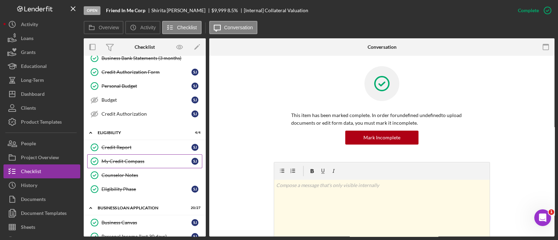
click at [122, 155] on link "My Credit Compass My Credit Compass [PERSON_NAME]" at bounding box center [144, 162] width 115 height 14
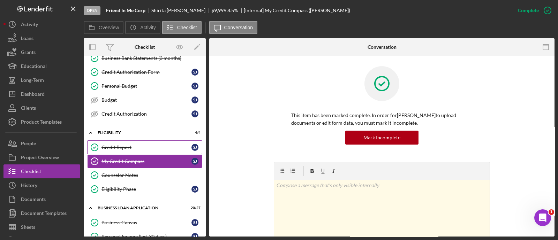
click at [120, 150] on link "Credit Report Credit Report S J" at bounding box center [144, 148] width 115 height 14
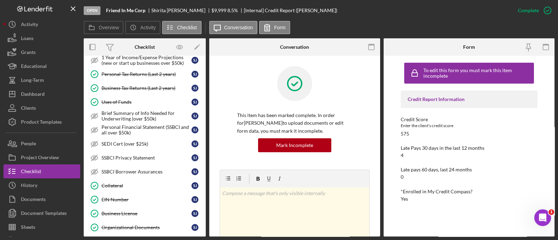
scroll to position [382, 0]
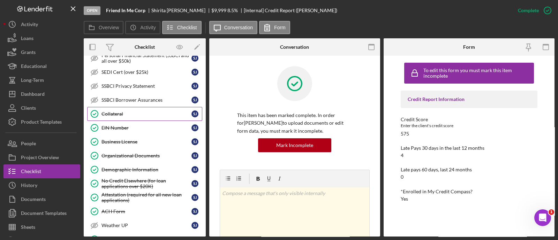
click at [135, 111] on div "Collateral" at bounding box center [147, 114] width 90 height 6
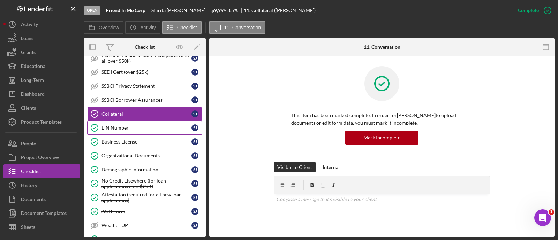
click at [126, 125] on div "EIN Number" at bounding box center [147, 128] width 90 height 6
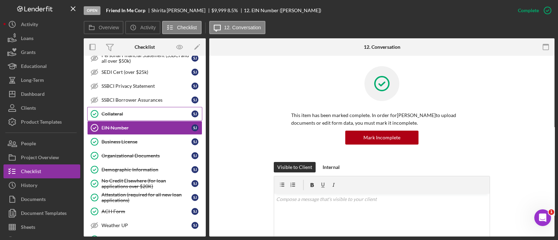
click at [120, 111] on div "Collateral" at bounding box center [147, 114] width 90 height 6
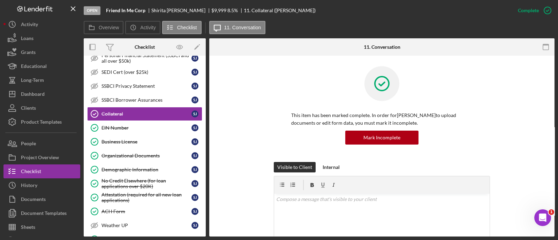
scroll to position [164, 0]
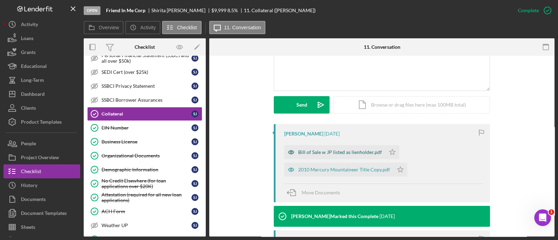
click at [338, 158] on div "Bill of Sale w JP listed as lienholder.pdf" at bounding box center [334, 153] width 101 height 14
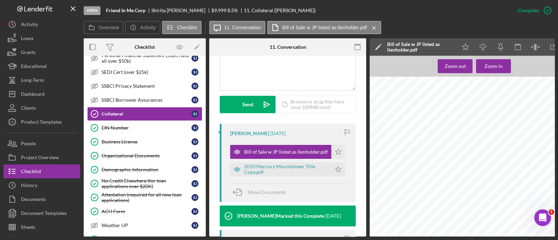
scroll to position [0, 24]
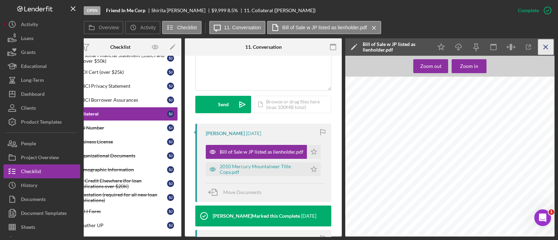
click at [547, 47] on icon "Icon/Menu Close" at bounding box center [546, 47] width 16 height 16
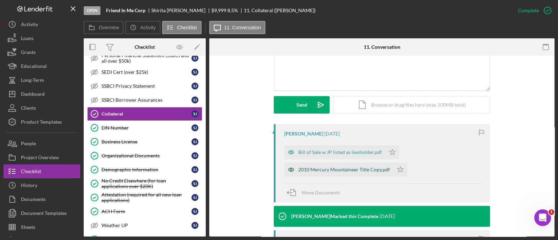
click at [341, 170] on div "2010 Mercury Mountaineer Title Copy.pdf" at bounding box center [344, 170] width 92 height 6
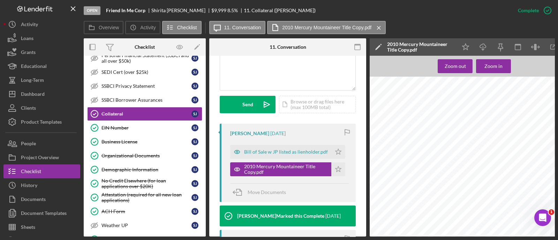
scroll to position [0, 24]
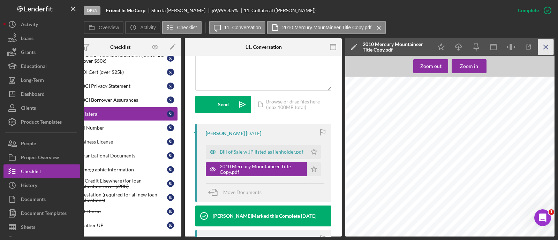
click at [549, 46] on icon "Icon/Menu Close" at bounding box center [546, 47] width 16 height 16
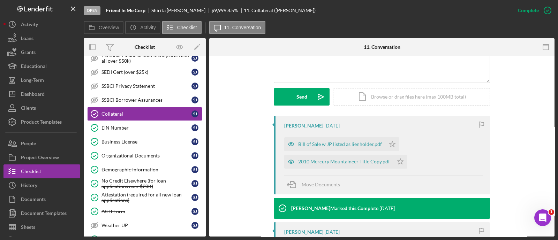
scroll to position [164, 0]
